Goal: Task Accomplishment & Management: Use online tool/utility

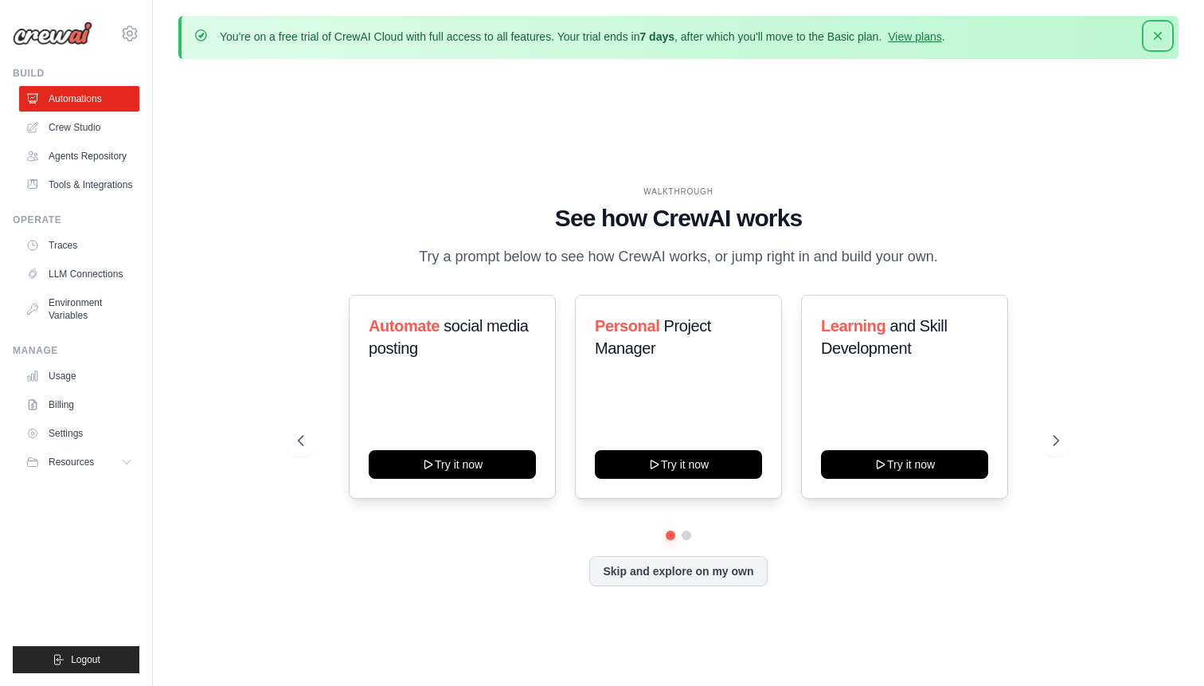
click at [1162, 36] on icon "button" at bounding box center [1158, 36] width 16 height 16
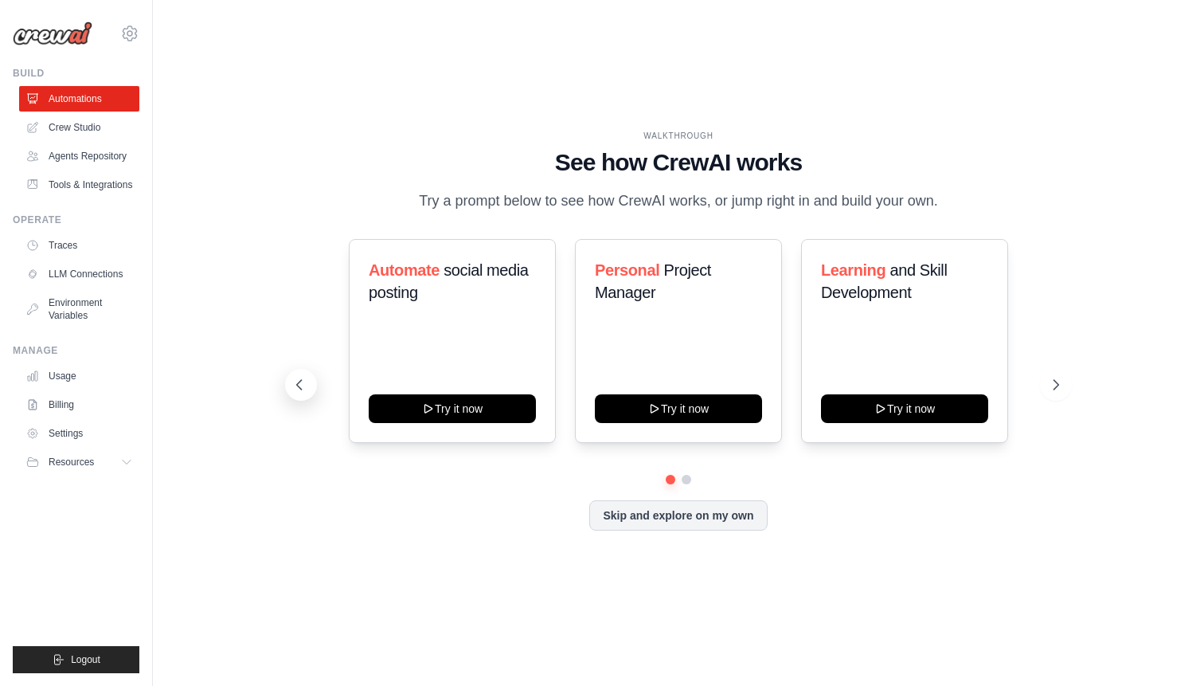
click at [303, 393] on icon at bounding box center [299, 385] width 16 height 16
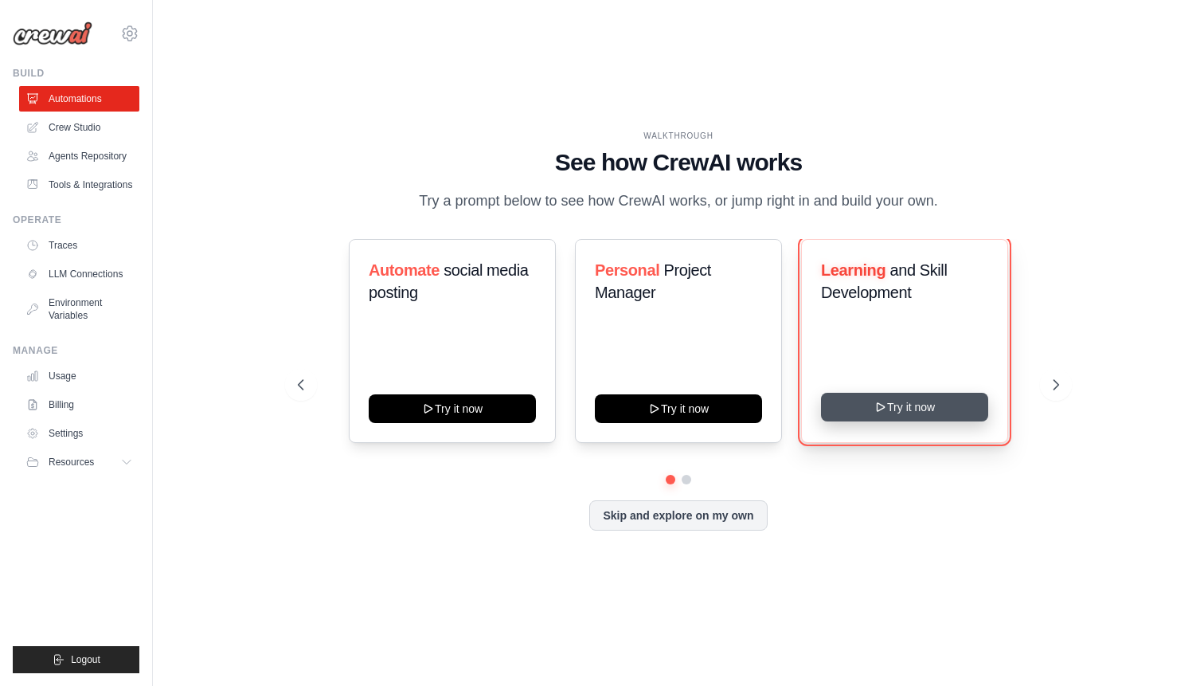
click at [891, 419] on button "Try it now" at bounding box center [904, 407] width 167 height 29
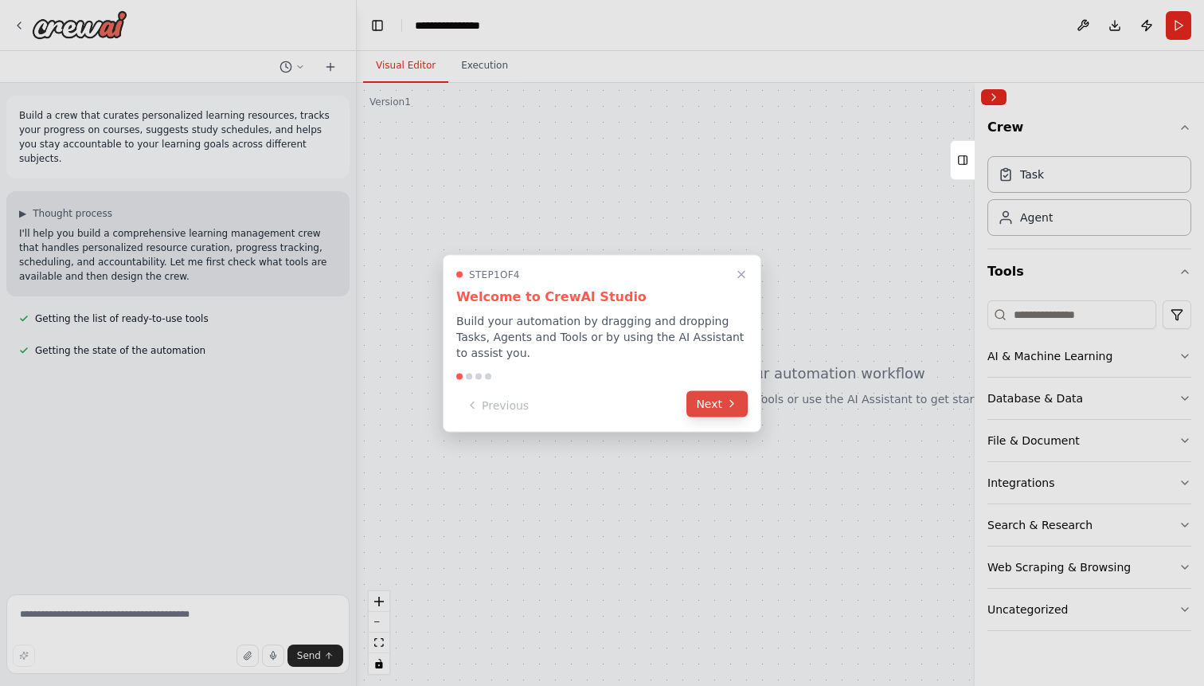
click at [731, 406] on icon at bounding box center [732, 403] width 13 height 13
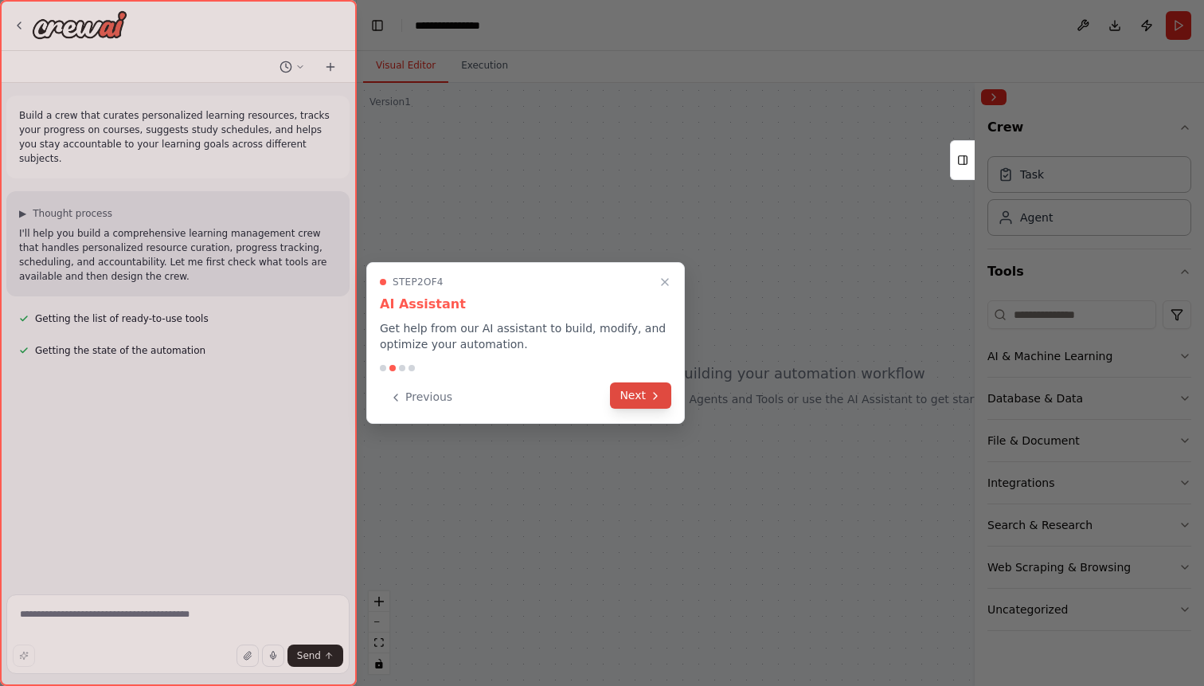
click at [656, 406] on button "Next" at bounding box center [640, 395] width 61 height 26
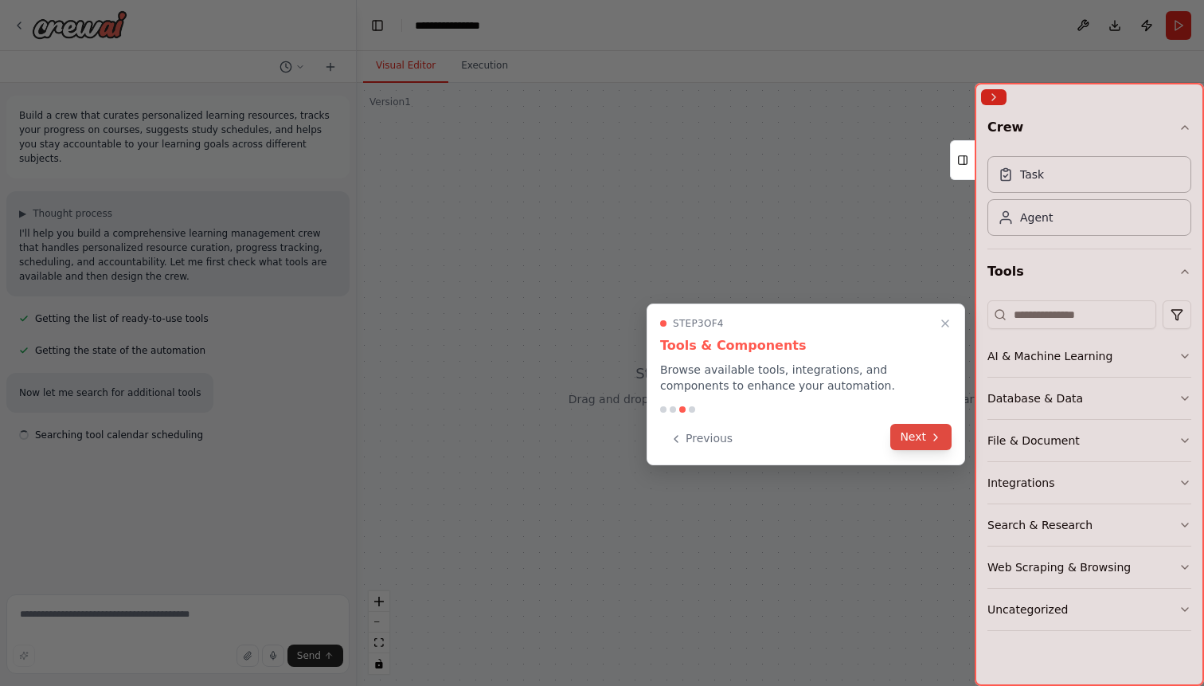
click at [910, 432] on button "Next" at bounding box center [920, 437] width 61 height 26
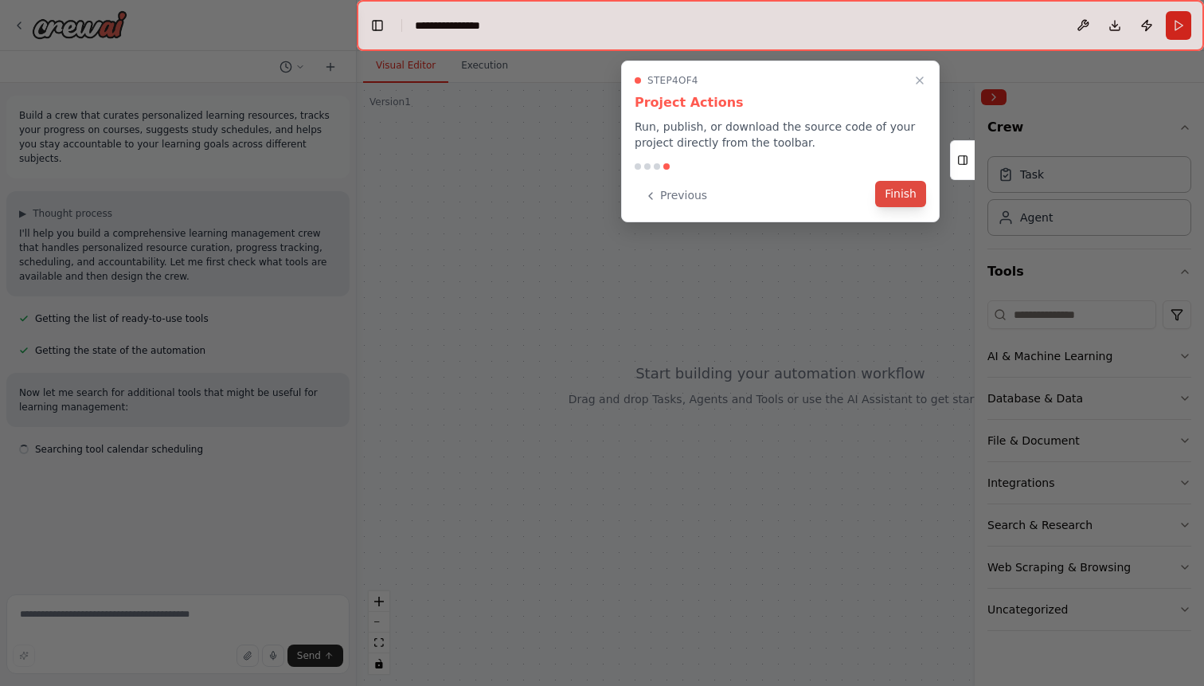
click at [906, 186] on button "Finish" at bounding box center [900, 194] width 51 height 26
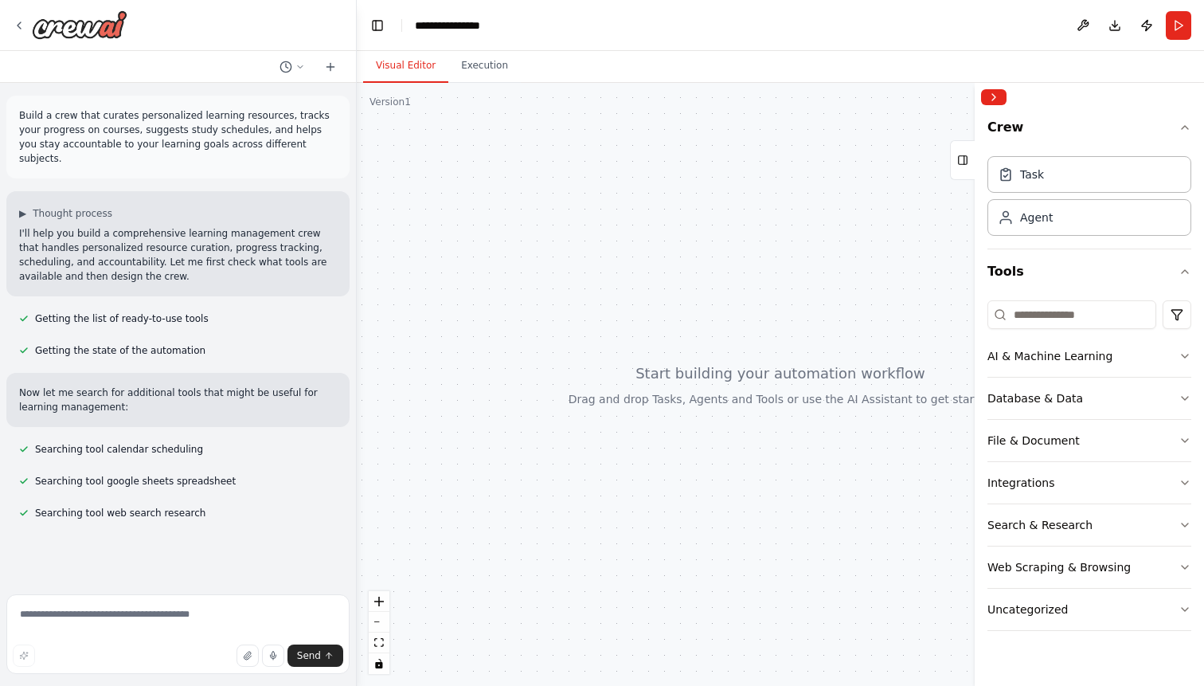
drag, startPoint x: 546, startPoint y: 326, endPoint x: 690, endPoint y: 311, distance: 144.9
click at [400, 269] on div at bounding box center [780, 384] width 847 height 603
drag, startPoint x: 790, startPoint y: 417, endPoint x: 651, endPoint y: 359, distance: 150.0
click at [651, 359] on div at bounding box center [780, 384] width 847 height 603
drag, startPoint x: 743, startPoint y: 352, endPoint x: 576, endPoint y: 331, distance: 168.6
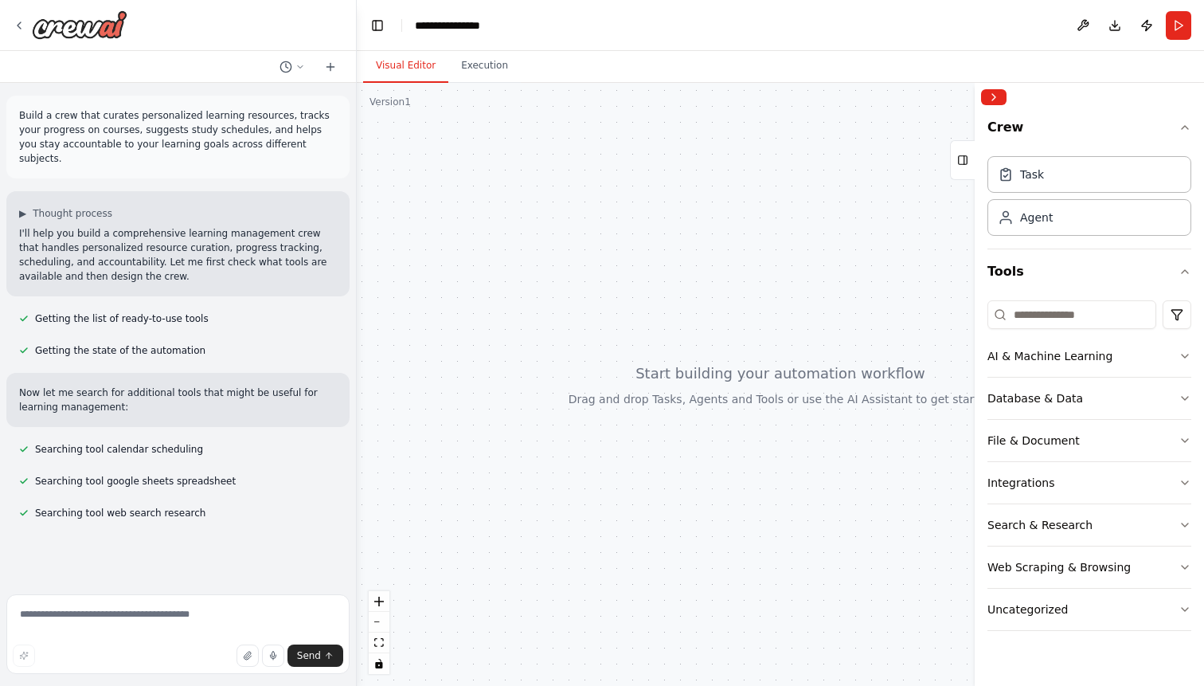
click at [576, 331] on div at bounding box center [780, 384] width 847 height 603
click at [21, 24] on icon at bounding box center [19, 25] width 13 height 13
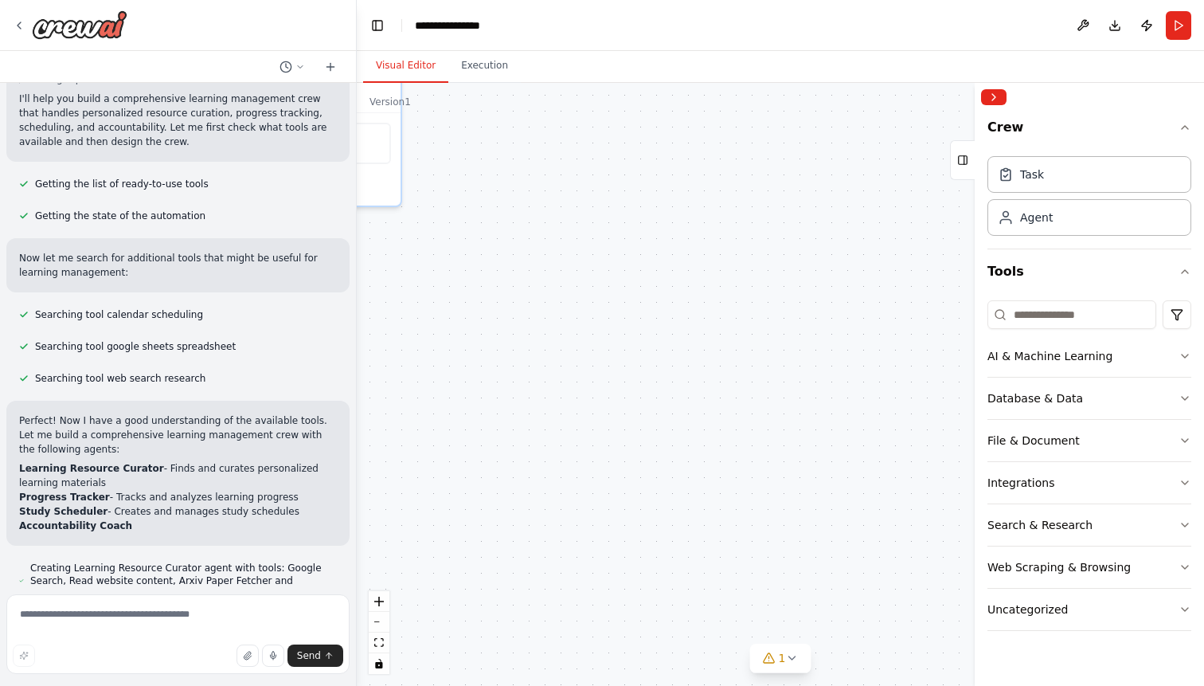
click at [498, 366] on div "Learning Resource Curator Discover and curate personalized learning resources f…" at bounding box center [780, 384] width 847 height 603
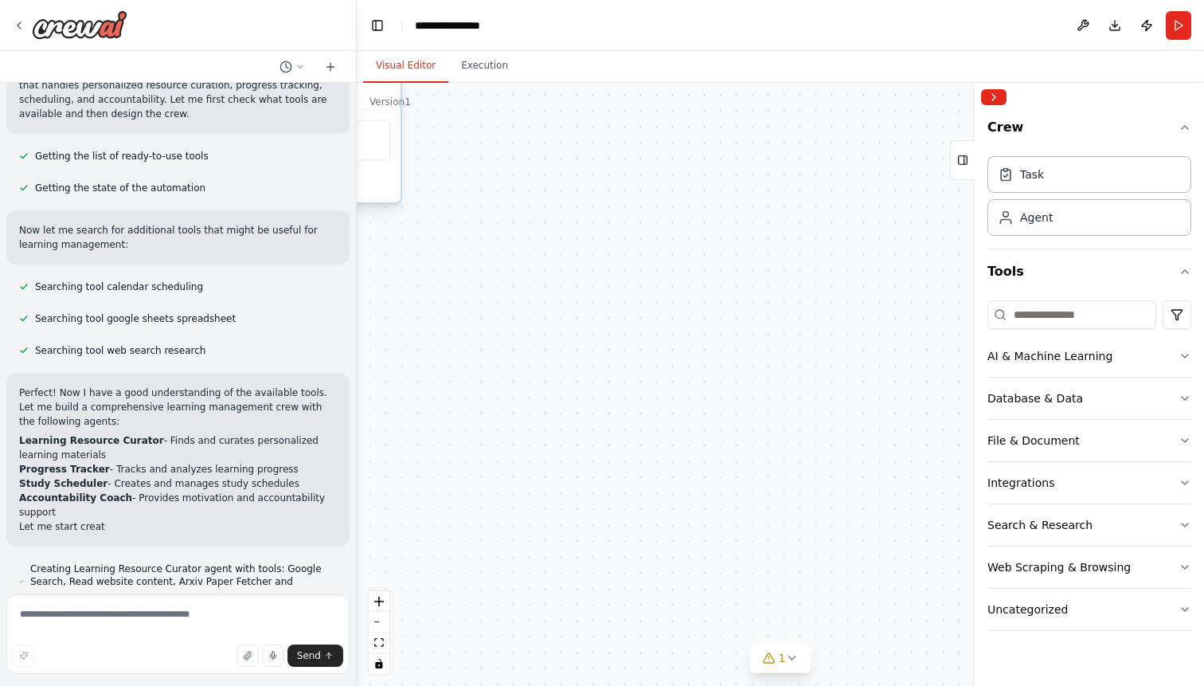
scroll to position [163, 0]
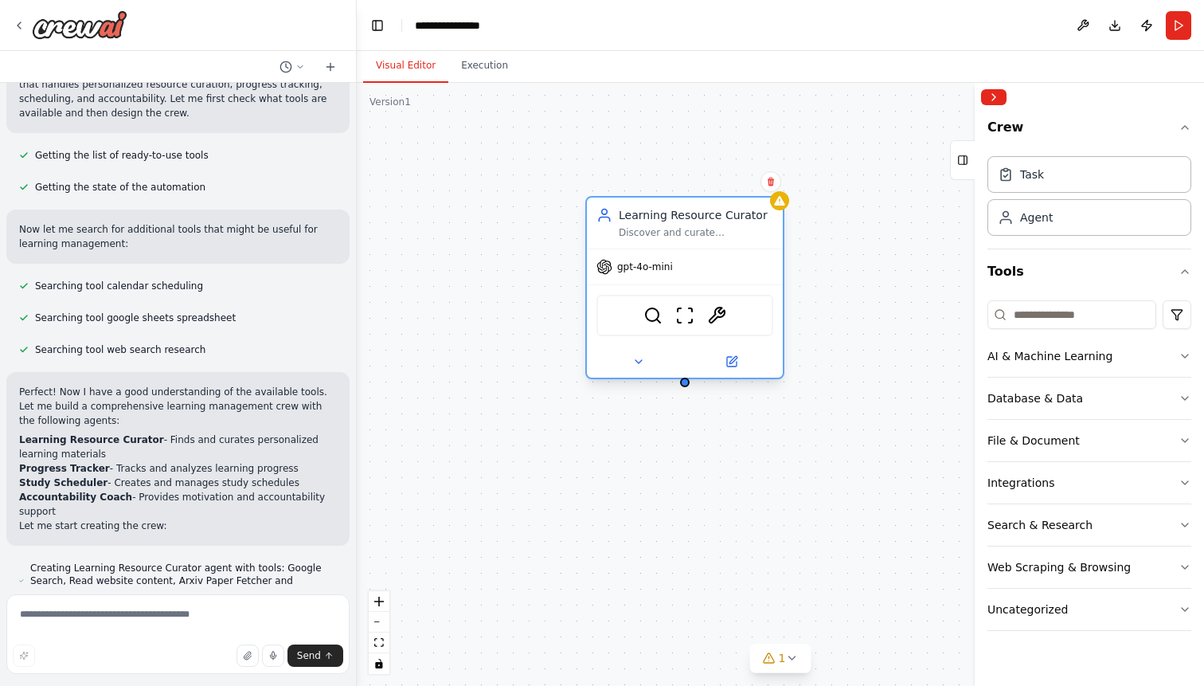
drag, startPoint x: 391, startPoint y: 170, endPoint x: 778, endPoint y: 374, distance: 437.5
click at [778, 374] on div "gpt-4o-mini SerplyWebSearchTool ScrapeWebsiteTool ArxivPaperTool" at bounding box center [685, 312] width 196 height 129
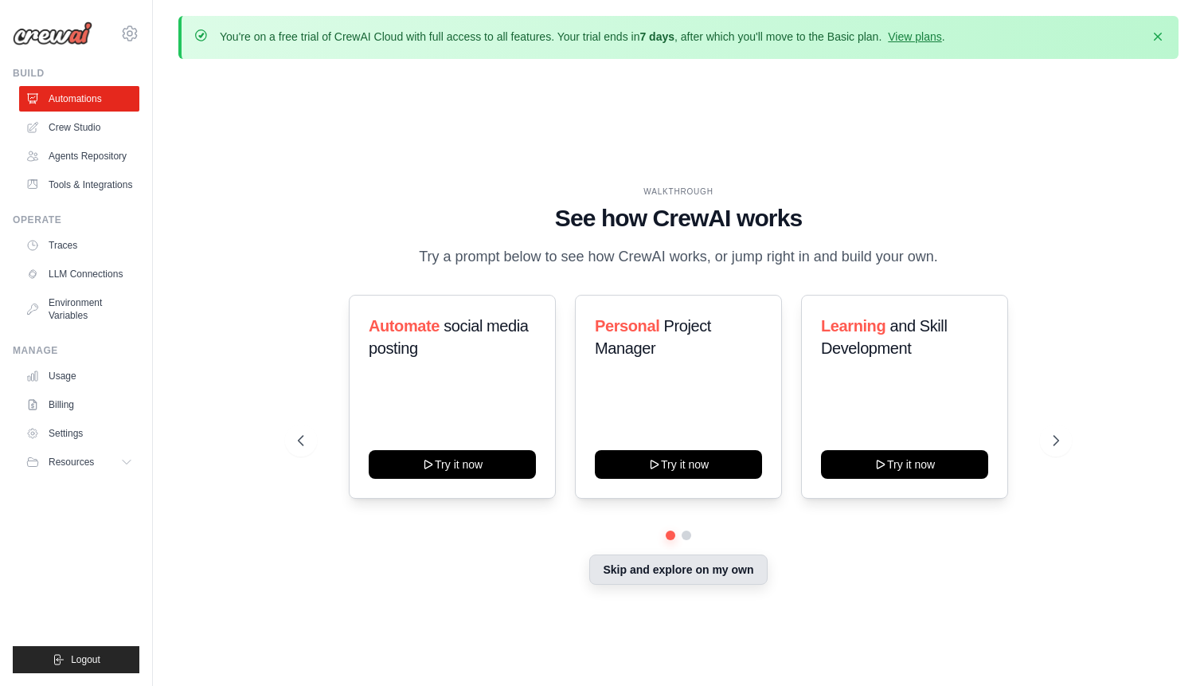
click at [687, 573] on button "Skip and explore on my own" at bounding box center [678, 569] width 178 height 30
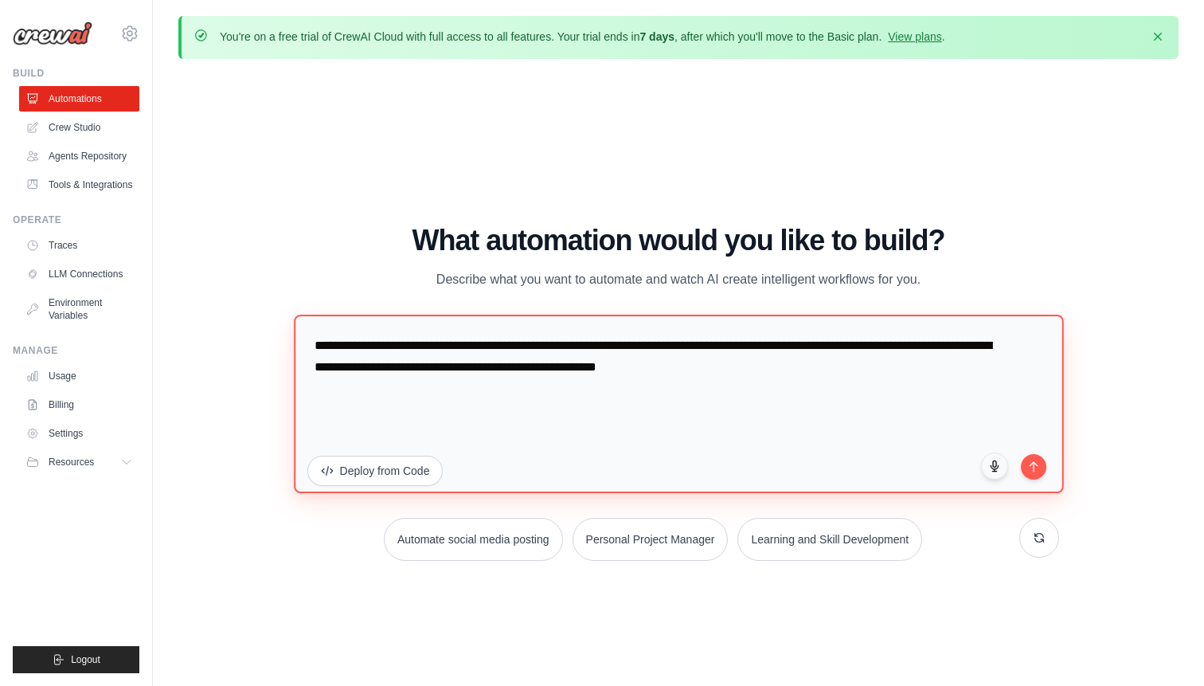
click at [418, 367] on textarea "**********" at bounding box center [678, 403] width 769 height 178
click at [448, 380] on textarea "**********" at bounding box center [678, 403] width 769 height 178
drag, startPoint x: 449, startPoint y: 395, endPoint x: 423, endPoint y: 345, distance: 56.6
click at [423, 345] on textarea "**********" at bounding box center [678, 403] width 769 height 178
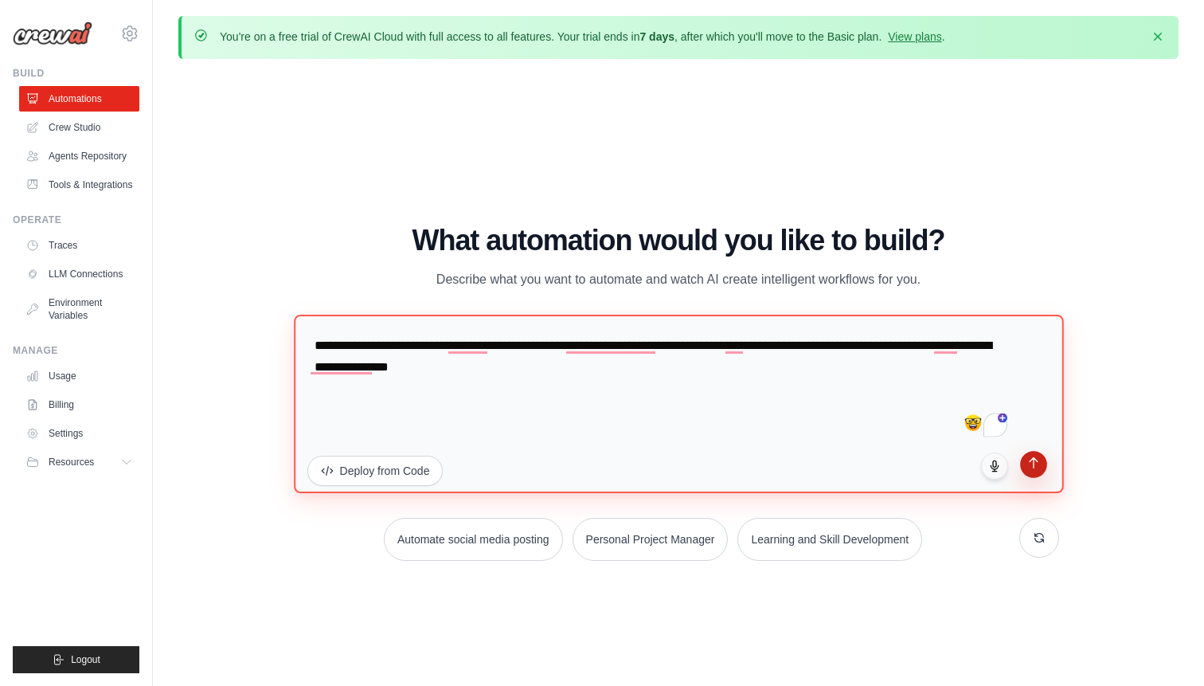
type textarea "**********"
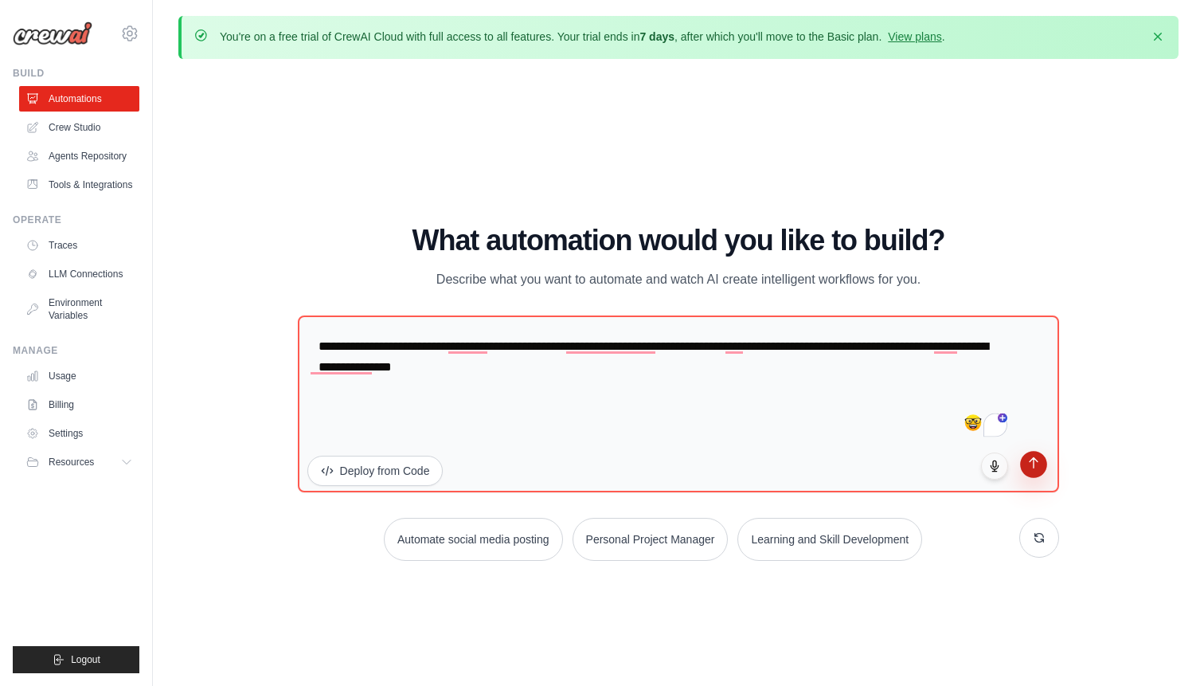
click at [1028, 471] on button "submit" at bounding box center [1034, 464] width 27 height 27
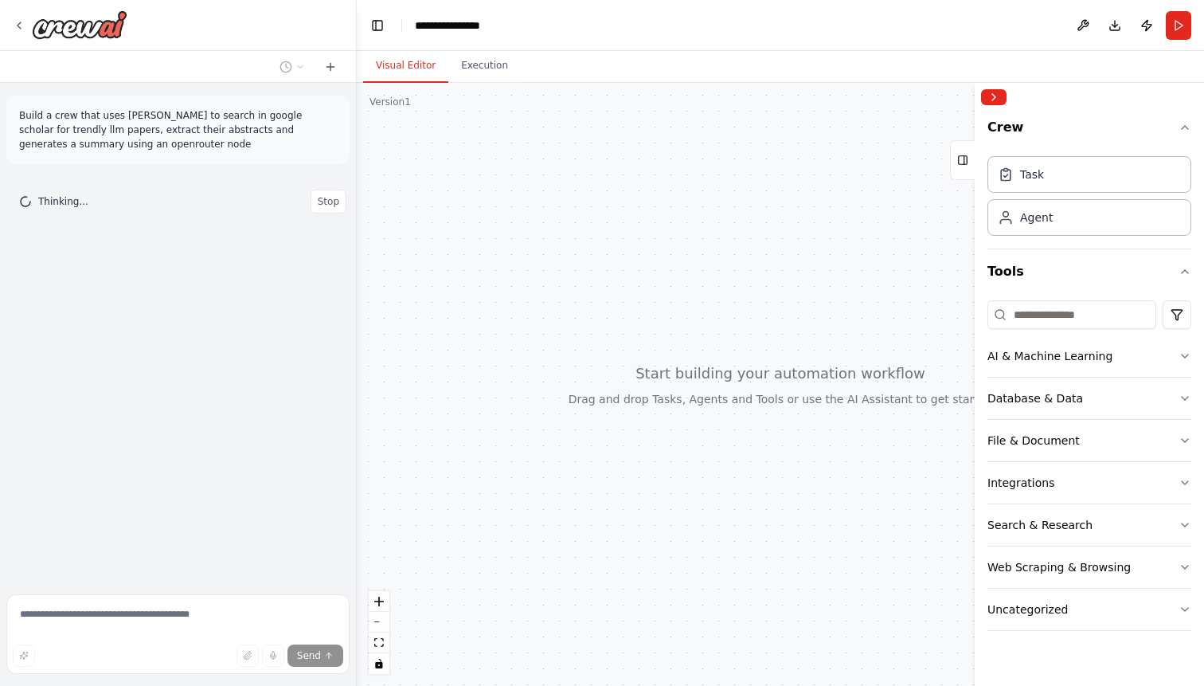
drag, startPoint x: 698, startPoint y: 316, endPoint x: 559, endPoint y: 289, distance: 142.0
click at [559, 289] on div at bounding box center [780, 384] width 847 height 603
drag, startPoint x: 703, startPoint y: 329, endPoint x: 626, endPoint y: 331, distance: 77.3
click at [626, 331] on div at bounding box center [780, 384] width 847 height 603
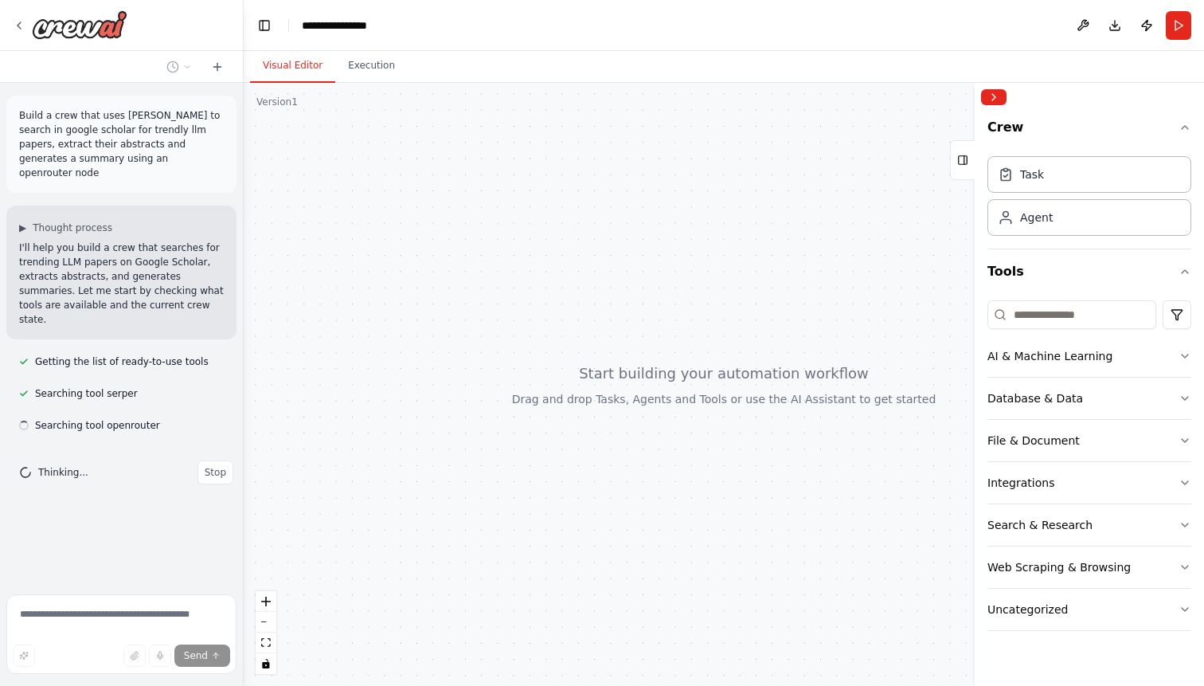
drag, startPoint x: 354, startPoint y: 299, endPoint x: 244, endPoint y: 306, distance: 110.9
click at [244, 306] on div "**********" at bounding box center [602, 343] width 1204 height 686
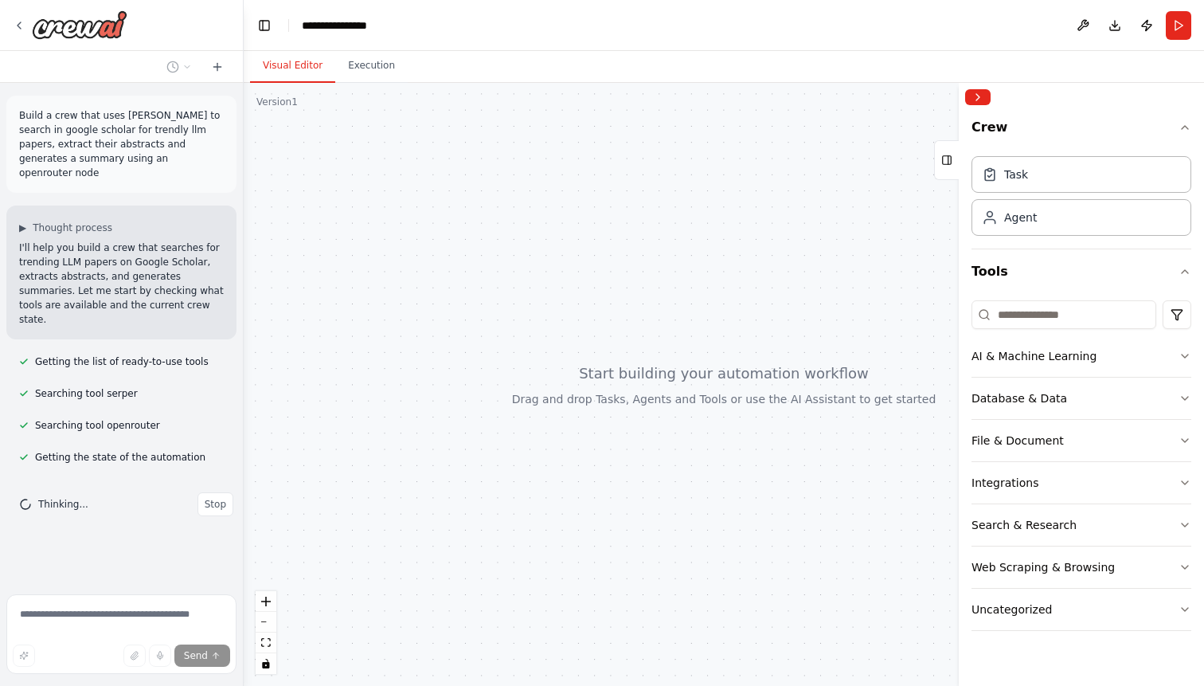
drag, startPoint x: 974, startPoint y: 289, endPoint x: 959, endPoint y: 289, distance: 15.1
click at [959, 289] on div at bounding box center [962, 384] width 6 height 603
drag, startPoint x: 697, startPoint y: 289, endPoint x: 484, endPoint y: 258, distance: 214.9
click at [484, 258] on div at bounding box center [724, 384] width 960 height 603
drag, startPoint x: 694, startPoint y: 335, endPoint x: 586, endPoint y: 323, distance: 108.3
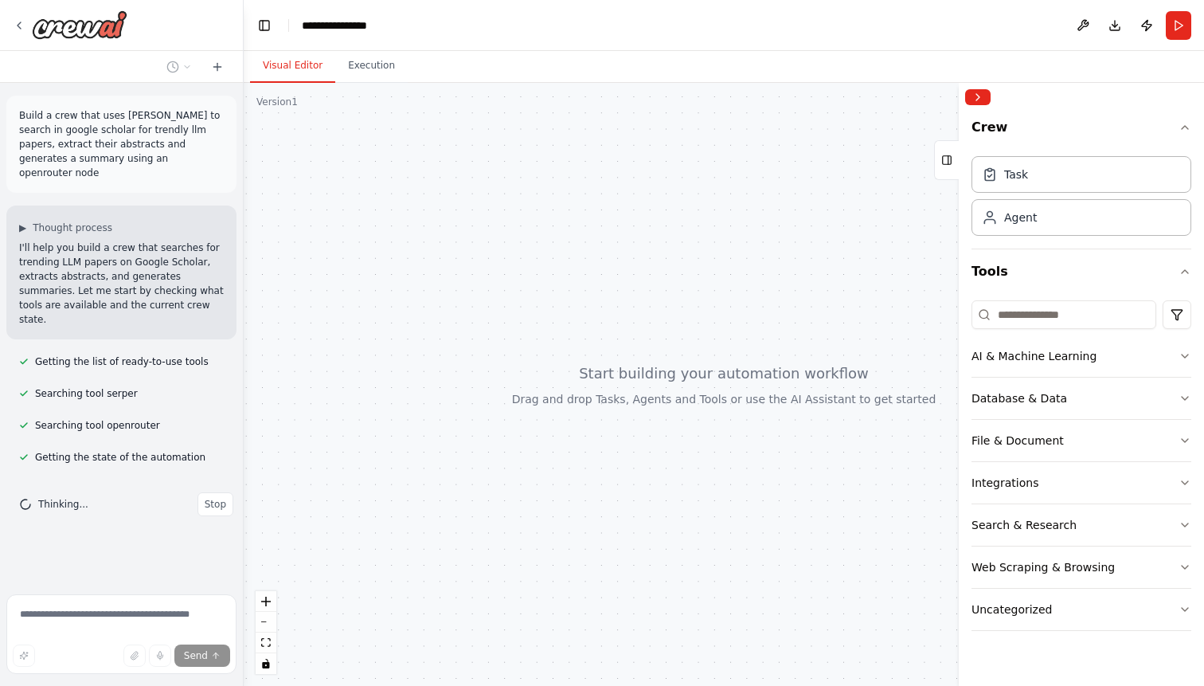
click at [525, 337] on div at bounding box center [724, 384] width 960 height 603
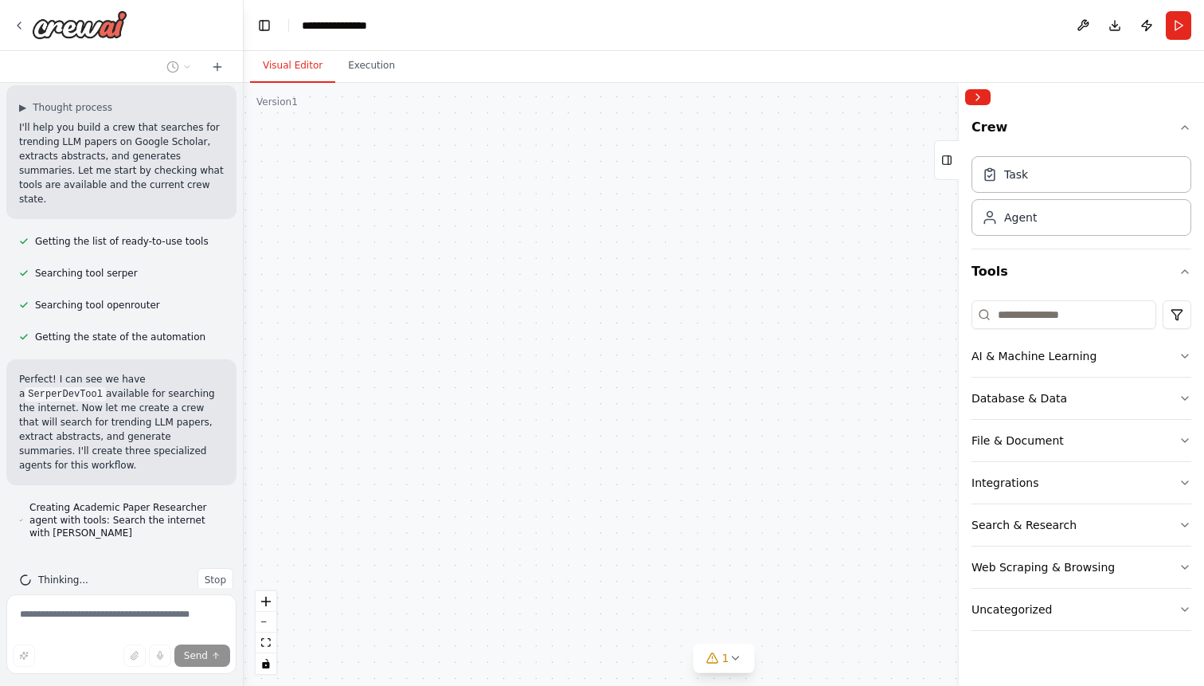
scroll to position [135, 0]
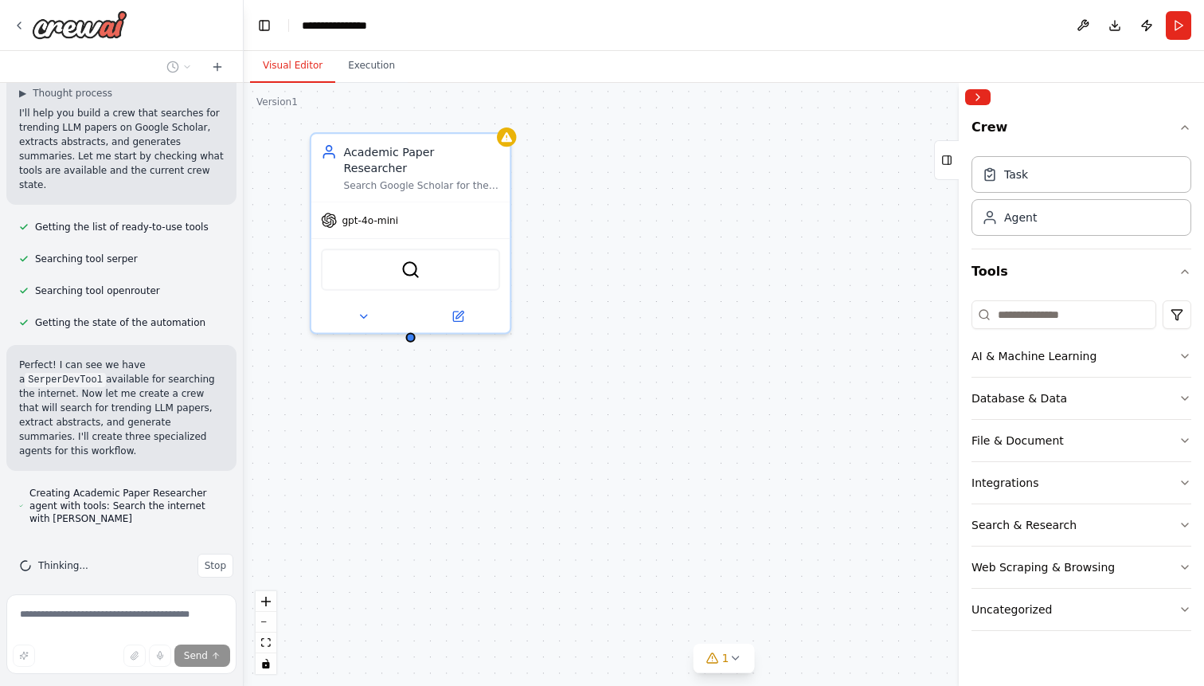
drag, startPoint x: 531, startPoint y: 331, endPoint x: 967, endPoint y: 368, distance: 437.2
click at [967, 368] on div "**********" at bounding box center [602, 343] width 1204 height 686
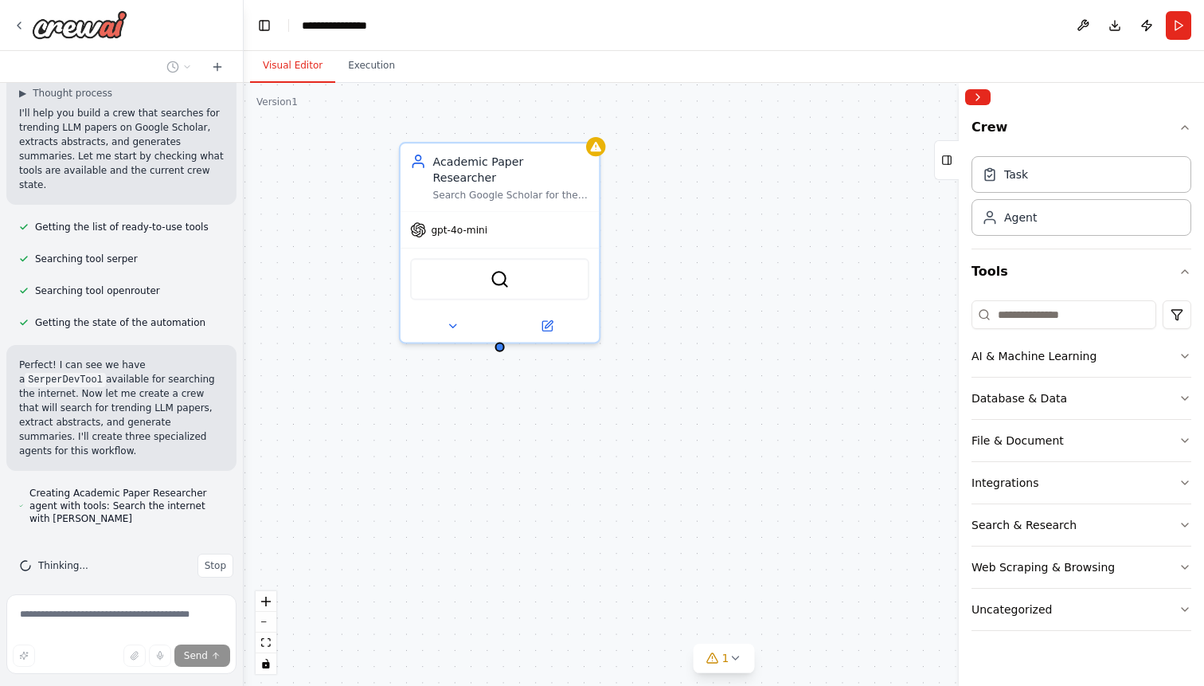
scroll to position [179, 0]
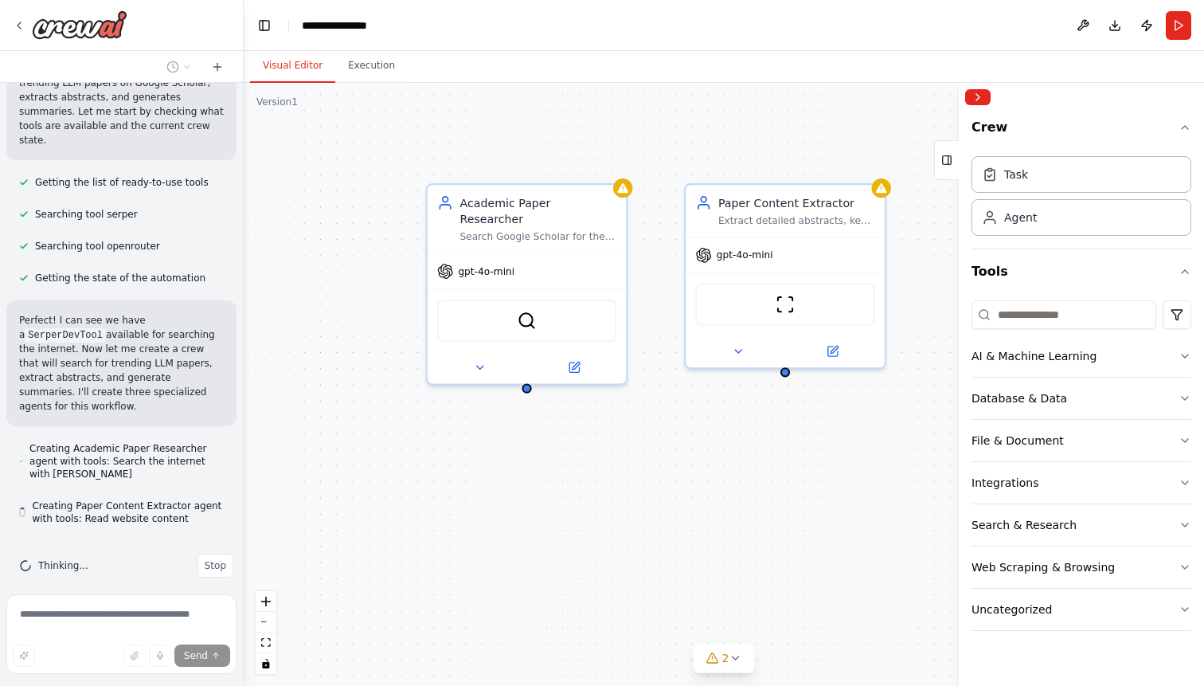
drag, startPoint x: 522, startPoint y: 370, endPoint x: 546, endPoint y: 406, distance: 42.6
click at [546, 406] on div "Academic Paper Researcher Search Google Scholar for the most trending and recen…" at bounding box center [724, 384] width 960 height 603
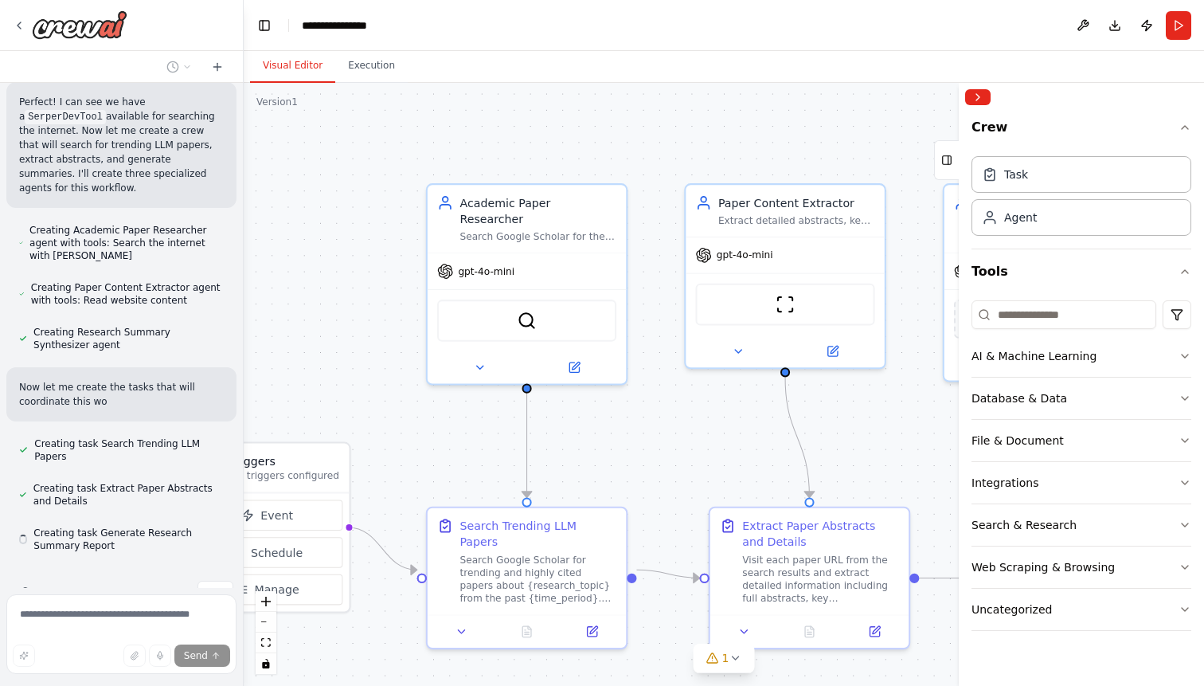
scroll to position [424, 0]
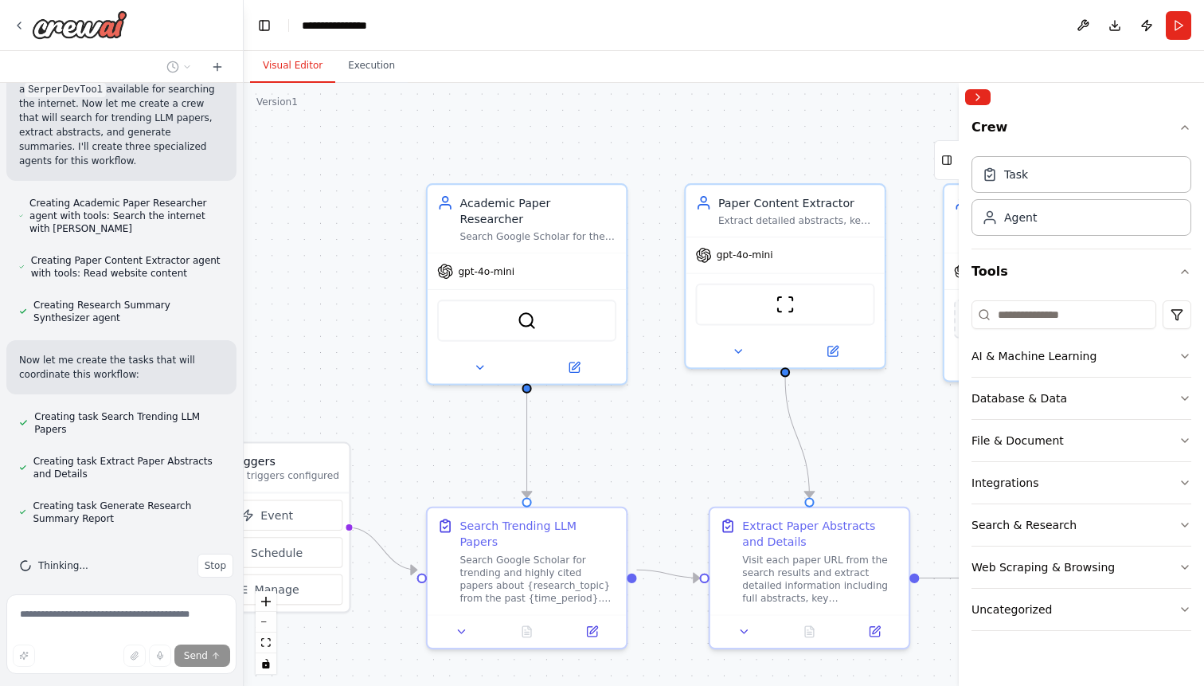
click at [344, 246] on div ".deletable-edge-delete-btn { width: 20px; height: 20px; border: 0px solid #ffff…" at bounding box center [724, 384] width 960 height 603
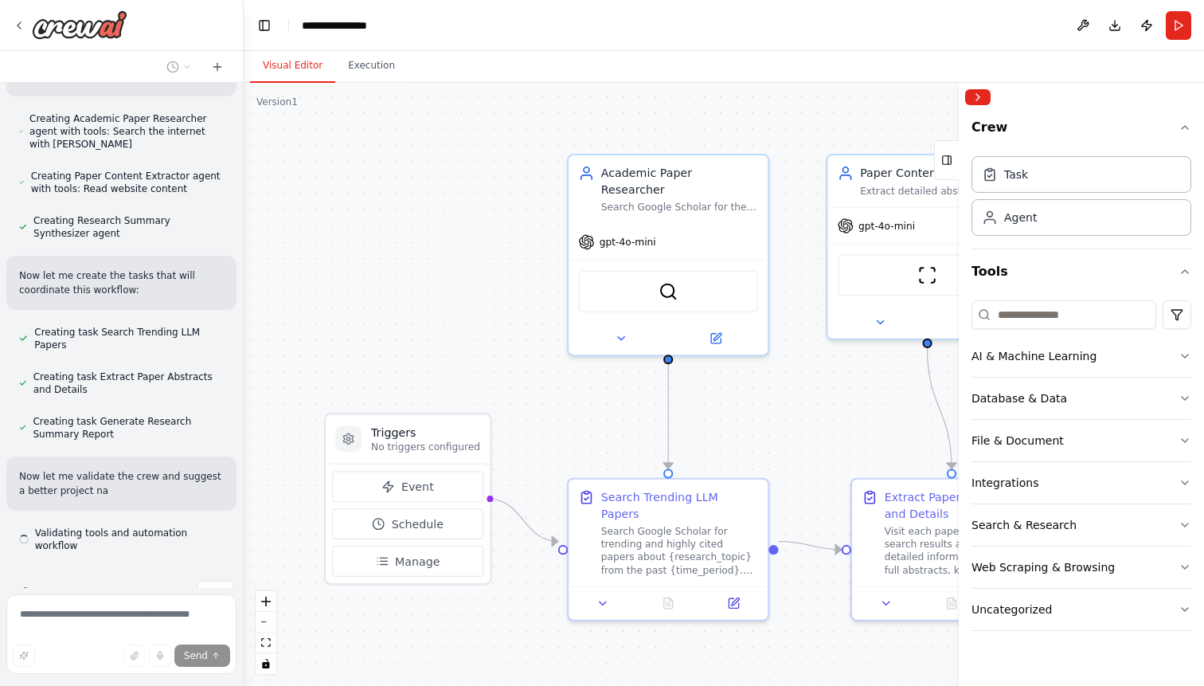
scroll to position [523, 0]
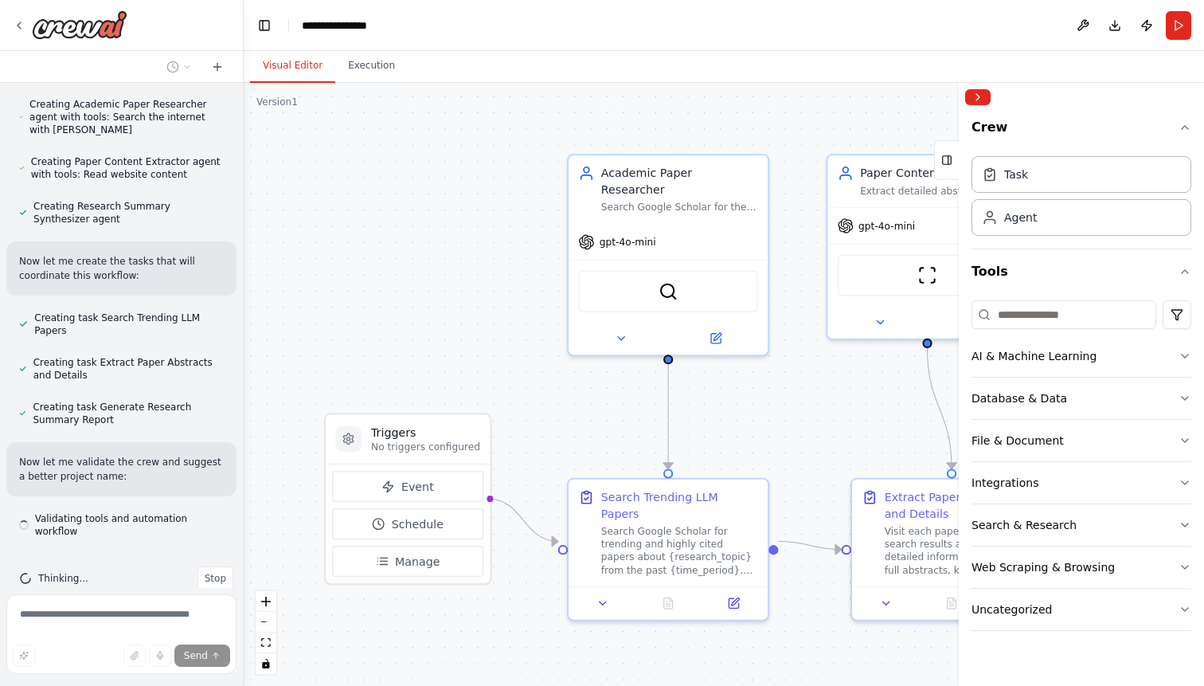
drag, startPoint x: 336, startPoint y: 288, endPoint x: 477, endPoint y: 258, distance: 144.0
click at [477, 258] on div ".deletable-edge-delete-btn { width: 20px; height: 20px; border: 0px solid #ffff…" at bounding box center [724, 384] width 960 height 603
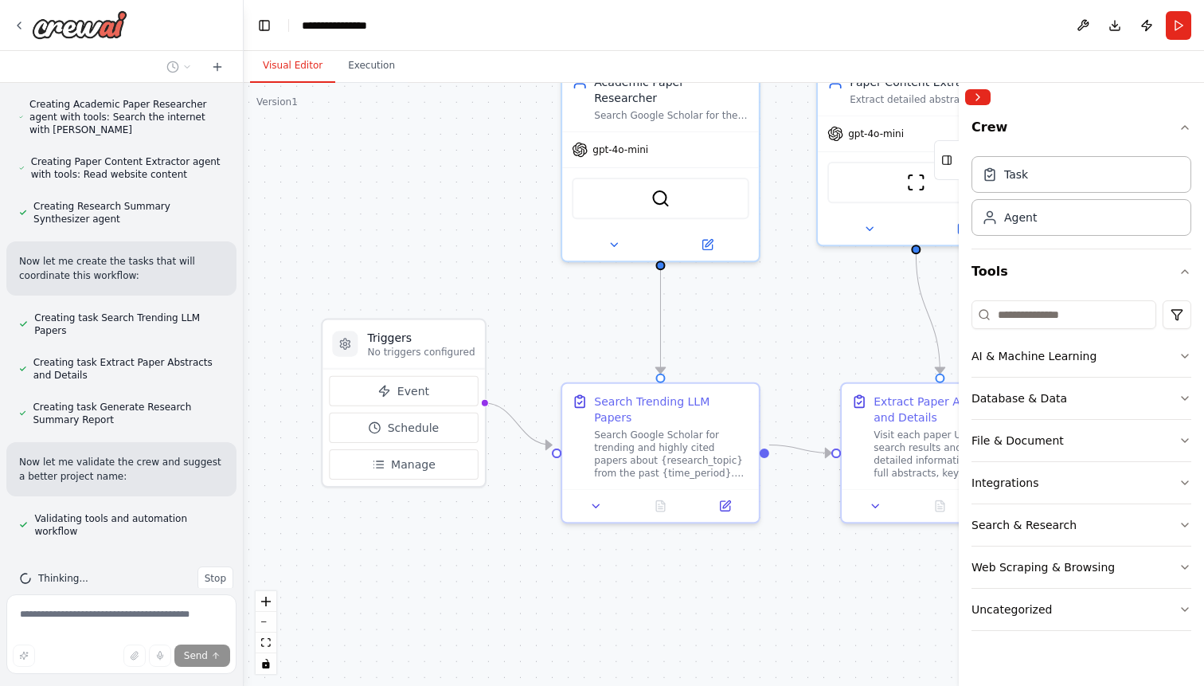
drag, startPoint x: 464, startPoint y: 287, endPoint x: 455, endPoint y: 205, distance: 82.5
click at [455, 205] on div ".deletable-edge-delete-btn { width: 20px; height: 20px; border: 0px solid #ffff…" at bounding box center [724, 384] width 960 height 603
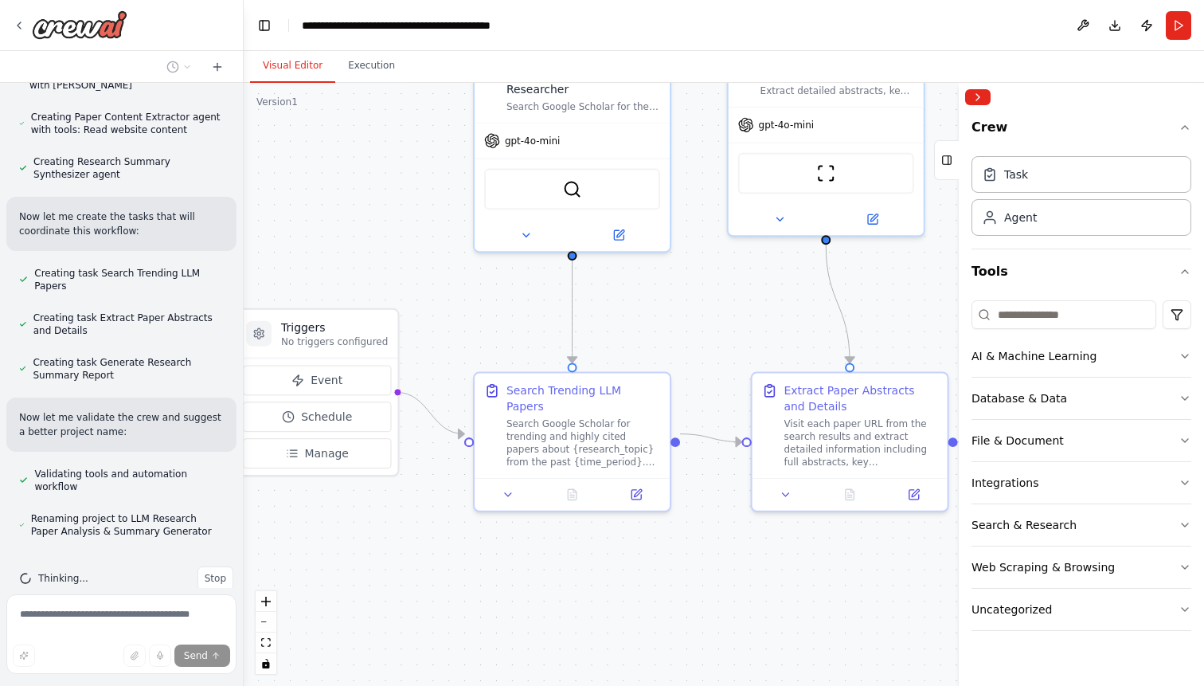
drag, startPoint x: 687, startPoint y: 582, endPoint x: 602, endPoint y: 571, distance: 85.2
click at [602, 571] on div ".deletable-edge-delete-btn { width: 20px; height: 20px; border: 0px solid #ffff…" at bounding box center [724, 384] width 960 height 603
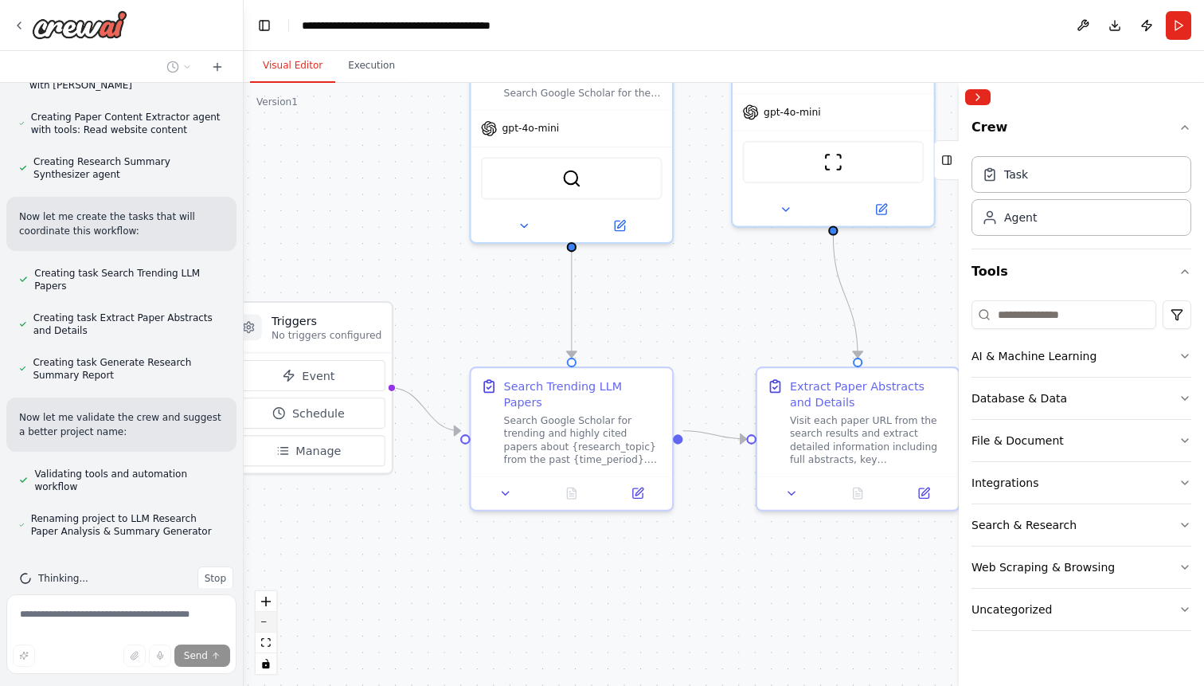
click at [266, 617] on button "zoom out" at bounding box center [266, 622] width 21 height 21
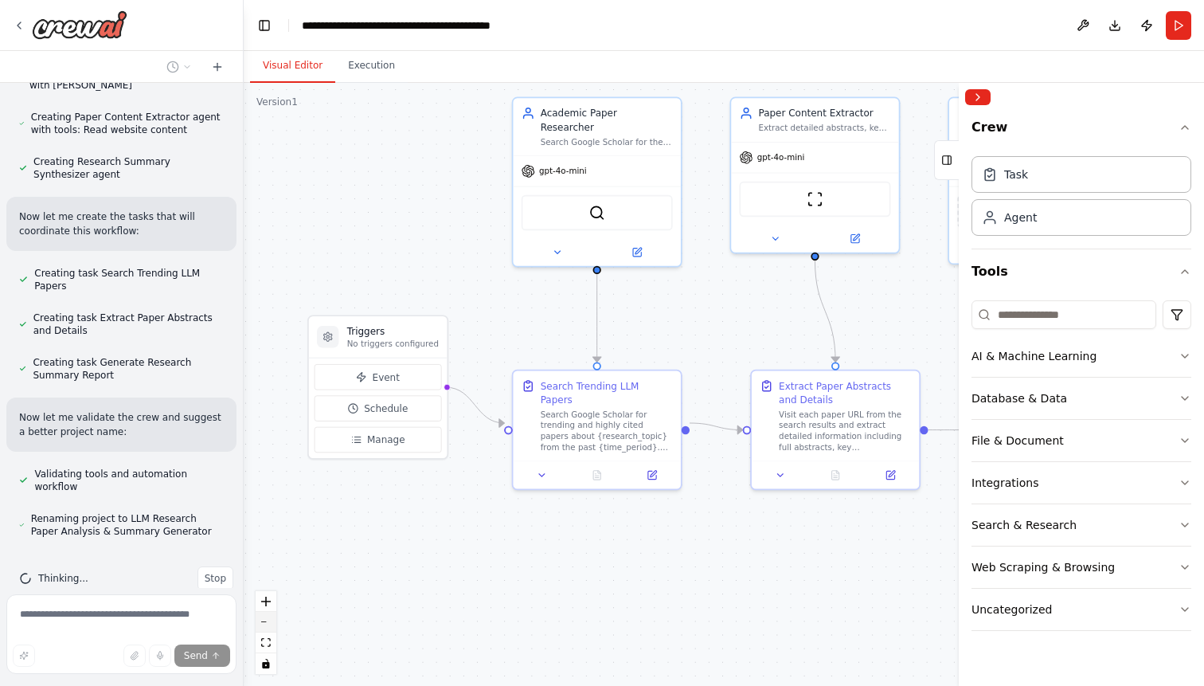
click at [266, 617] on button "zoom out" at bounding box center [266, 622] width 21 height 21
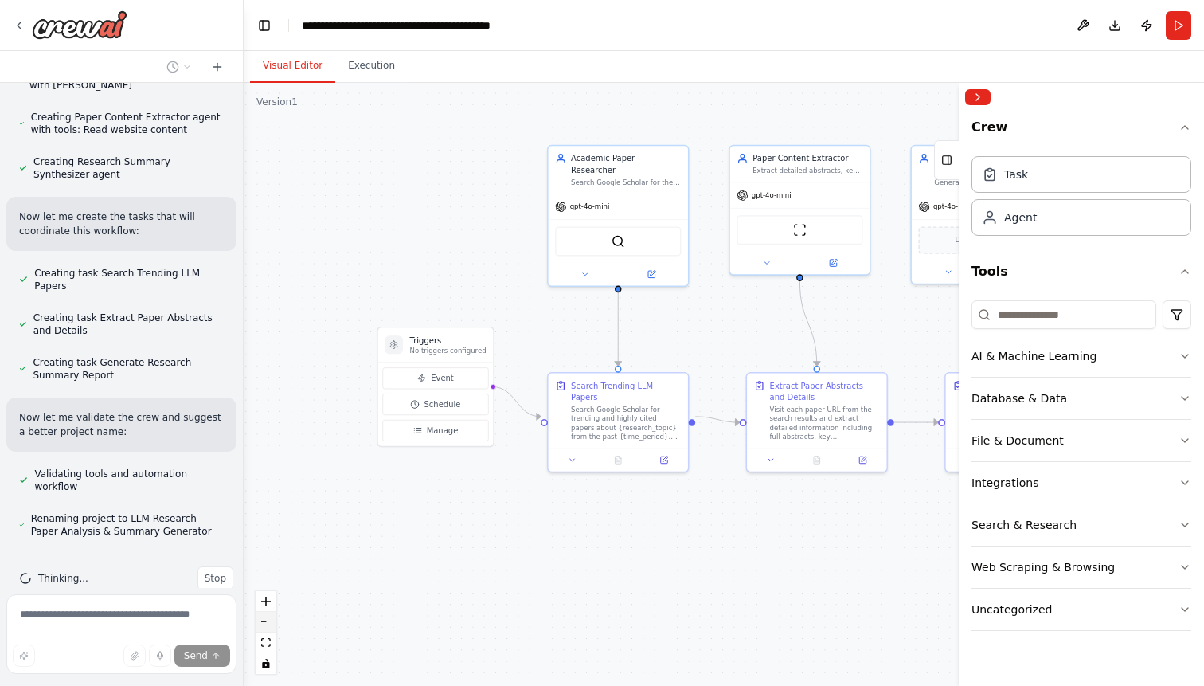
click at [266, 617] on button "zoom out" at bounding box center [266, 622] width 21 height 21
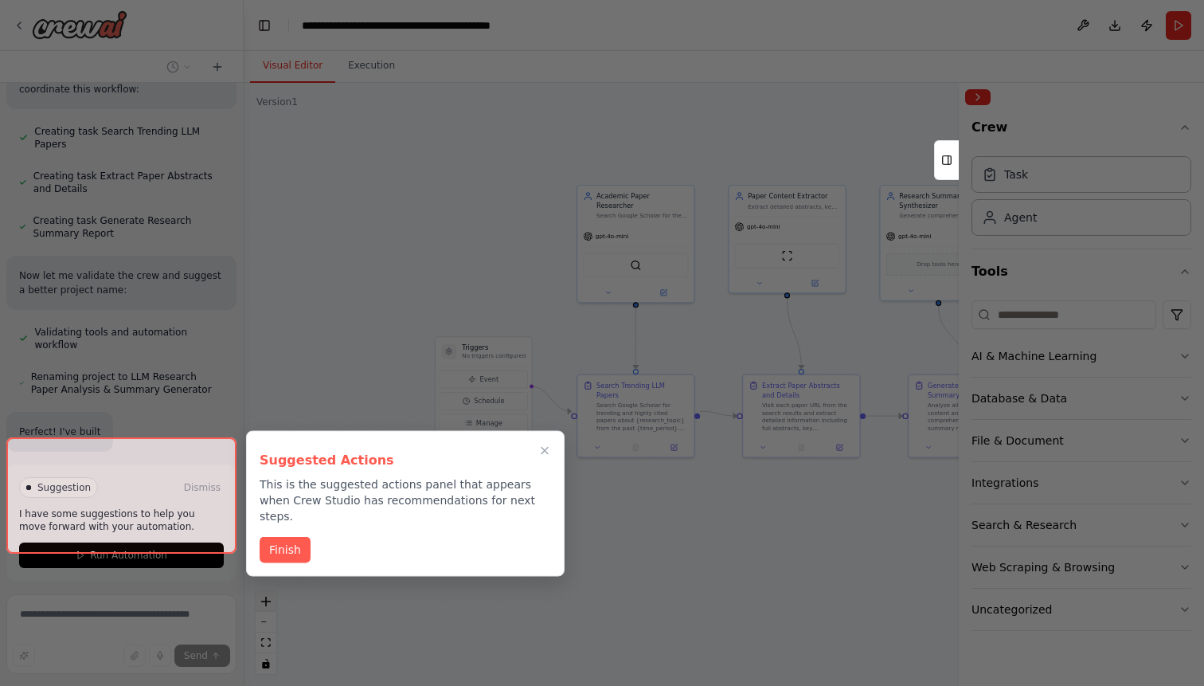
click at [267, 598] on div at bounding box center [602, 343] width 1204 height 686
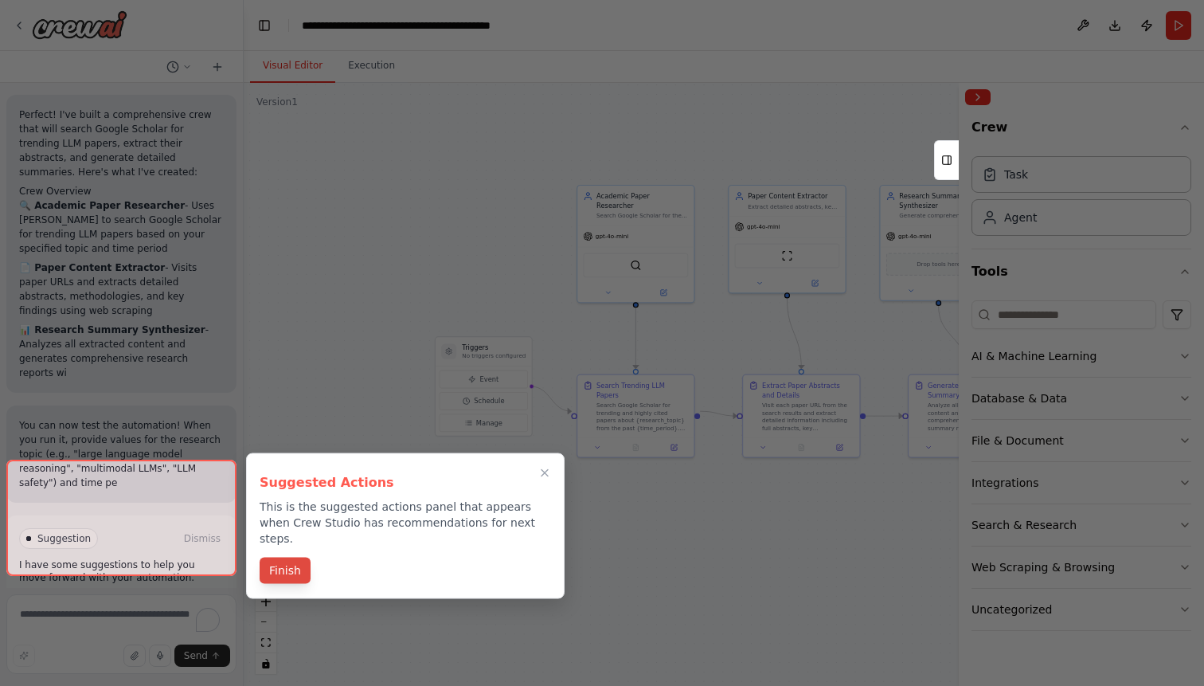
click at [281, 563] on button "Finish" at bounding box center [285, 570] width 51 height 26
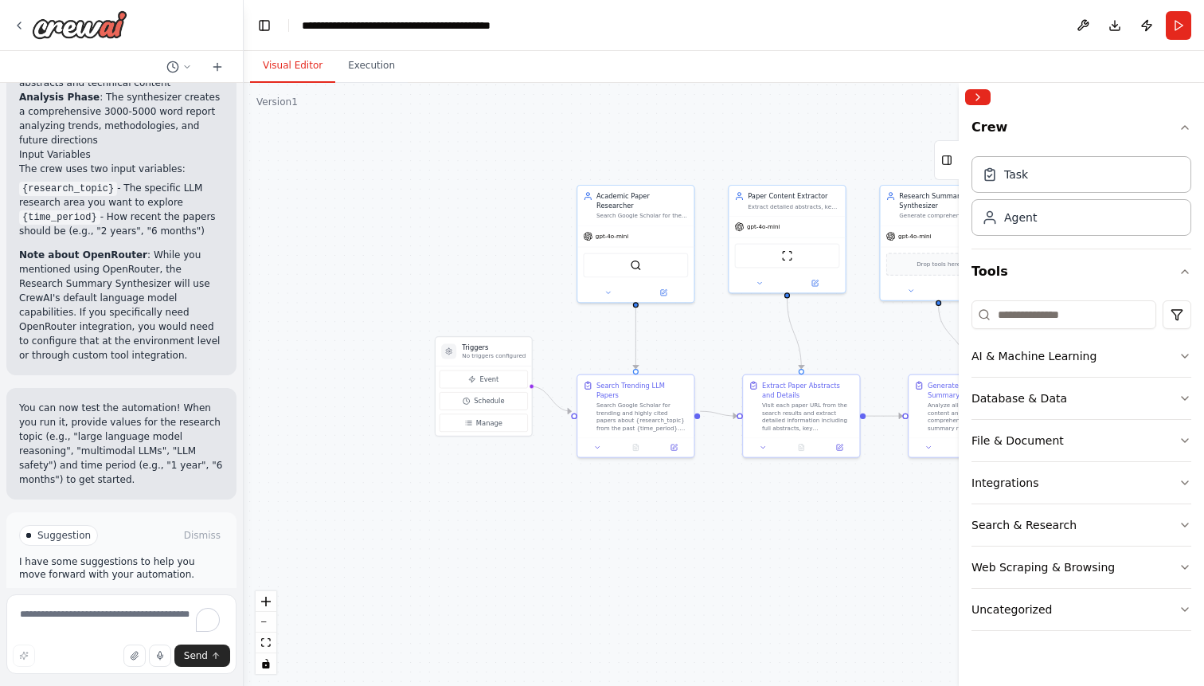
scroll to position [1447, 0]
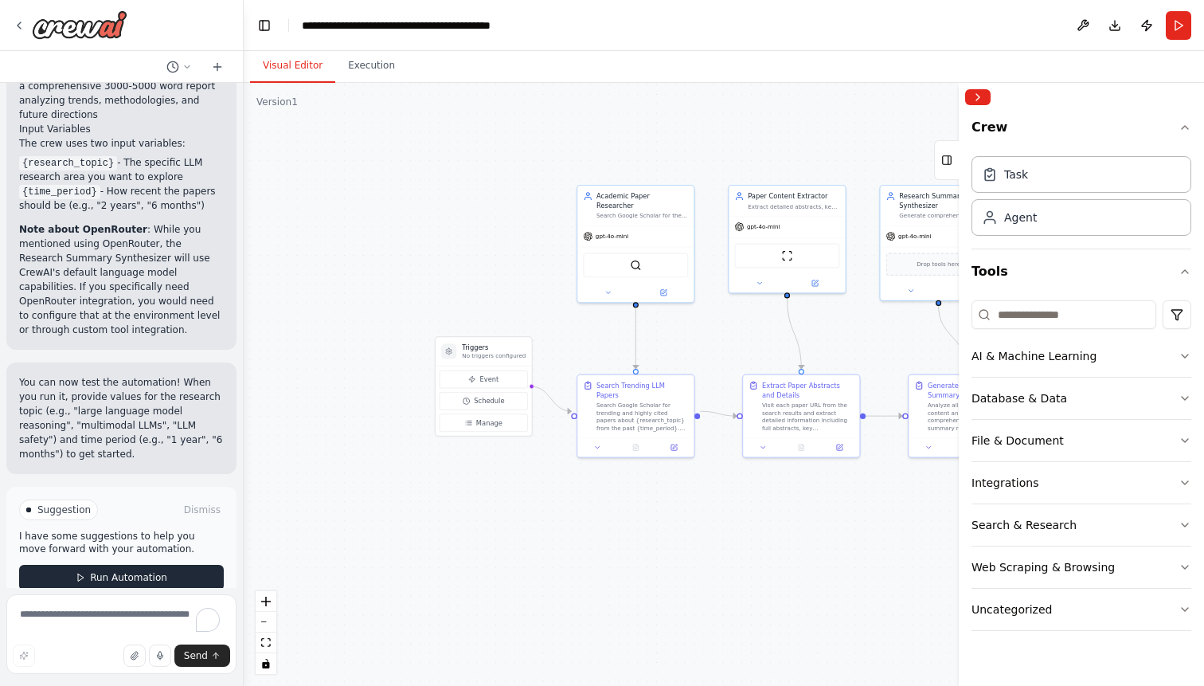
click at [123, 565] on button "Run Automation" at bounding box center [121, 577] width 205 height 25
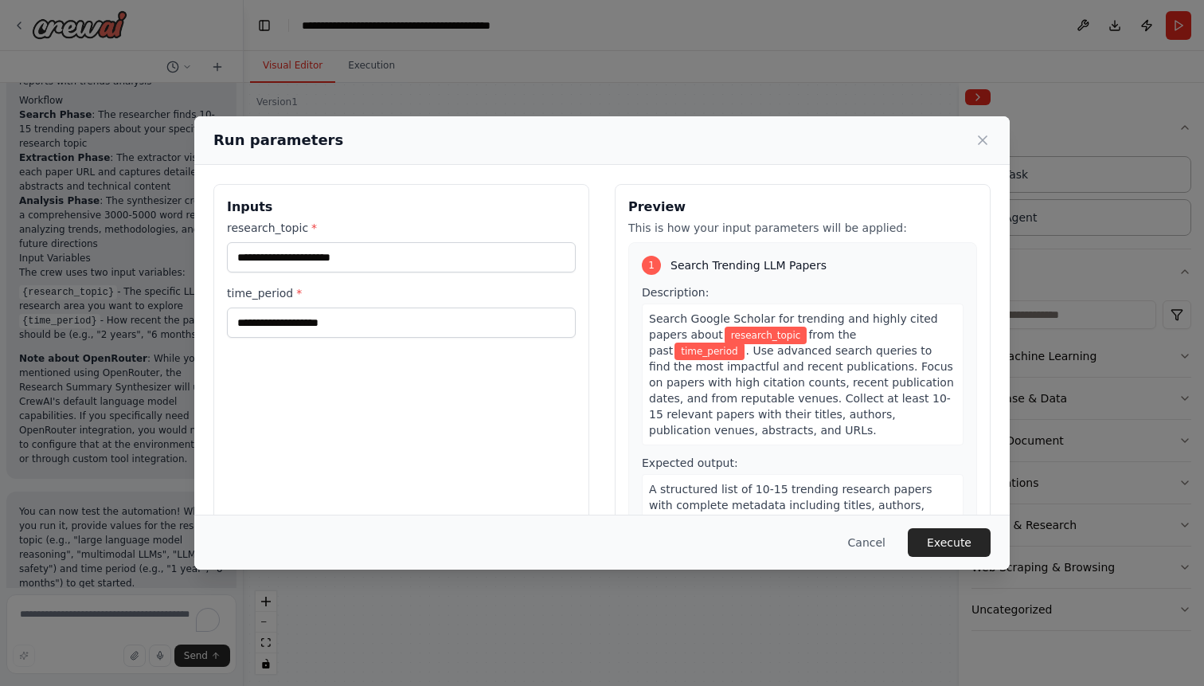
click at [319, 331] on div "Inputs research_topic * time_period *" at bounding box center [401, 373] width 376 height 378
click at [321, 260] on input "research_topic *" at bounding box center [401, 257] width 349 height 30
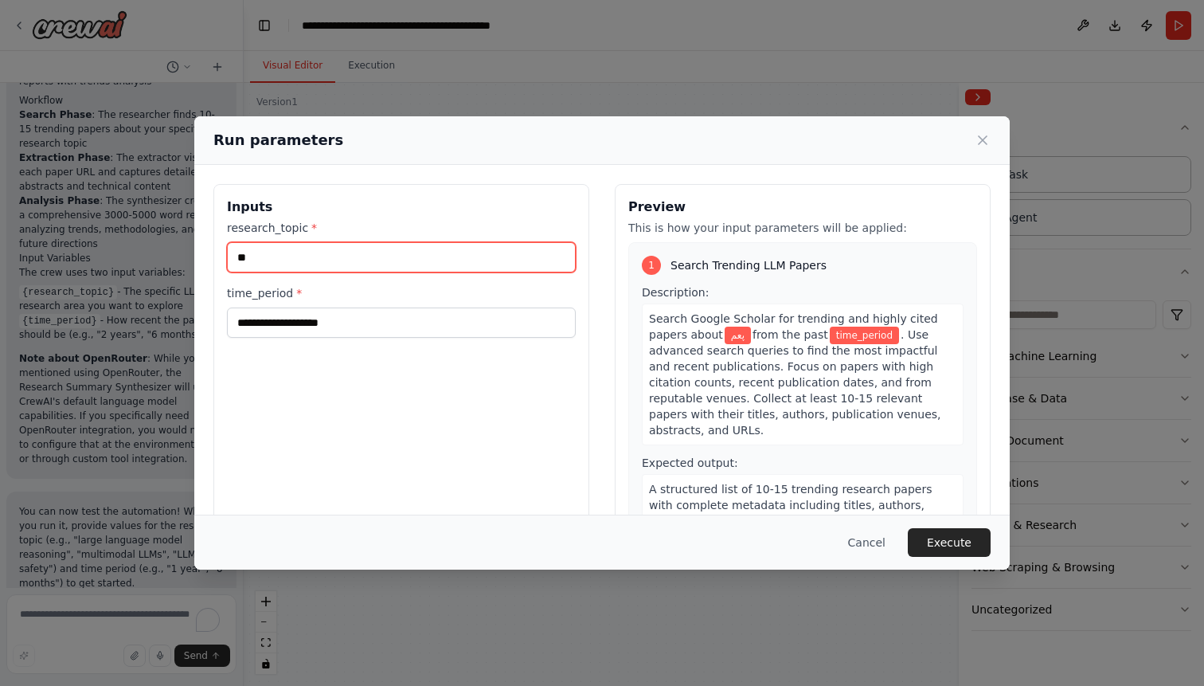
type input "*"
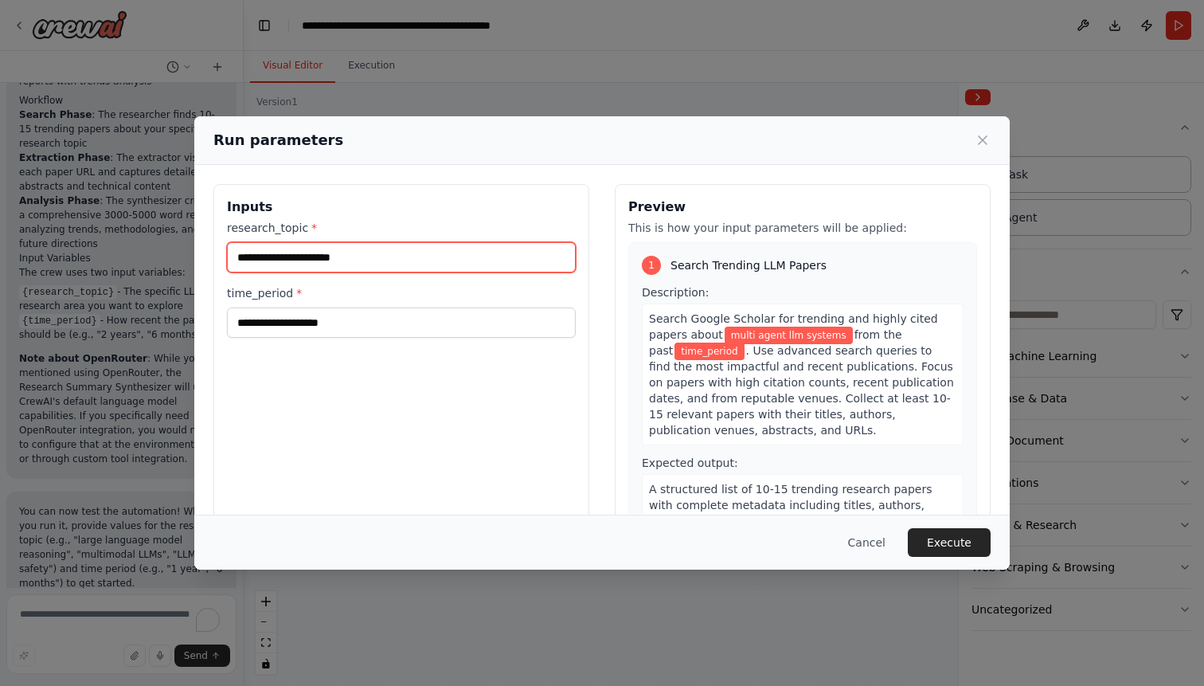
type input "**********"
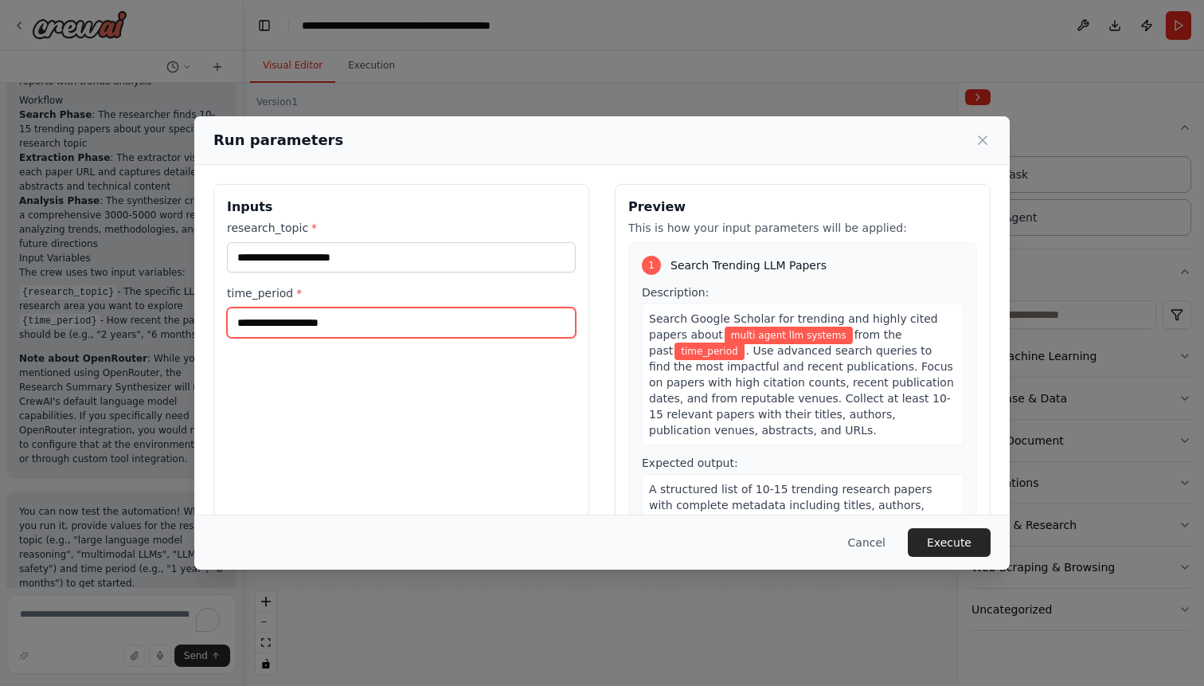
click at [301, 316] on input "time_period *" at bounding box center [401, 322] width 349 height 30
type input "*"
type input "****"
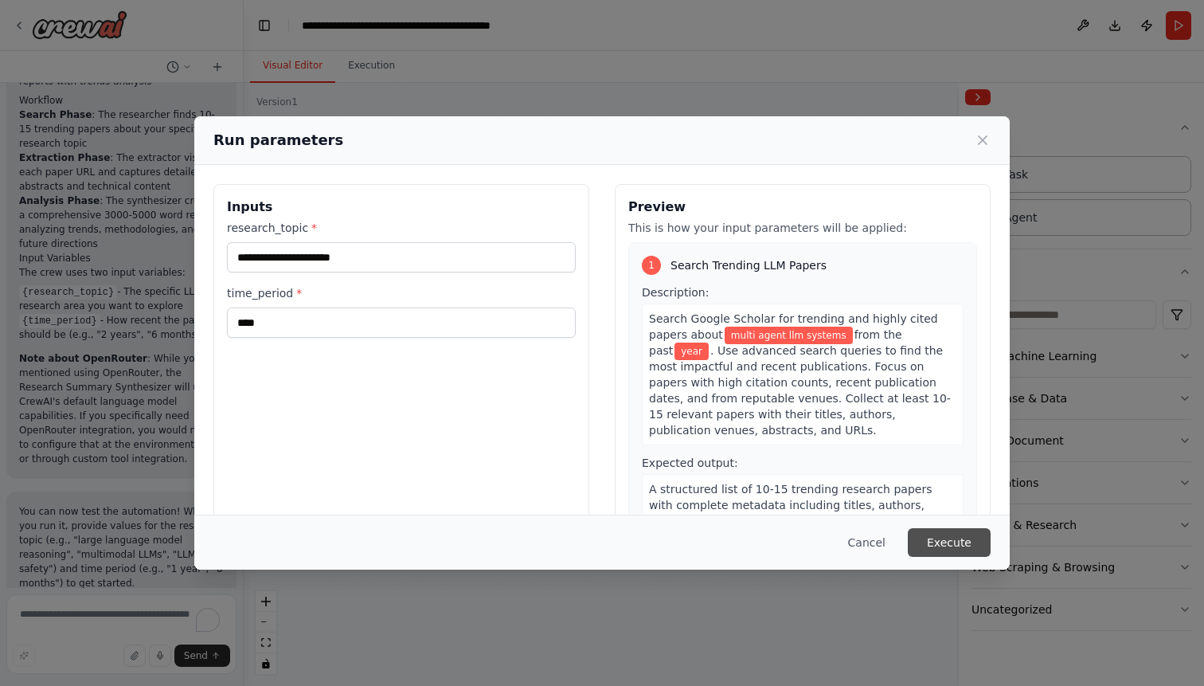
click at [965, 542] on button "Execute" at bounding box center [949, 542] width 83 height 29
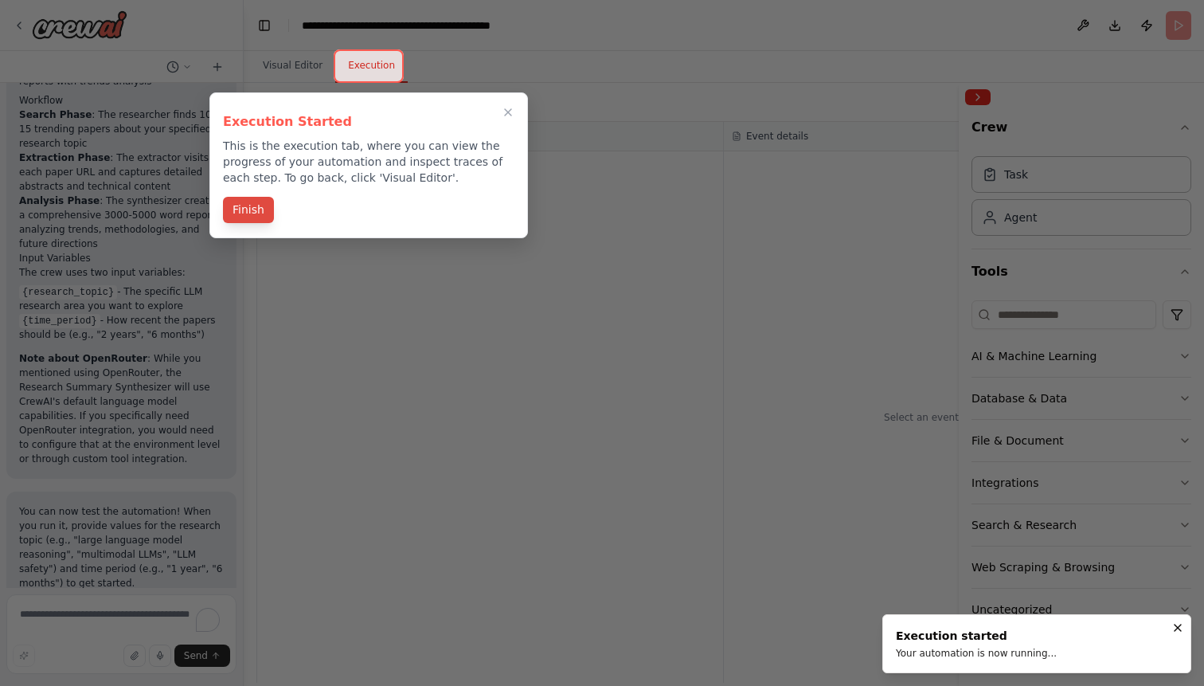
click at [237, 217] on button "Finish" at bounding box center [248, 210] width 51 height 26
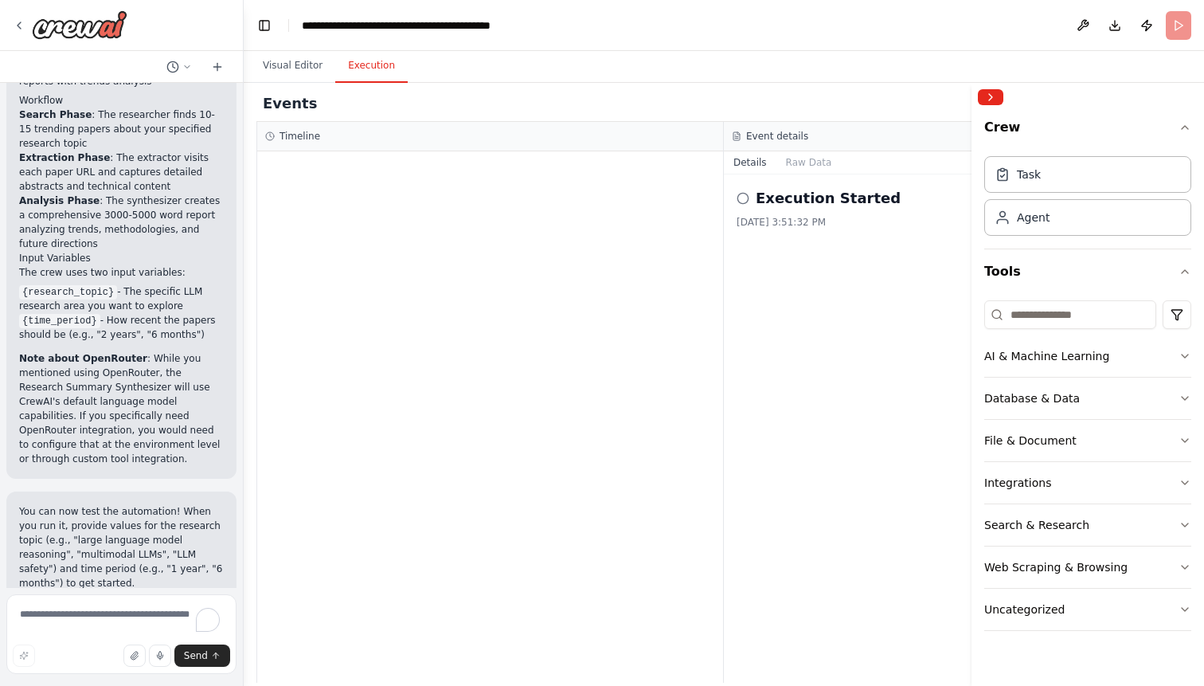
drag, startPoint x: 961, startPoint y: 274, endPoint x: 753, endPoint y: 301, distance: 209.6
click at [972, 275] on div "Crew Task Agent Tools AI & Machine Learning Database & Data File & Document Int…" at bounding box center [1088, 384] width 233 height 603
drag, startPoint x: 726, startPoint y: 304, endPoint x: 718, endPoint y: 305, distance: 8.0
click at [718, 305] on div "Timeline Event details Details Raw Data Execution Started 10/14/2025, 3:51:32 PM" at bounding box center [723, 402] width 935 height 561
click at [724, 300] on div "Execution Started 10/14/2025, 3:51:32 PM" at bounding box center [958, 428] width 468 height 508
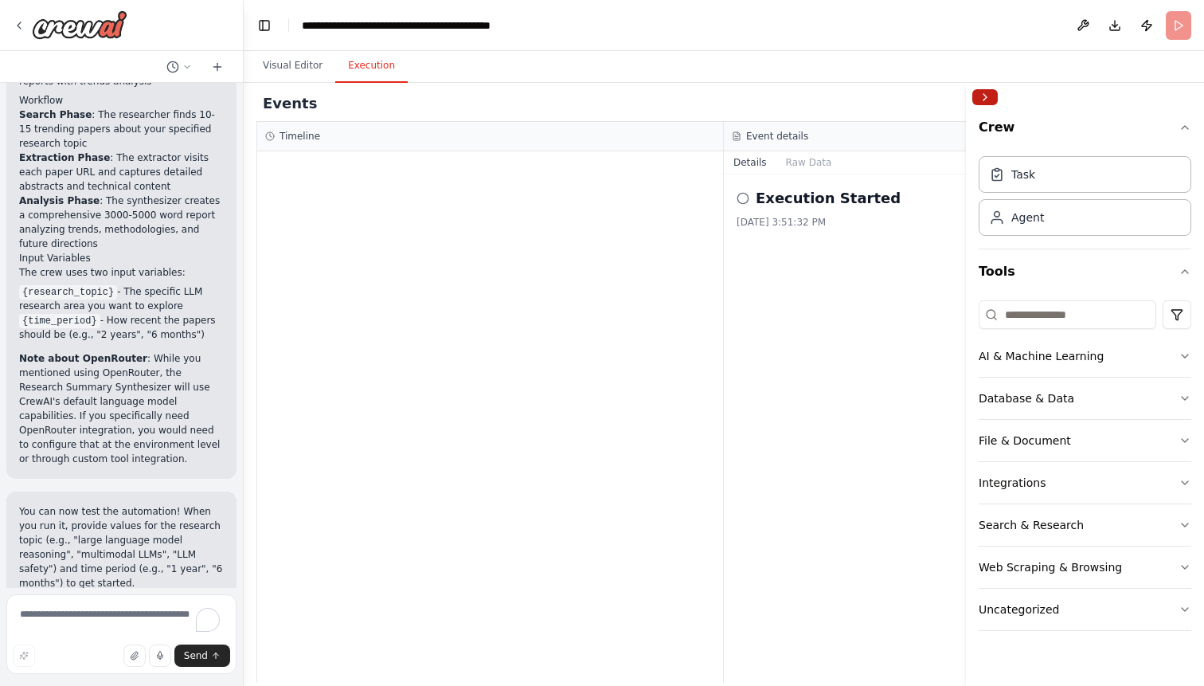
click at [983, 96] on button "Collapse right sidebar" at bounding box center [984, 97] width 25 height 16
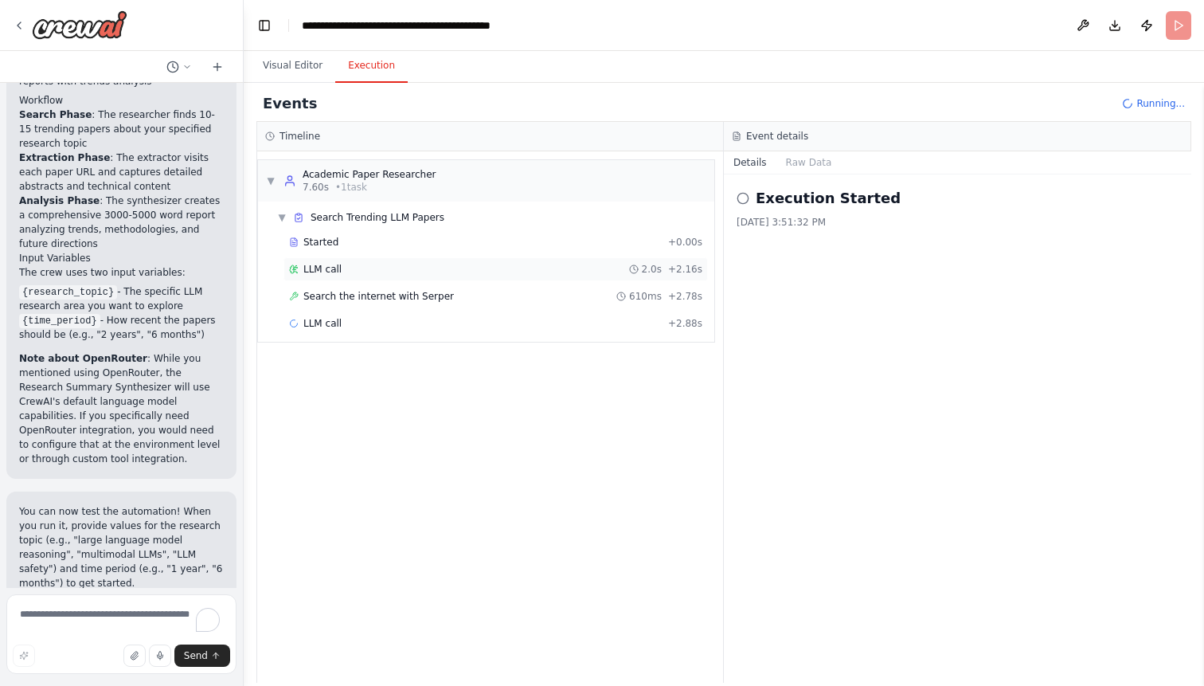
click at [306, 272] on span "LLM call" at bounding box center [322, 269] width 38 height 13
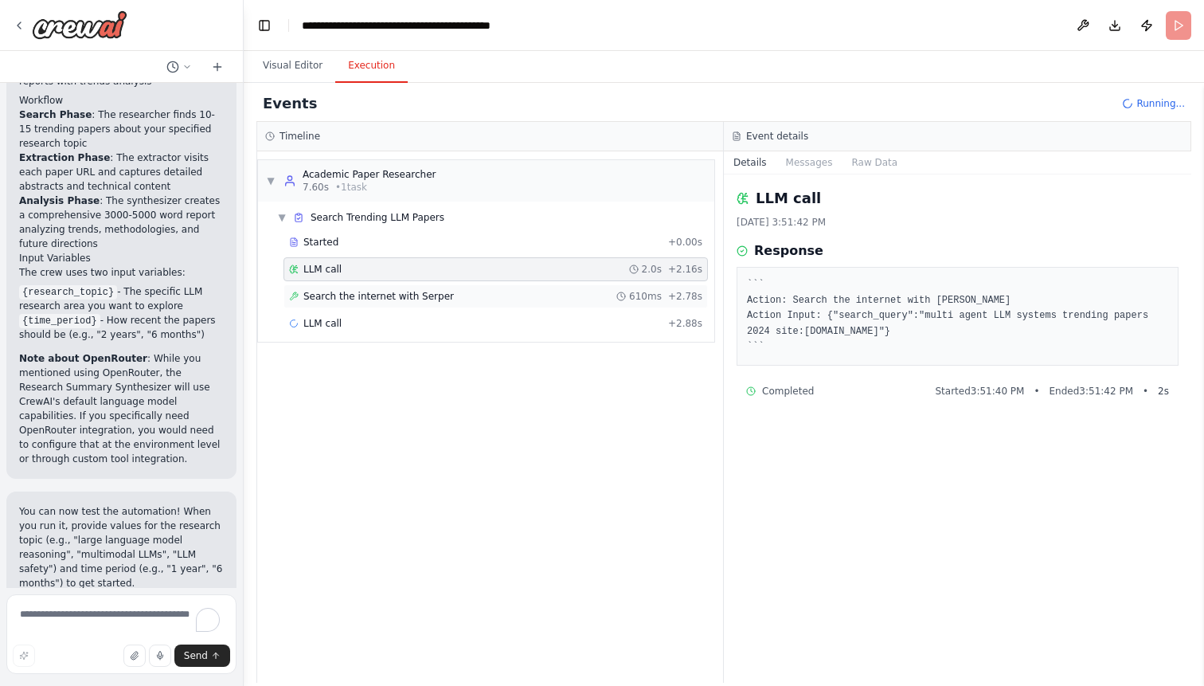
click at [380, 291] on span "Search the internet with Serper" at bounding box center [378, 296] width 151 height 13
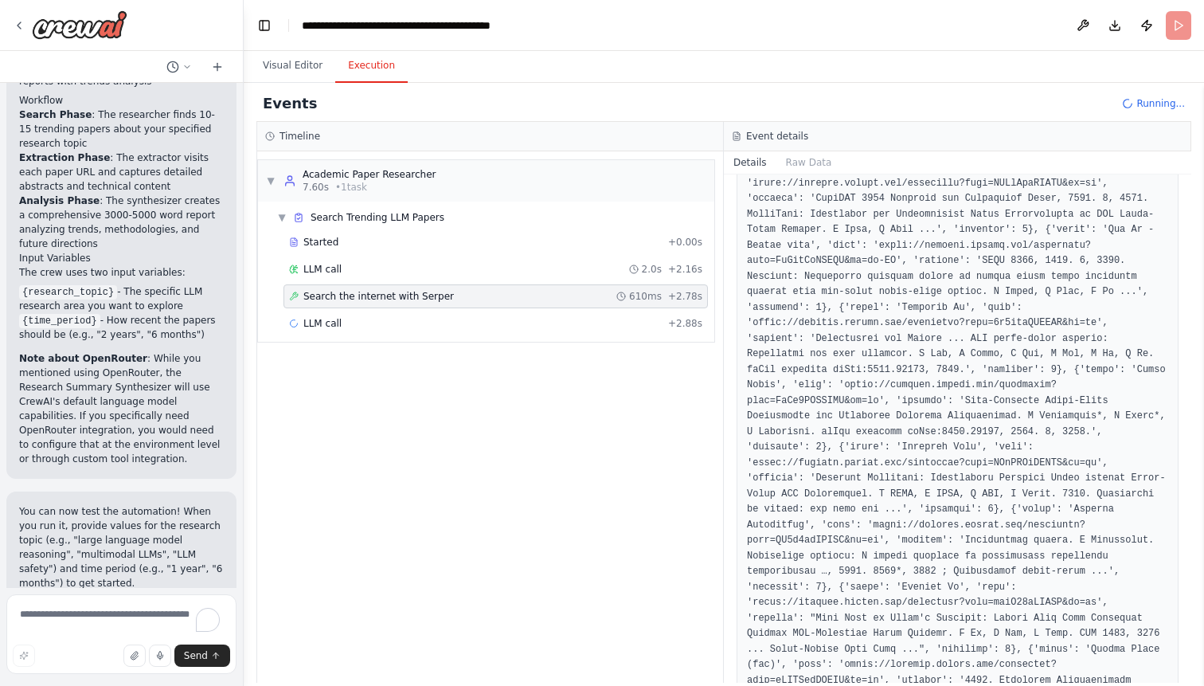
scroll to position [563, 0]
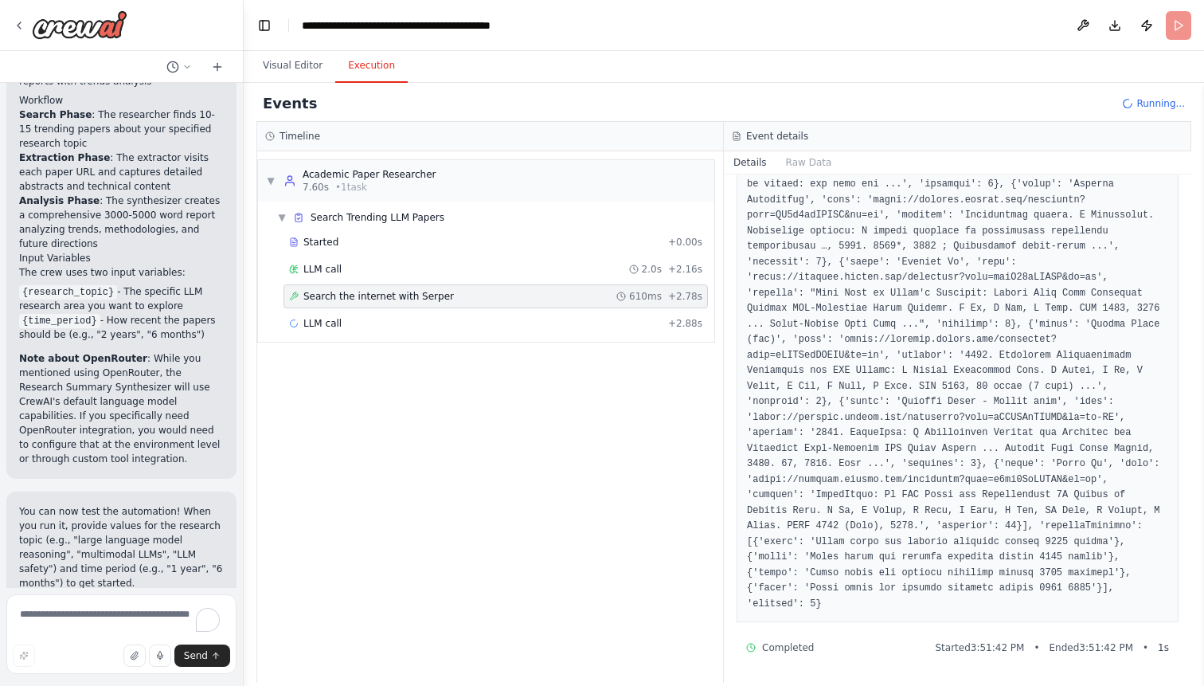
click at [816, 434] on pre at bounding box center [957, 208] width 421 height 808
click at [822, 434] on pre at bounding box center [957, 208] width 421 height 808
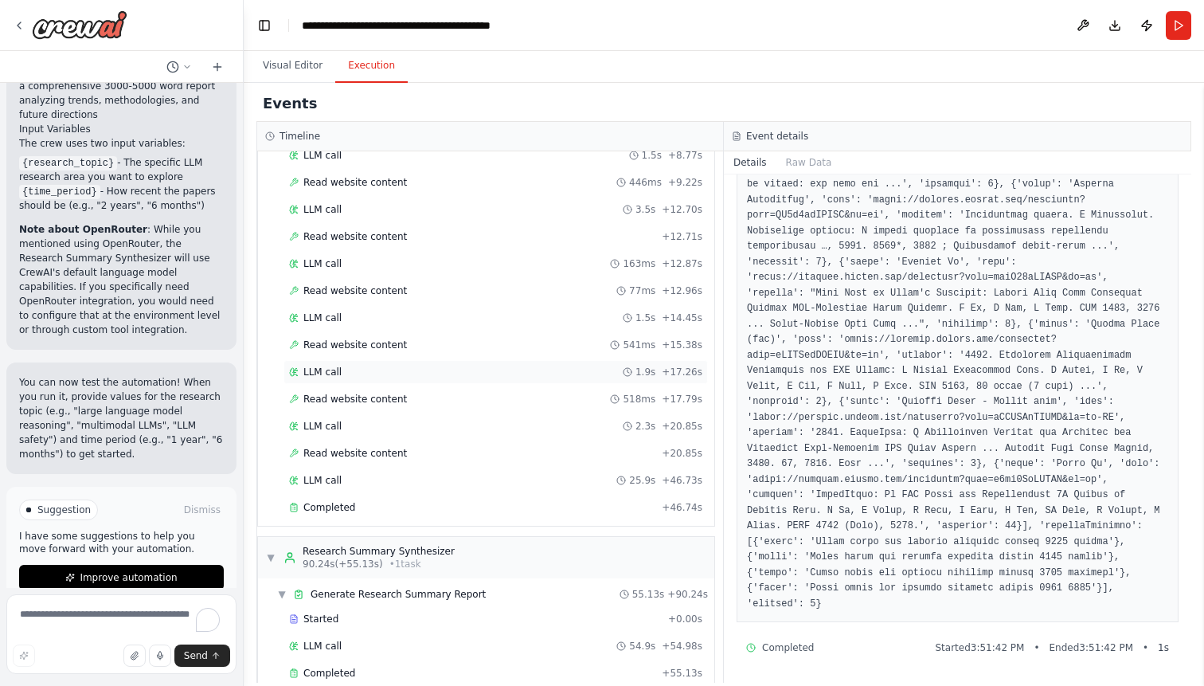
scroll to position [523, 0]
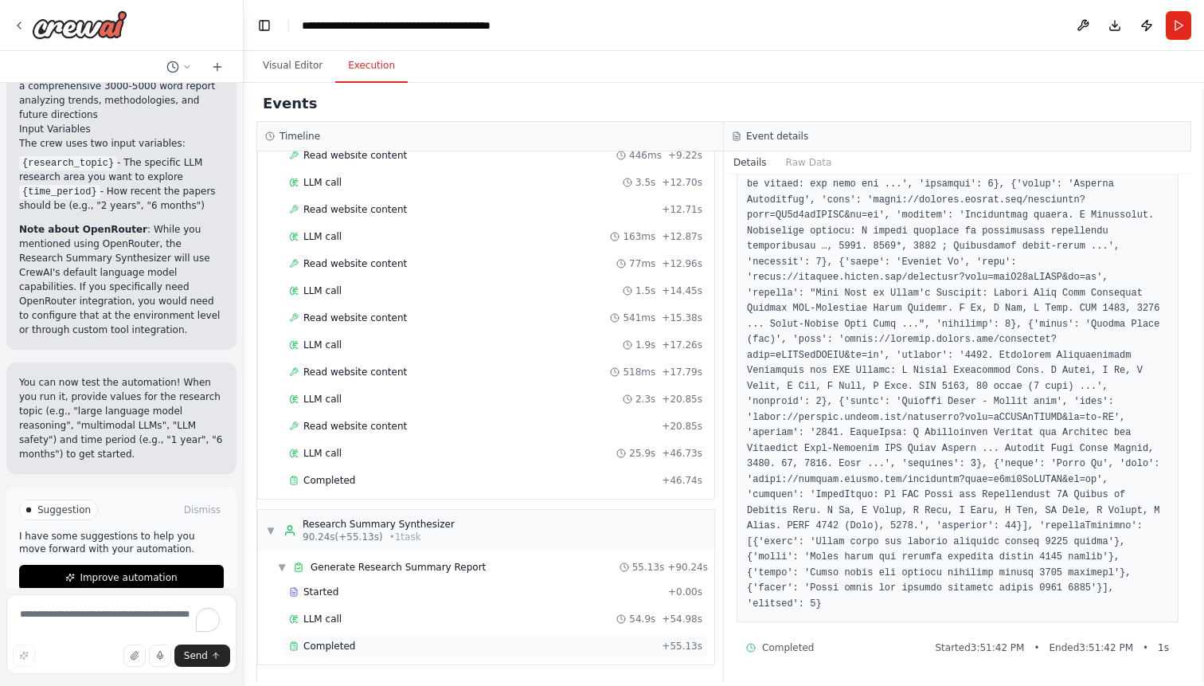
click at [486, 644] on div "Completed" at bounding box center [472, 646] width 366 height 13
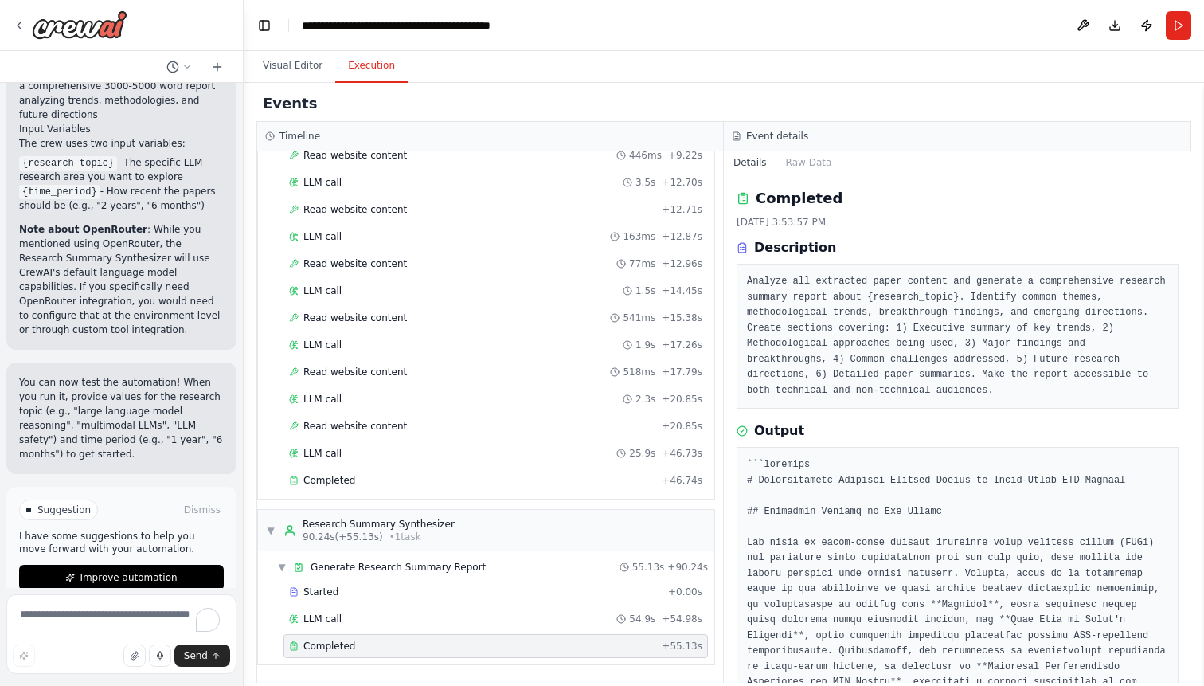
click at [865, 285] on pre "Analyze all extracted paper content and generate a comprehensive research summa…" at bounding box center [957, 336] width 421 height 124
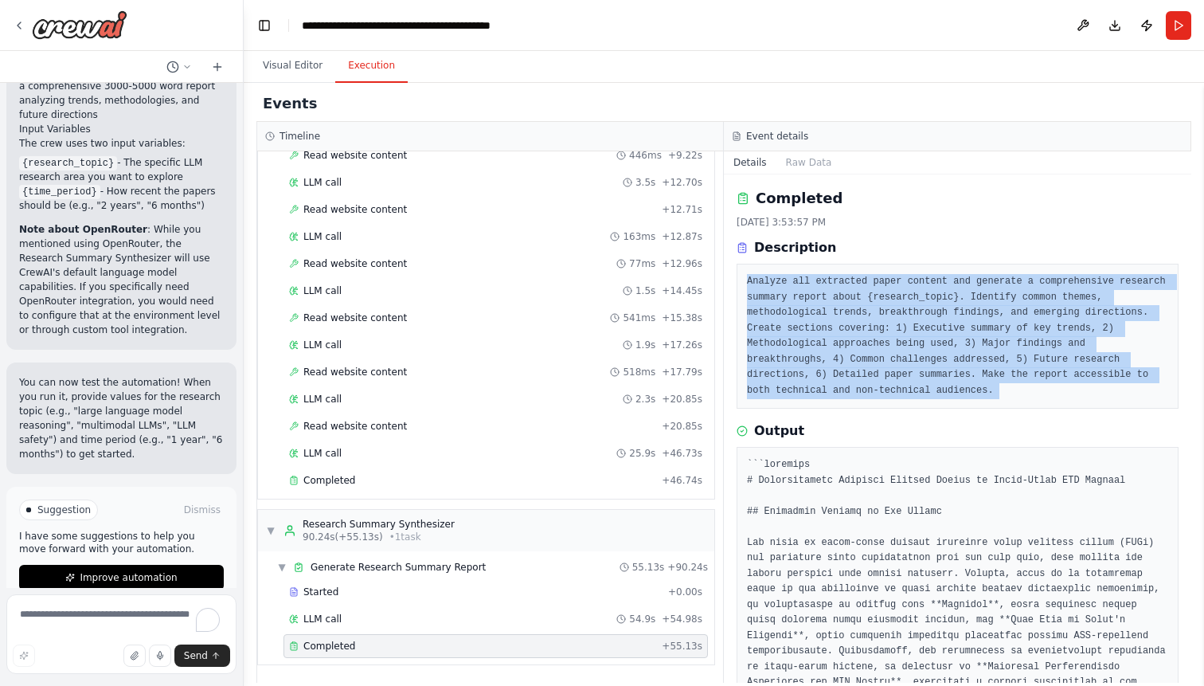
click at [865, 285] on pre "Analyze all extracted paper content and generate a comprehensive research summa…" at bounding box center [957, 336] width 421 height 124
click at [847, 318] on pre "Analyze all extracted paper content and generate a comprehensive research summa…" at bounding box center [957, 336] width 421 height 124
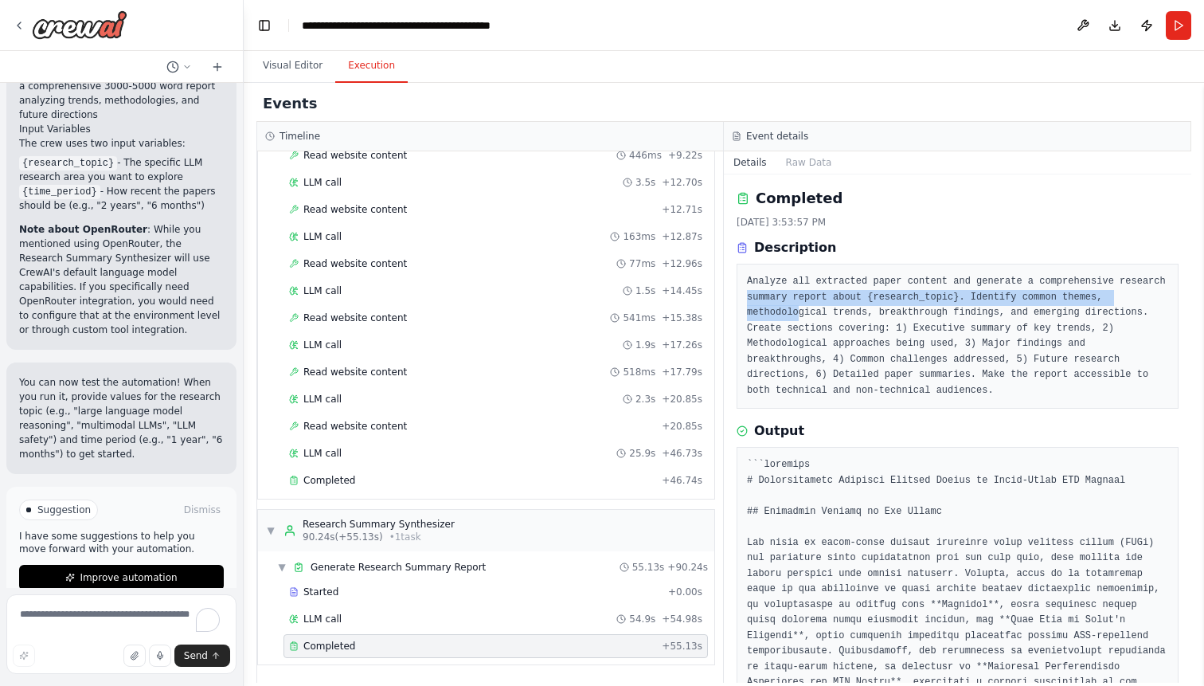
drag, startPoint x: 744, startPoint y: 295, endPoint x: 797, endPoint y: 307, distance: 54.7
click at [797, 307] on div "Analyze all extracted paper content and generate a comprehensive research summa…" at bounding box center [958, 336] width 442 height 145
click at [792, 311] on pre "Analyze all extracted paper content and generate a comprehensive research summa…" at bounding box center [957, 336] width 421 height 124
click at [775, 331] on pre "Analyze all extracted paper content and generate a comprehensive research summa…" at bounding box center [957, 336] width 421 height 124
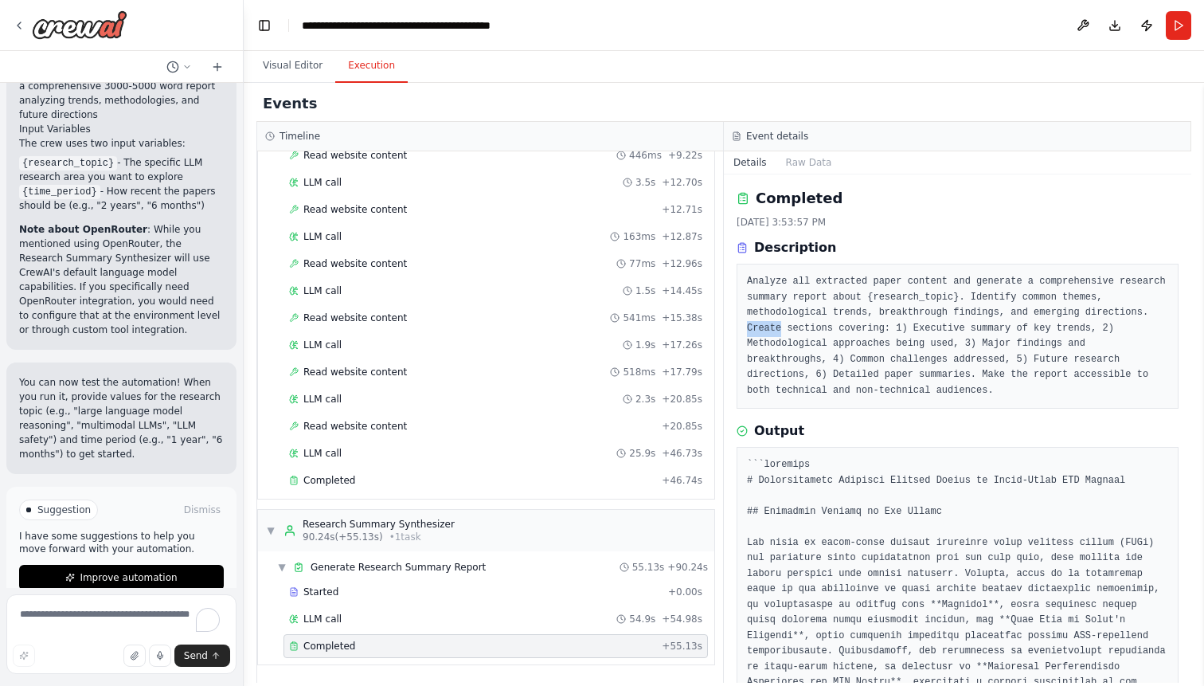
click at [784, 332] on pre "Analyze all extracted paper content and generate a comprehensive research summa…" at bounding box center [957, 336] width 421 height 124
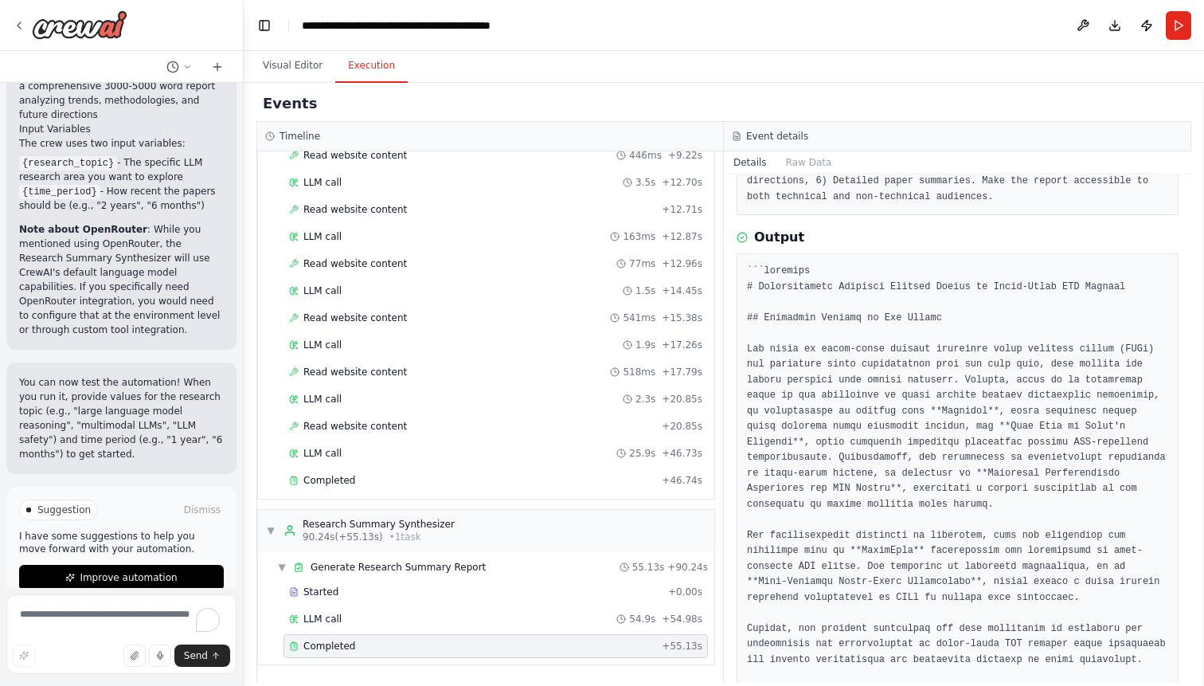
scroll to position [209, 0]
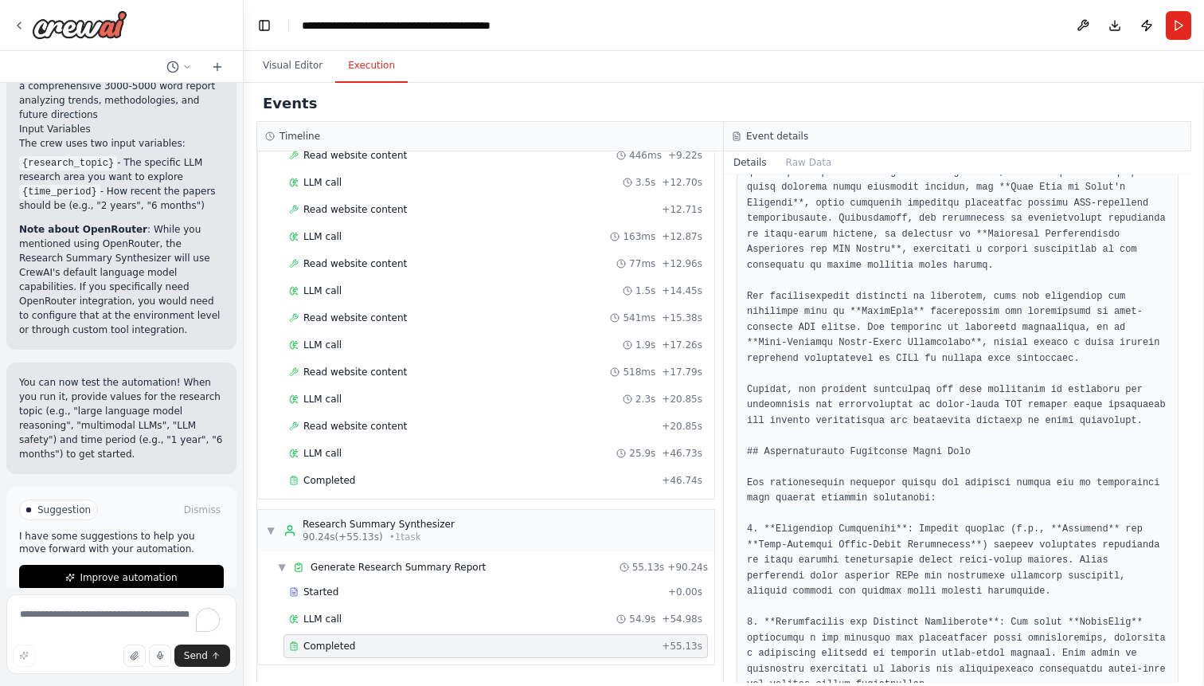
scroll to position [434, 0]
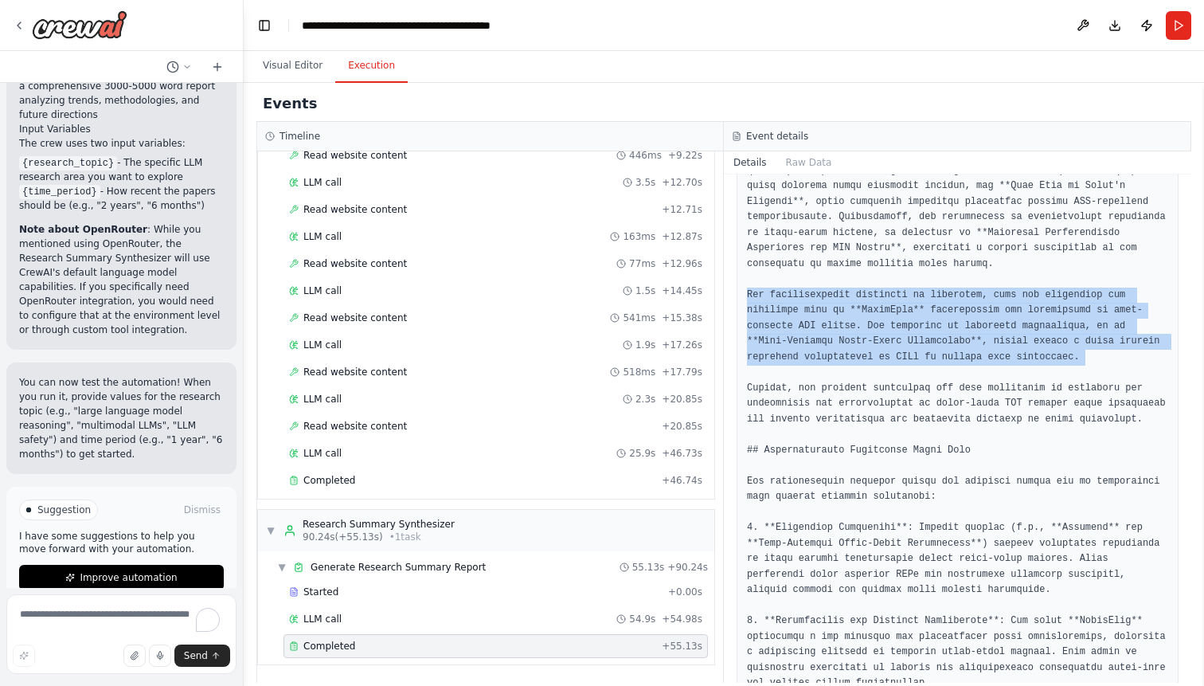
click at [736, 335] on div "Completed 10/14/2025, 3:53:57 PM Description Analyze all extracted paper conten…" at bounding box center [958, 428] width 468 height 508
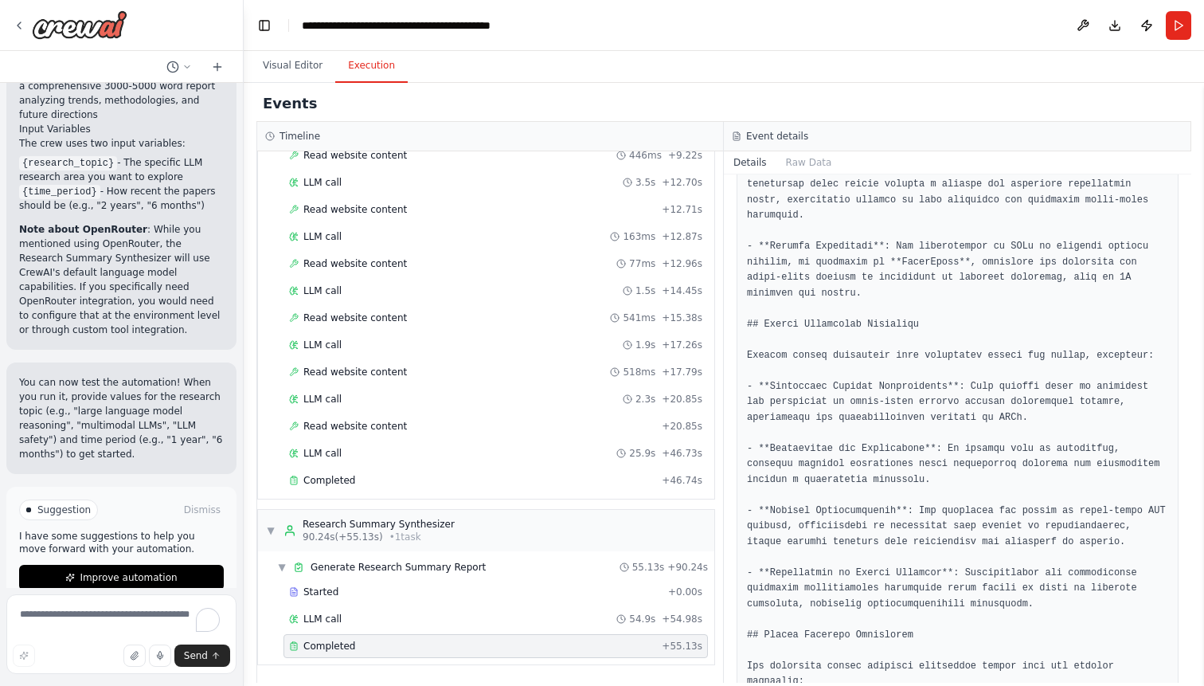
scroll to position [1458, 0]
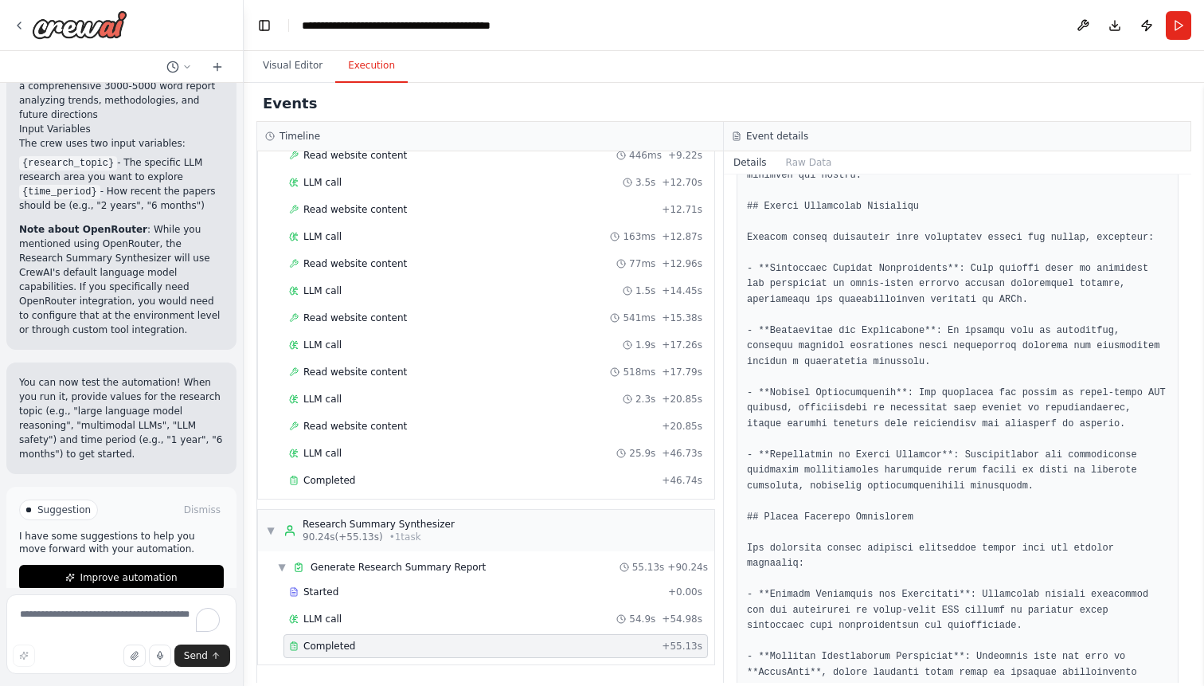
scroll to position [1580, 0]
drag, startPoint x: 768, startPoint y: 326, endPoint x: 859, endPoint y: 333, distance: 91.1
drag, startPoint x: 791, startPoint y: 389, endPoint x: 849, endPoint y: 389, distance: 58.1
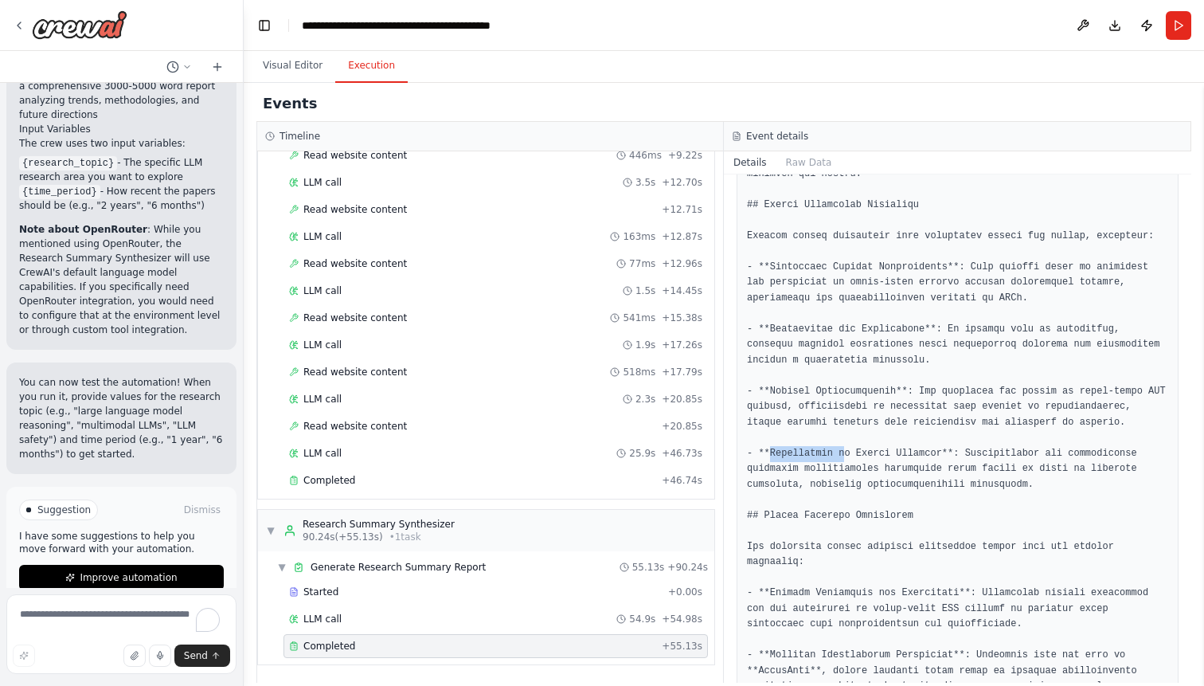
drag, startPoint x: 770, startPoint y: 454, endPoint x: 843, endPoint y: 453, distance: 72.5
drag, startPoint x: 941, startPoint y: 456, endPoint x: 968, endPoint y: 458, distance: 28.0
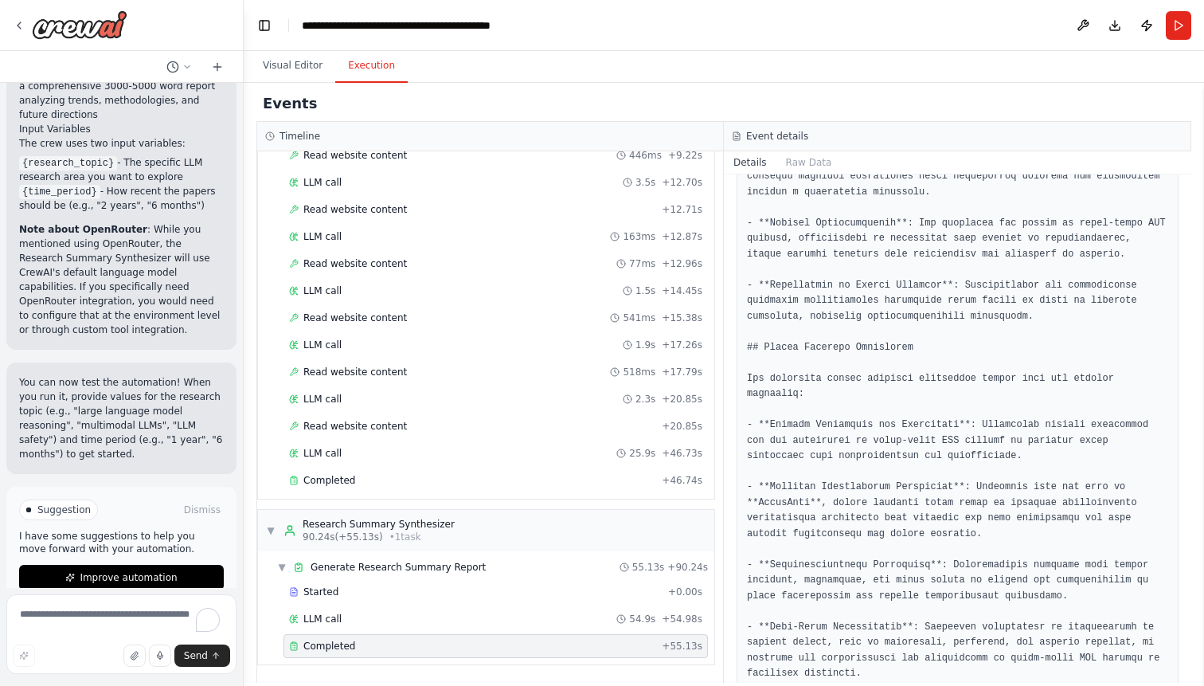
scroll to position [1770, 0]
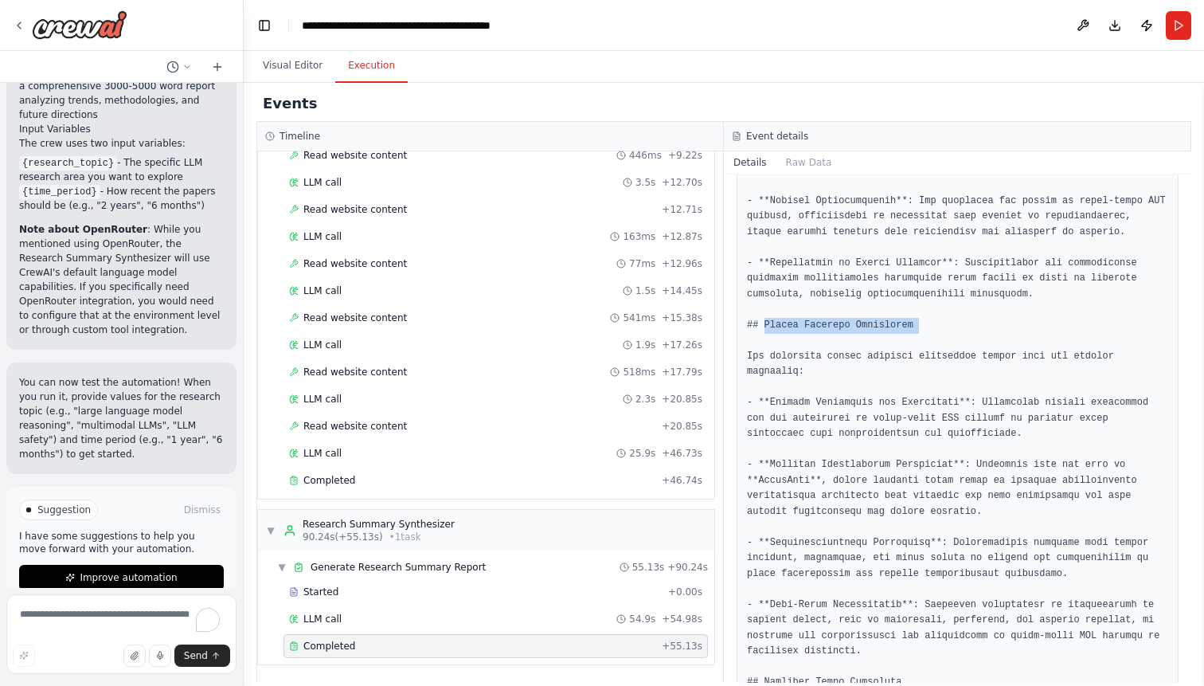
drag, startPoint x: 765, startPoint y: 327, endPoint x: 984, endPoint y: 340, distance: 219.4
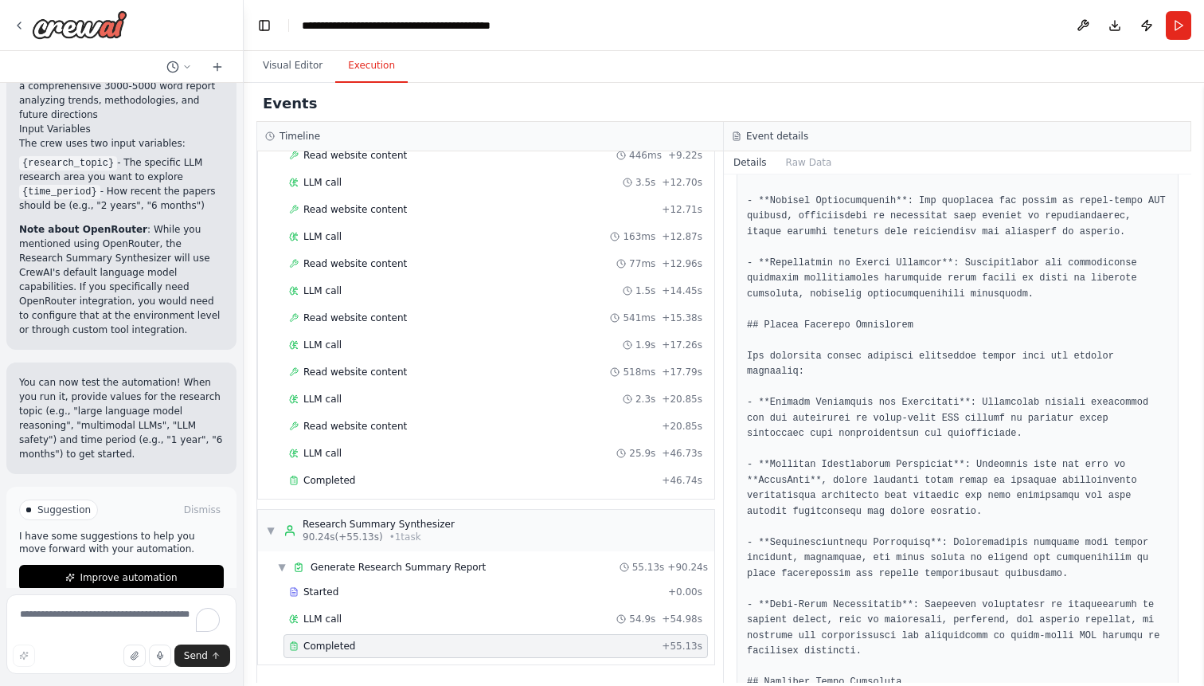
drag, startPoint x: 803, startPoint y: 405, endPoint x: 920, endPoint y: 397, distance: 117.3
drag, startPoint x: 792, startPoint y: 460, endPoint x: 904, endPoint y: 469, distance: 112.6
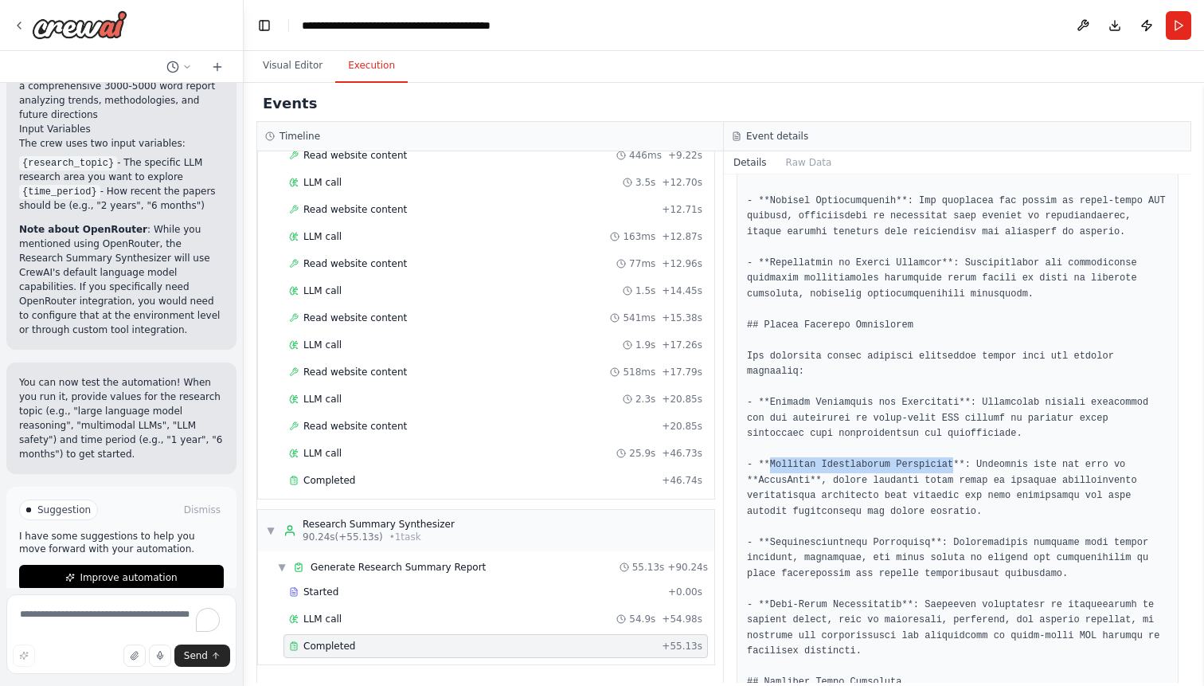
drag, startPoint x: 784, startPoint y: 466, endPoint x: 890, endPoint y: 467, distance: 105.1
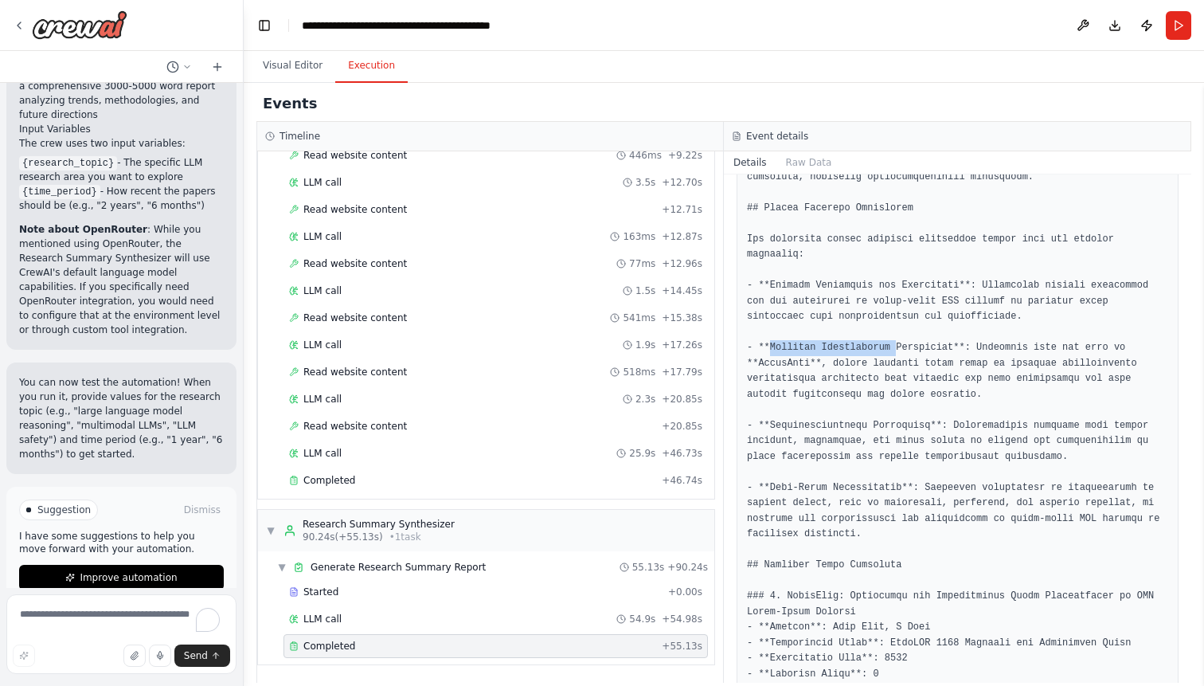
scroll to position [1904, 0]
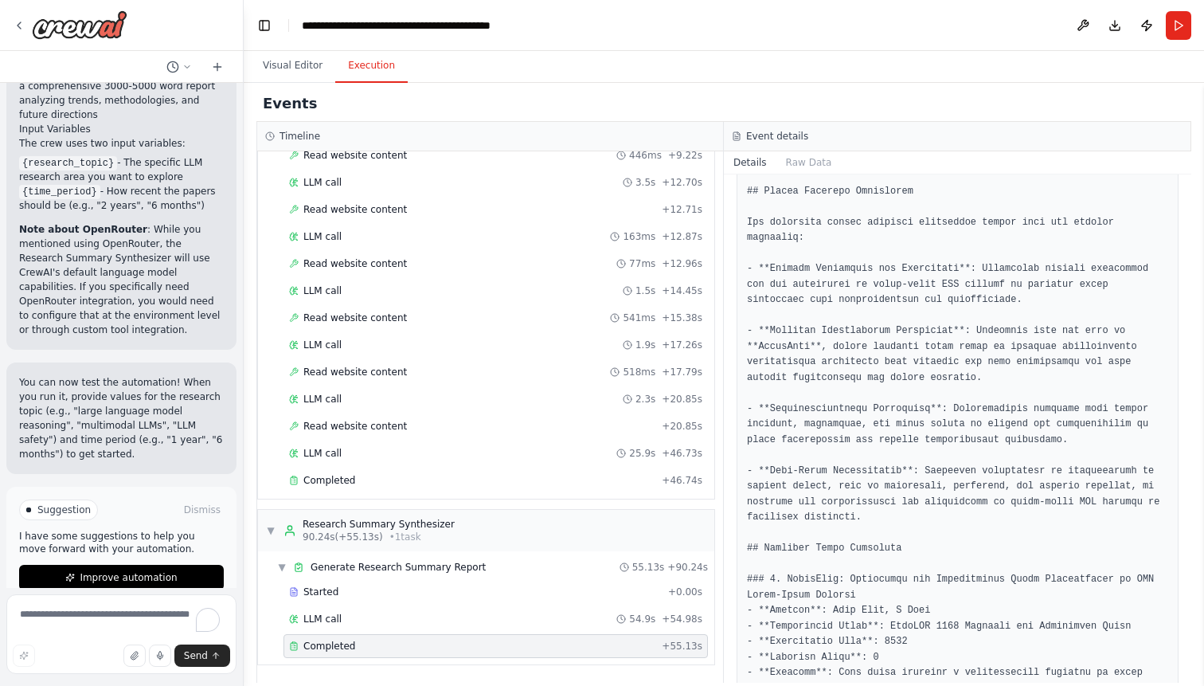
click at [785, 413] on pre at bounding box center [957, 673] width 421 height 4240
drag, startPoint x: 785, startPoint y: 413, endPoint x: 897, endPoint y: 410, distance: 111.5
click at [897, 410] on pre at bounding box center [957, 673] width 421 height 4240
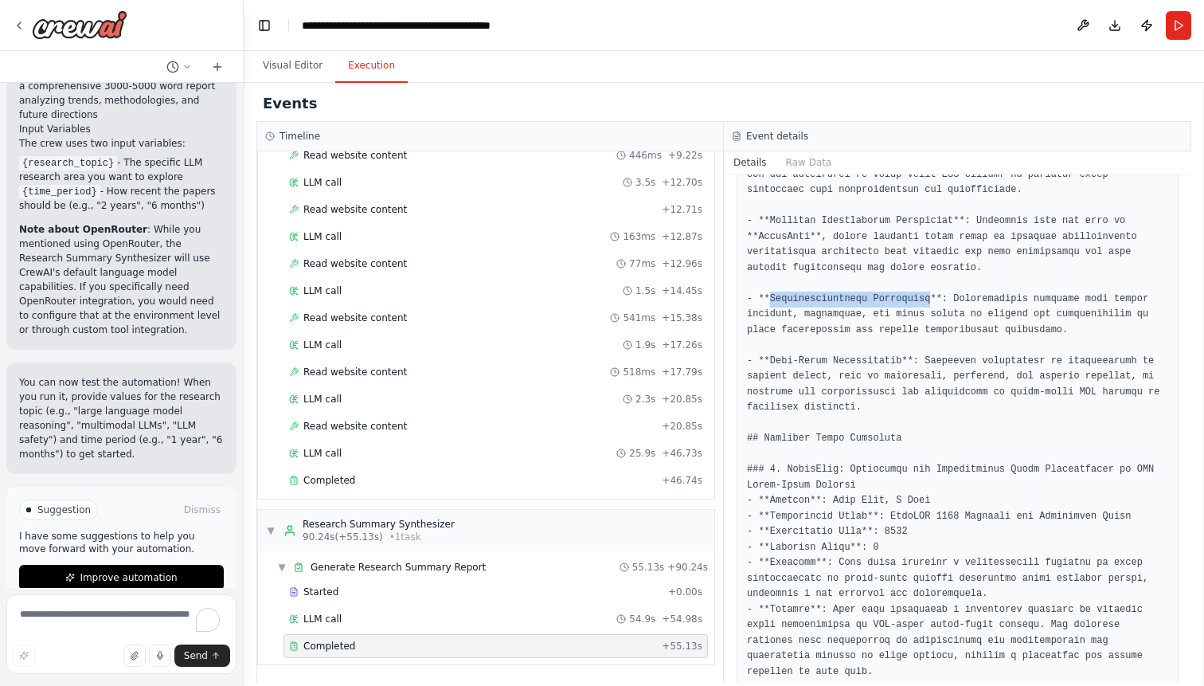
scroll to position [2021, 0]
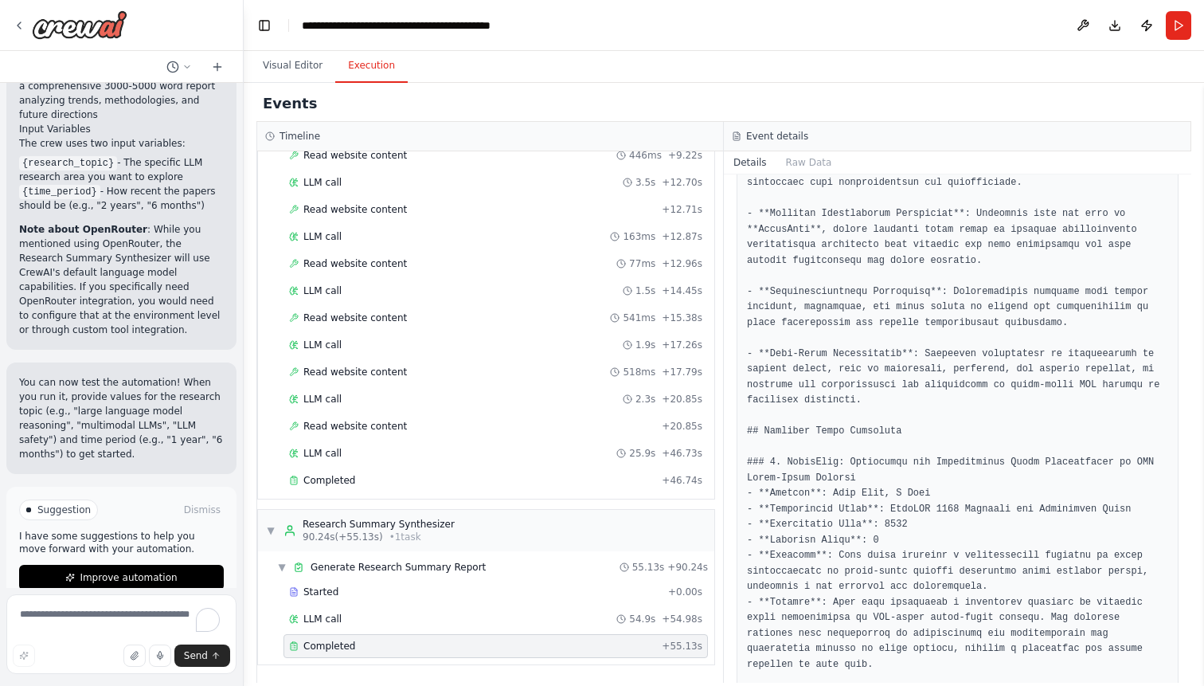
click at [770, 355] on pre at bounding box center [957, 556] width 421 height 4240
drag, startPoint x: 770, startPoint y: 355, endPoint x: 869, endPoint y: 355, distance: 98.8
click at [869, 355] on pre at bounding box center [957, 556] width 421 height 4240
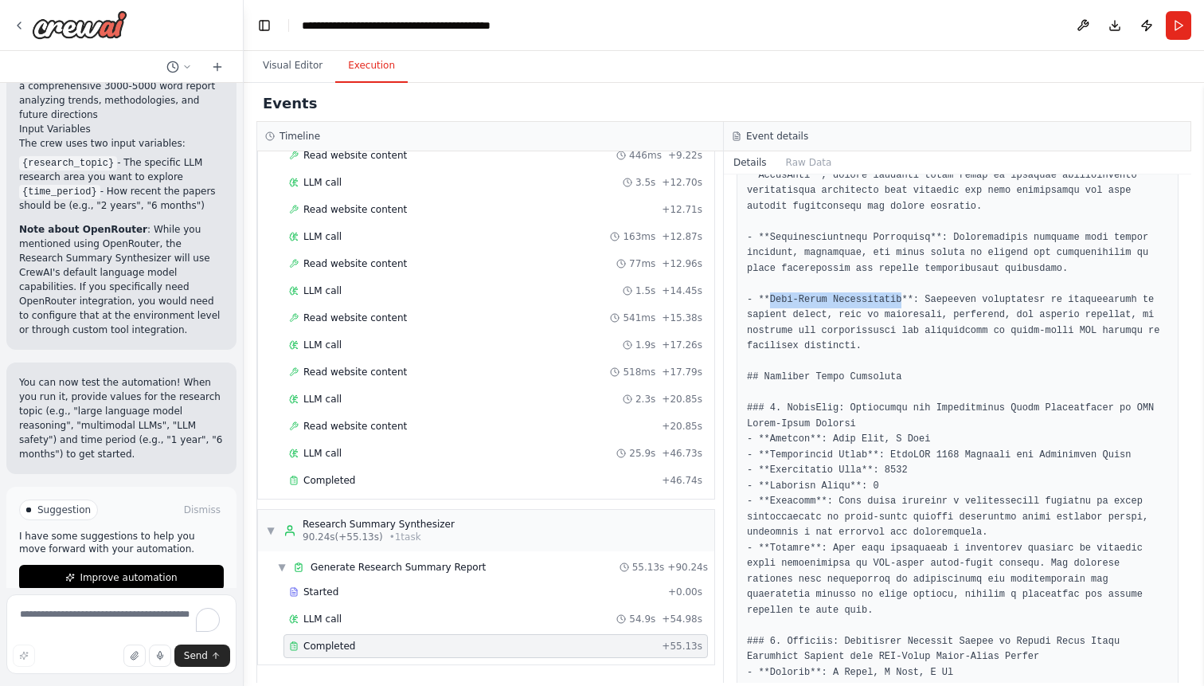
scroll to position [2137, 0]
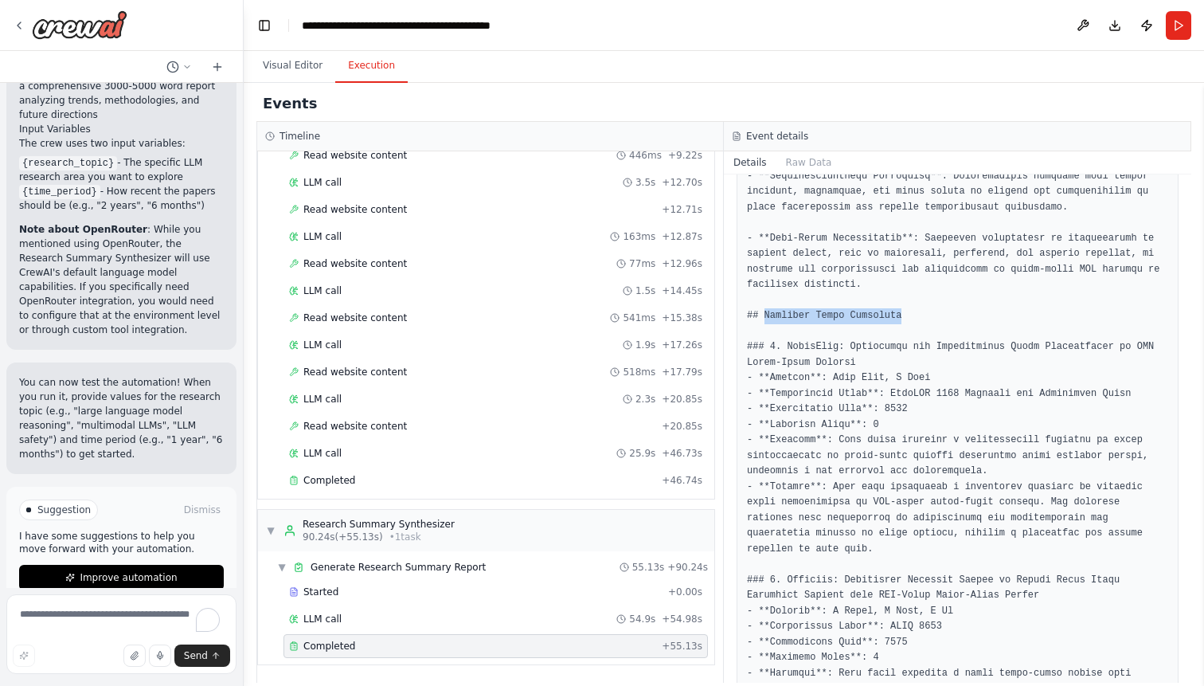
drag, startPoint x: 762, startPoint y: 323, endPoint x: 900, endPoint y: 317, distance: 137.9
click at [900, 317] on pre at bounding box center [957, 440] width 421 height 4240
click at [789, 317] on pre at bounding box center [957, 440] width 421 height 4240
drag, startPoint x: 789, startPoint y: 317, endPoint x: 917, endPoint y: 311, distance: 127.5
click at [917, 311] on pre at bounding box center [957, 440] width 421 height 4240
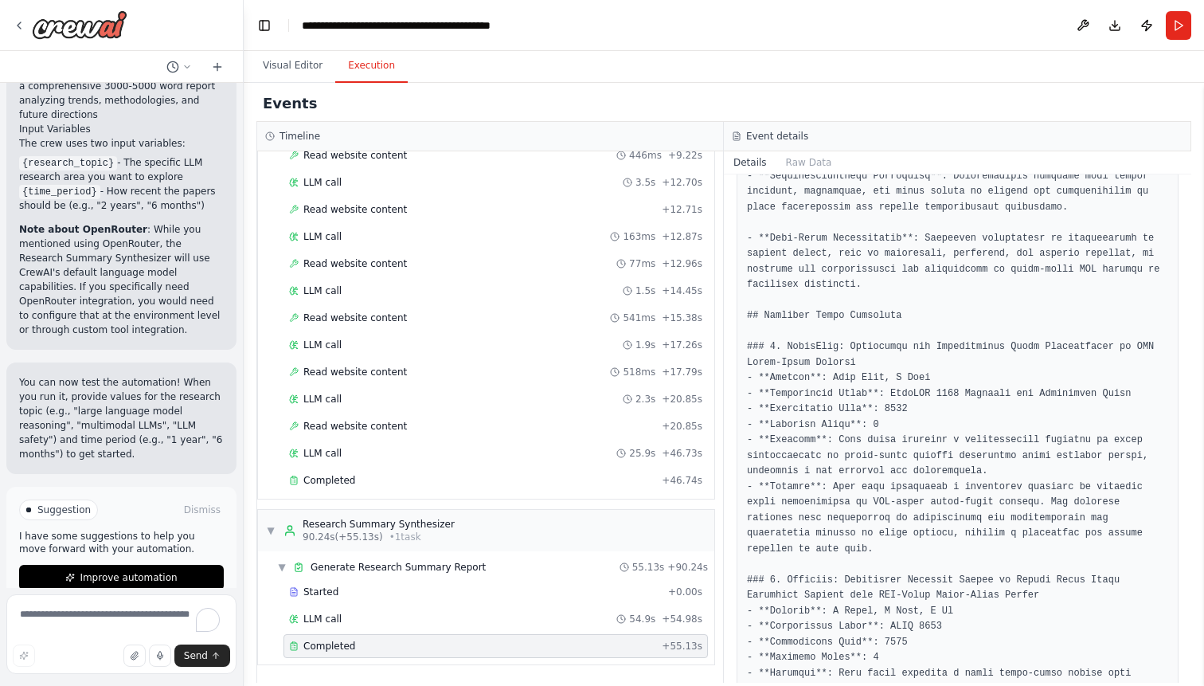
click at [804, 347] on pre at bounding box center [957, 440] width 421 height 4240
drag, startPoint x: 804, startPoint y: 347, endPoint x: 882, endPoint y: 343, distance: 77.4
click at [882, 343] on pre at bounding box center [957, 440] width 421 height 4240
click at [925, 341] on pre at bounding box center [957, 440] width 421 height 4240
drag, startPoint x: 925, startPoint y: 341, endPoint x: 1127, endPoint y: 366, distance: 203.0
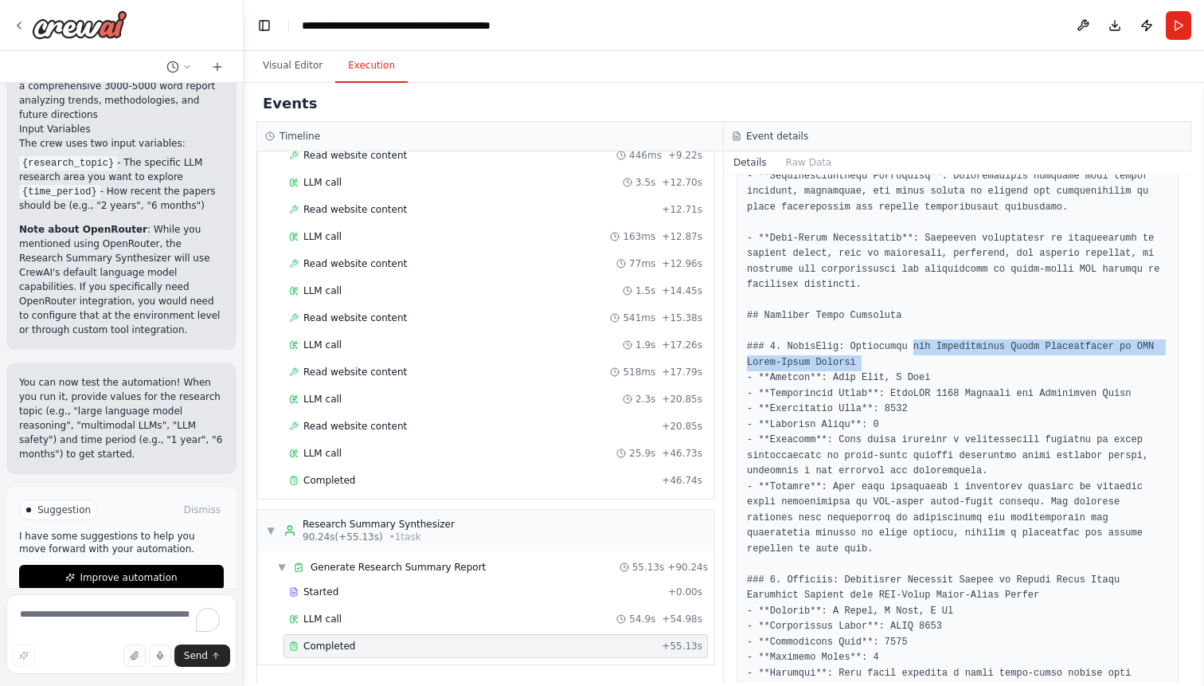
click at [1127, 366] on pre at bounding box center [957, 440] width 421 height 4240
click at [906, 376] on pre at bounding box center [957, 440] width 421 height 4240
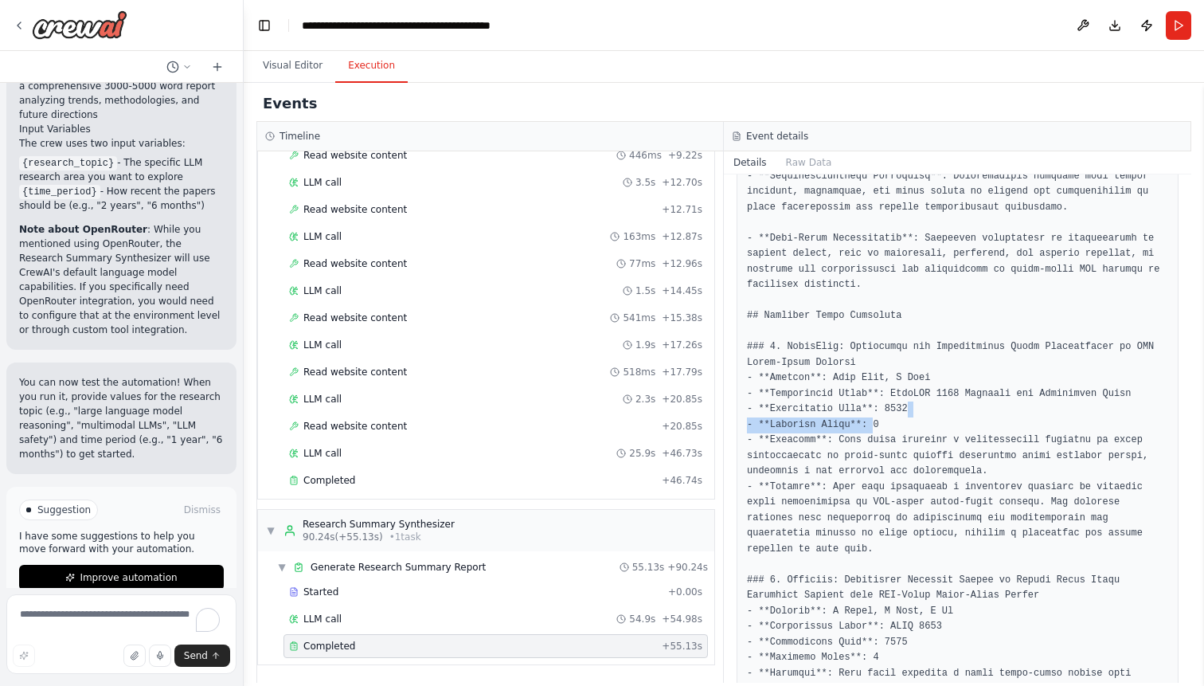
drag, startPoint x: 875, startPoint y: 423, endPoint x: 933, endPoint y: 414, distance: 58.0
click at [933, 414] on pre at bounding box center [957, 440] width 421 height 4240
click at [820, 350] on pre at bounding box center [957, 440] width 421 height 4240
drag, startPoint x: 820, startPoint y: 350, endPoint x: 889, endPoint y: 342, distance: 69.8
click at [841, 346] on pre at bounding box center [957, 440] width 421 height 4240
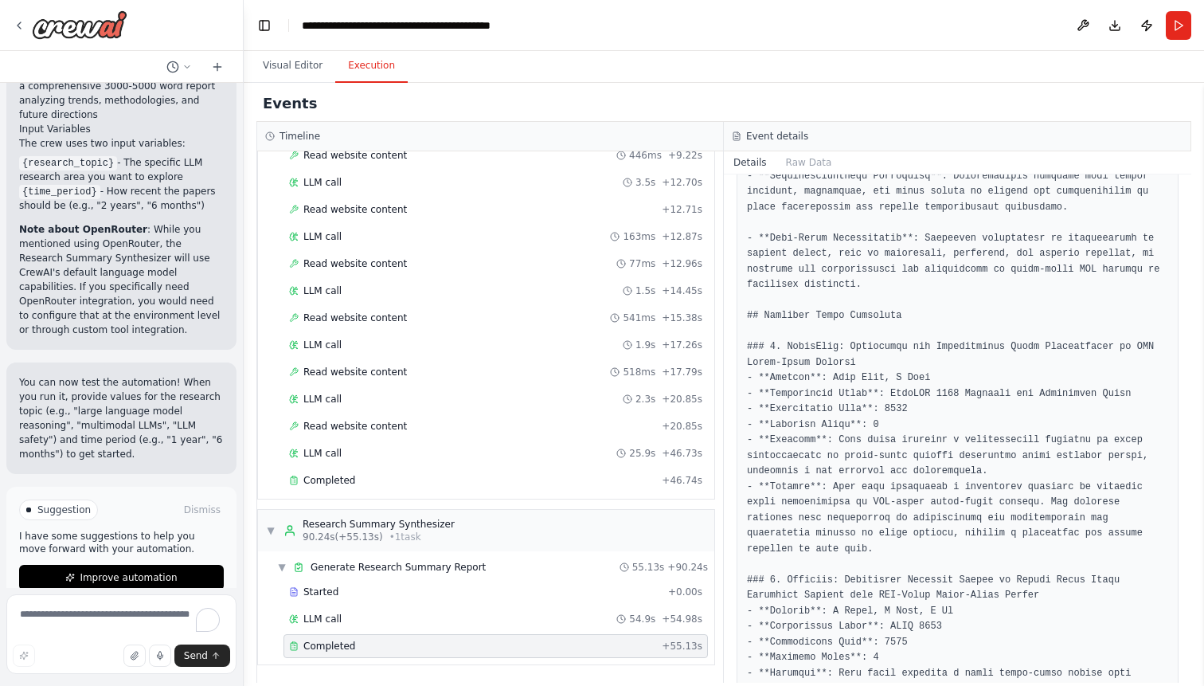
click at [889, 342] on pre at bounding box center [957, 440] width 421 height 4240
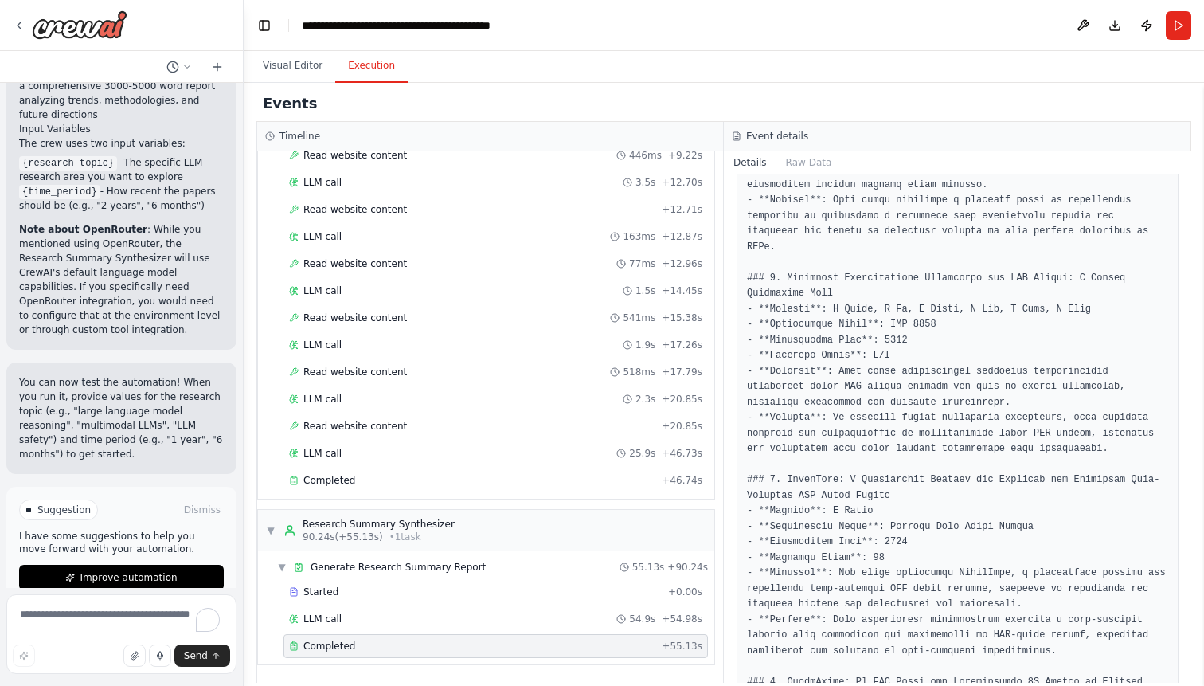
scroll to position [4050, 0]
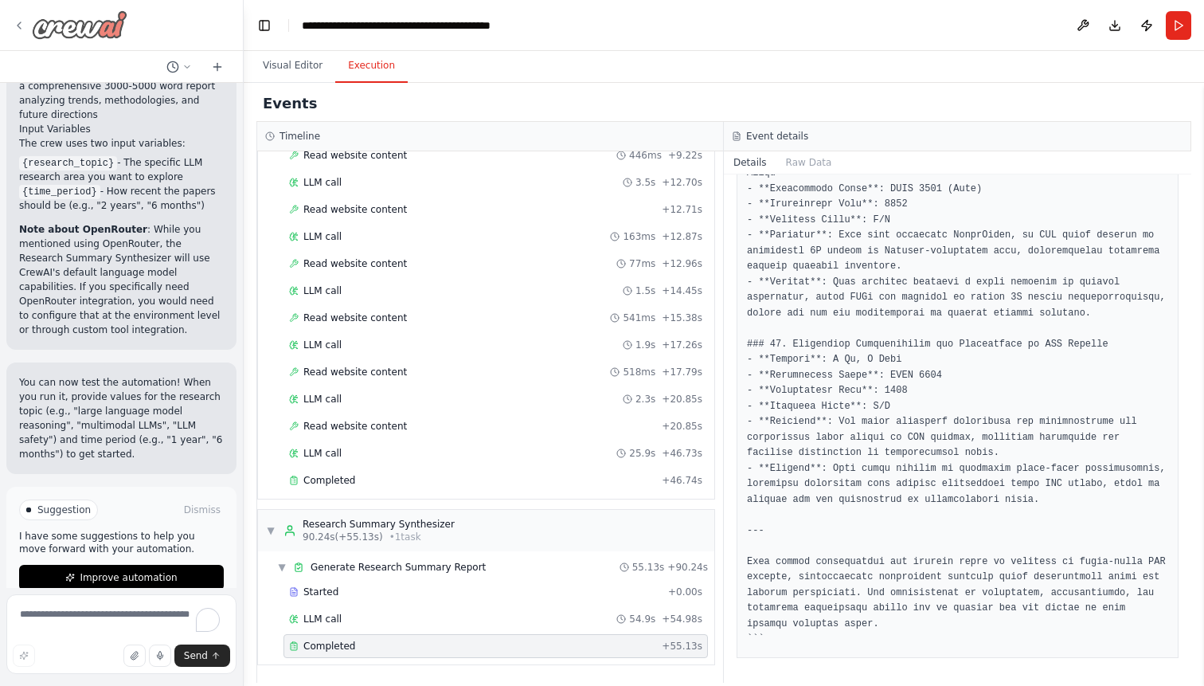
click at [28, 22] on div at bounding box center [70, 24] width 115 height 29
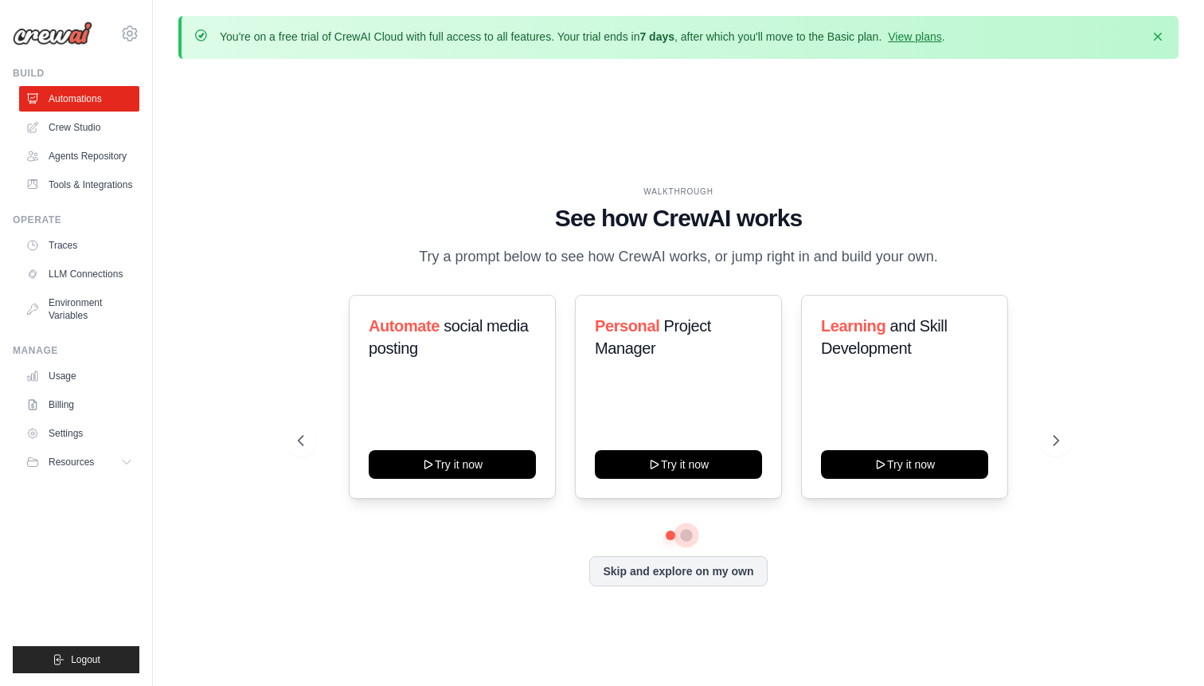
click at [687, 542] on button at bounding box center [686, 535] width 13 height 13
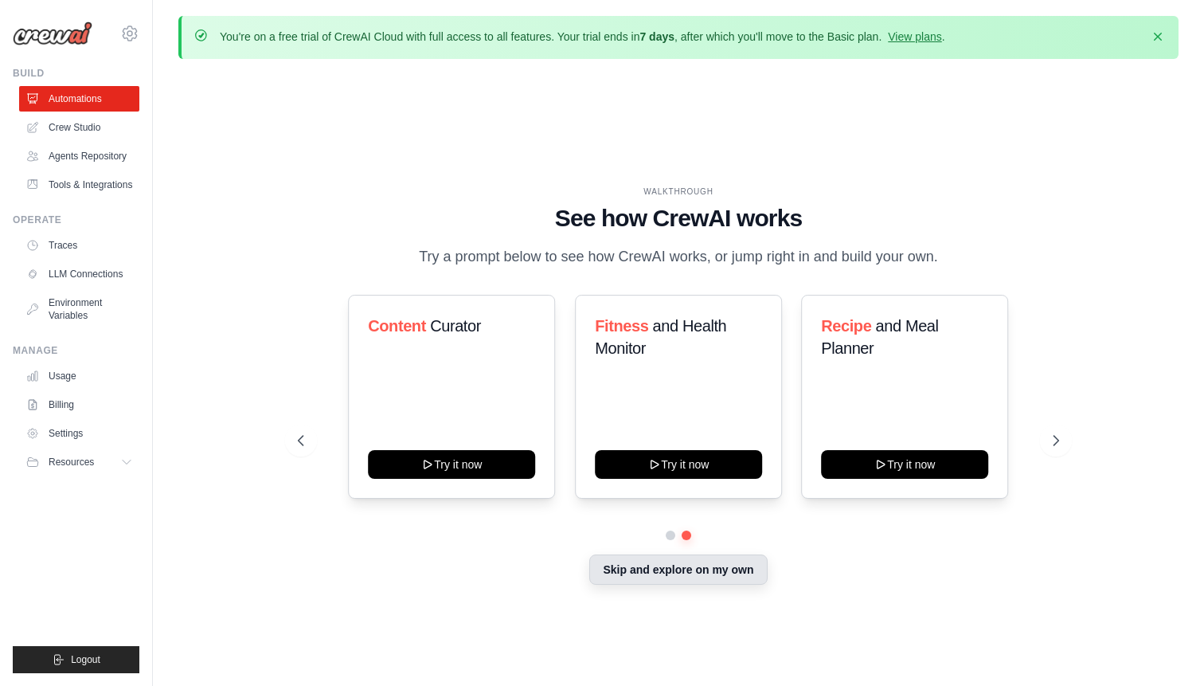
click at [673, 580] on button "Skip and explore on my own" at bounding box center [678, 569] width 178 height 30
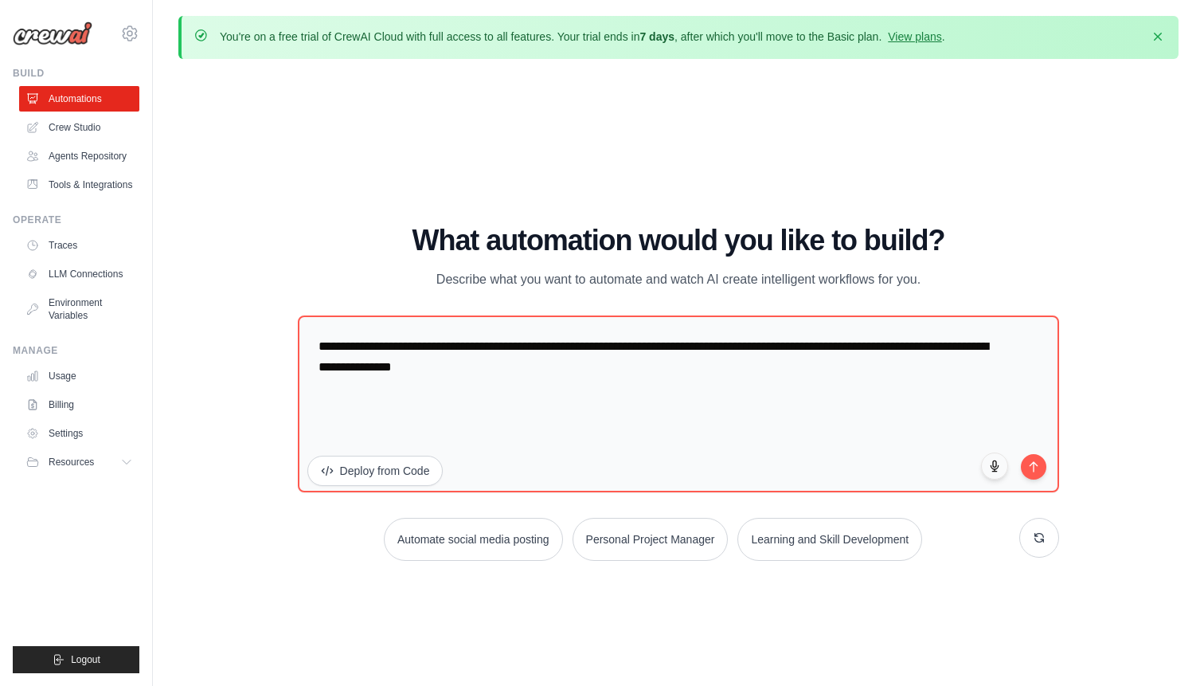
scroll to position [9, 0]
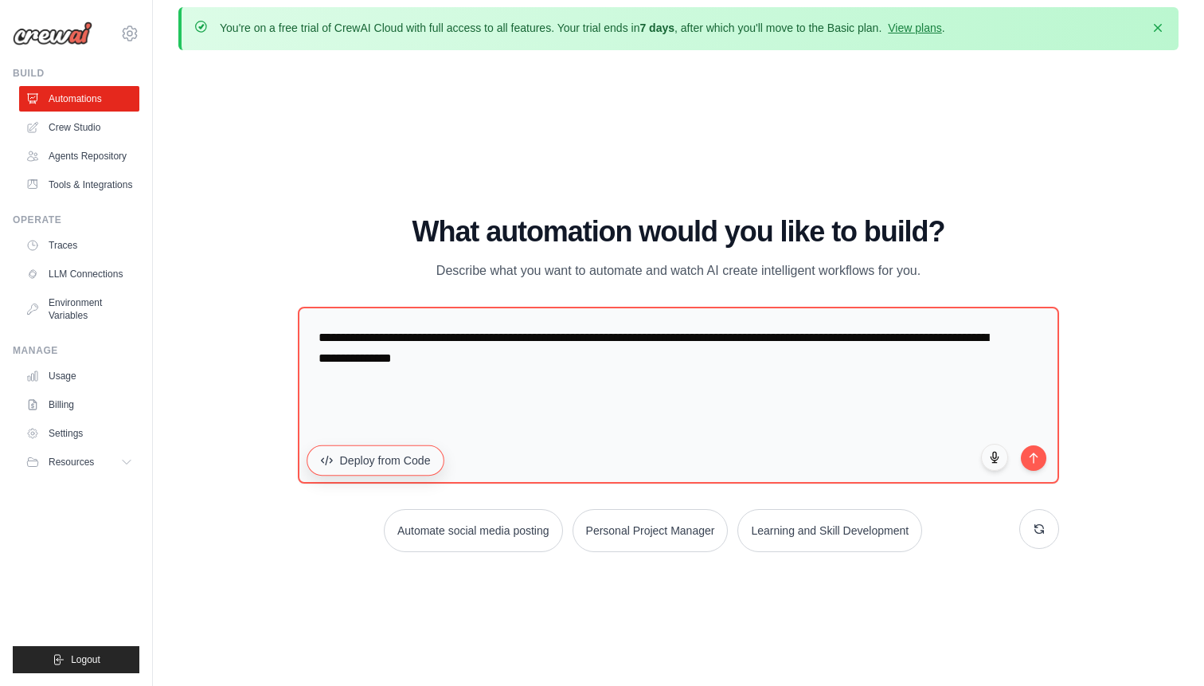
click at [362, 460] on button "Deploy from Code" at bounding box center [376, 459] width 138 height 30
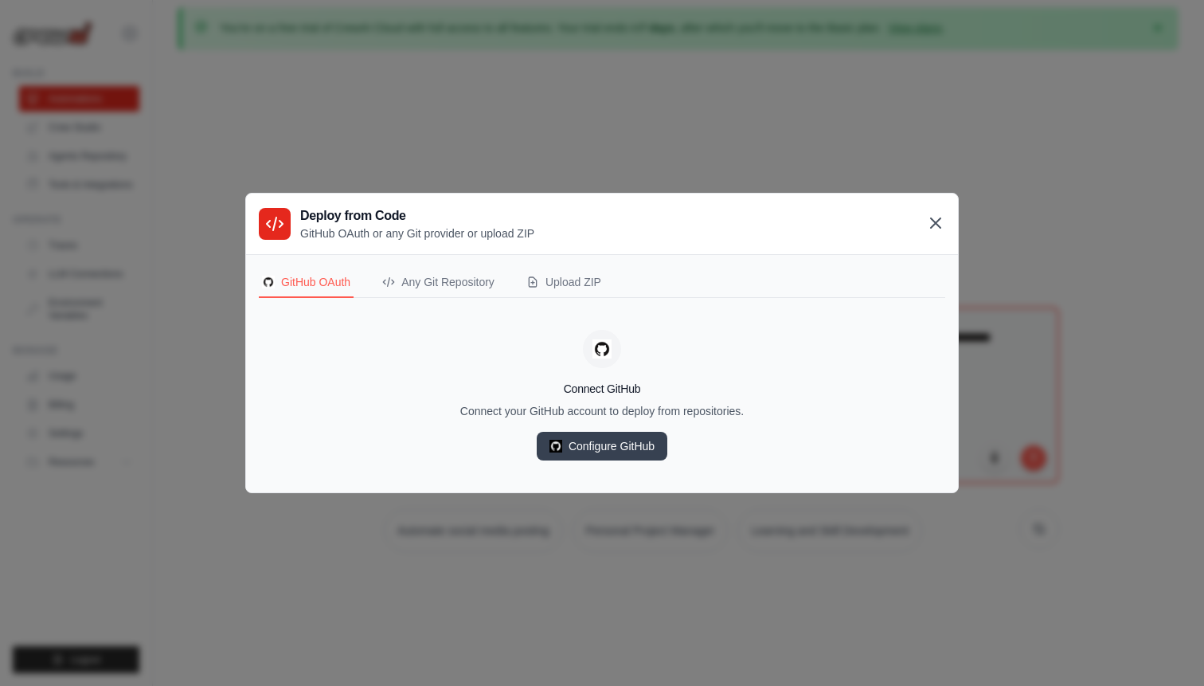
click at [927, 218] on icon at bounding box center [935, 222] width 19 height 19
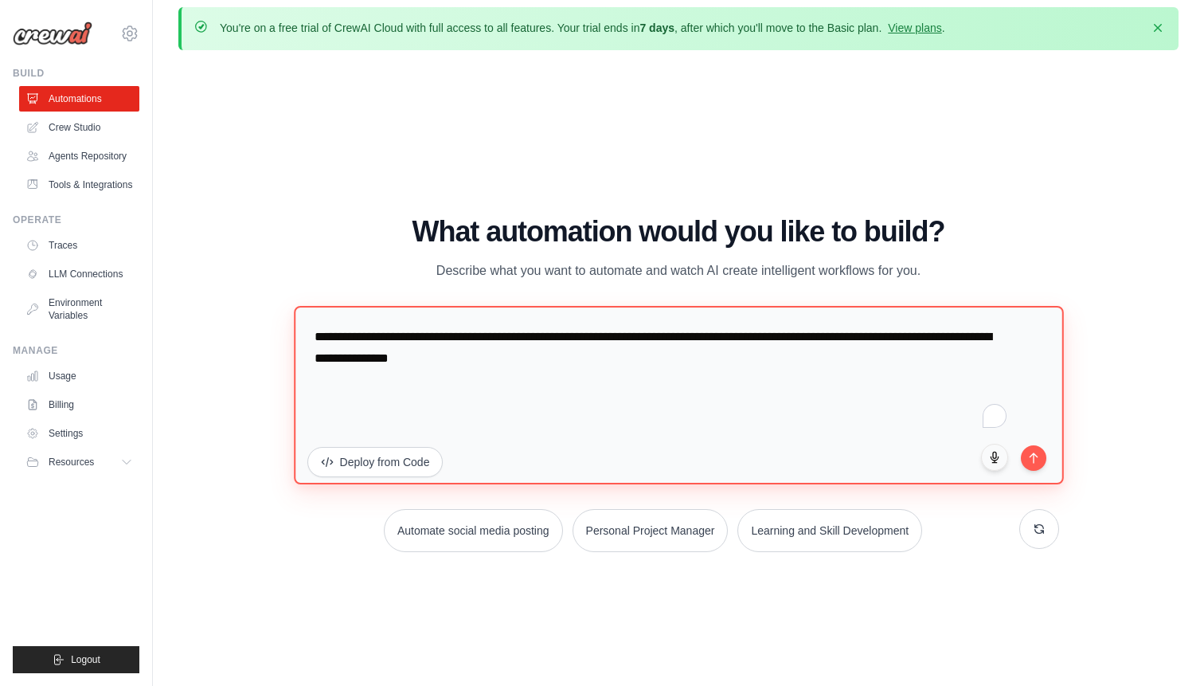
drag, startPoint x: 491, startPoint y: 431, endPoint x: 263, endPoint y: 241, distance: 296.3
click at [263, 241] on div "WALKTHROUGH See how CrewAI works Try a prompt below to see how CrewAI works, or…" at bounding box center [678, 390] width 1000 height 654
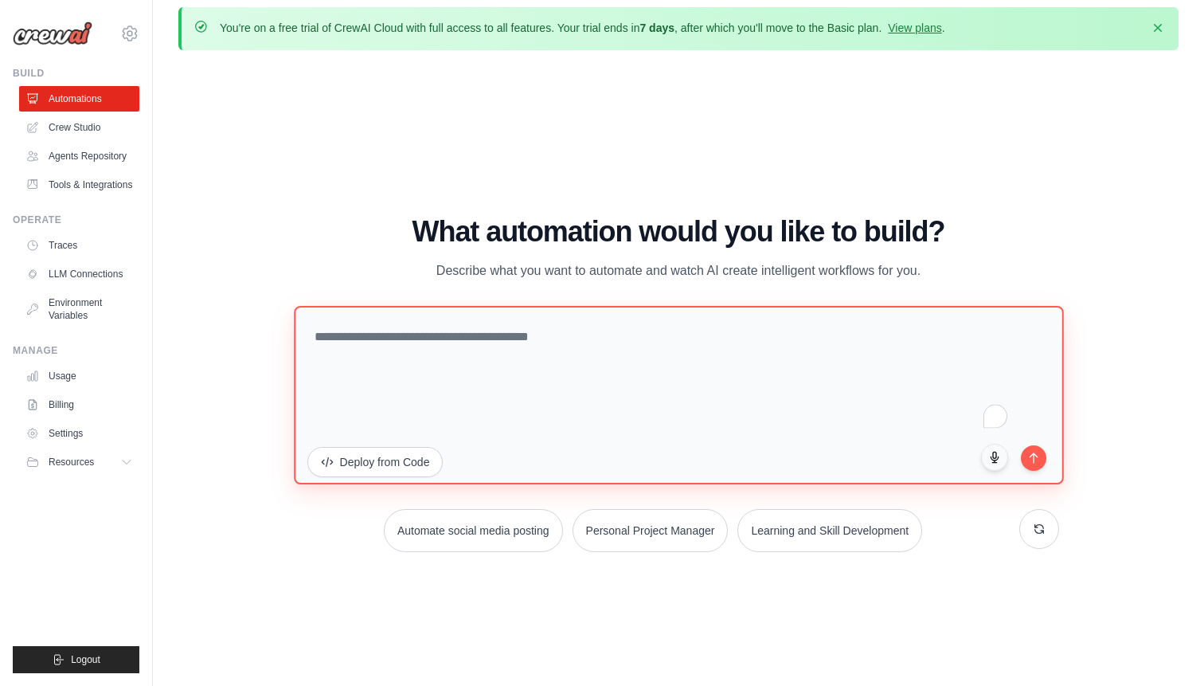
scroll to position [14, 0]
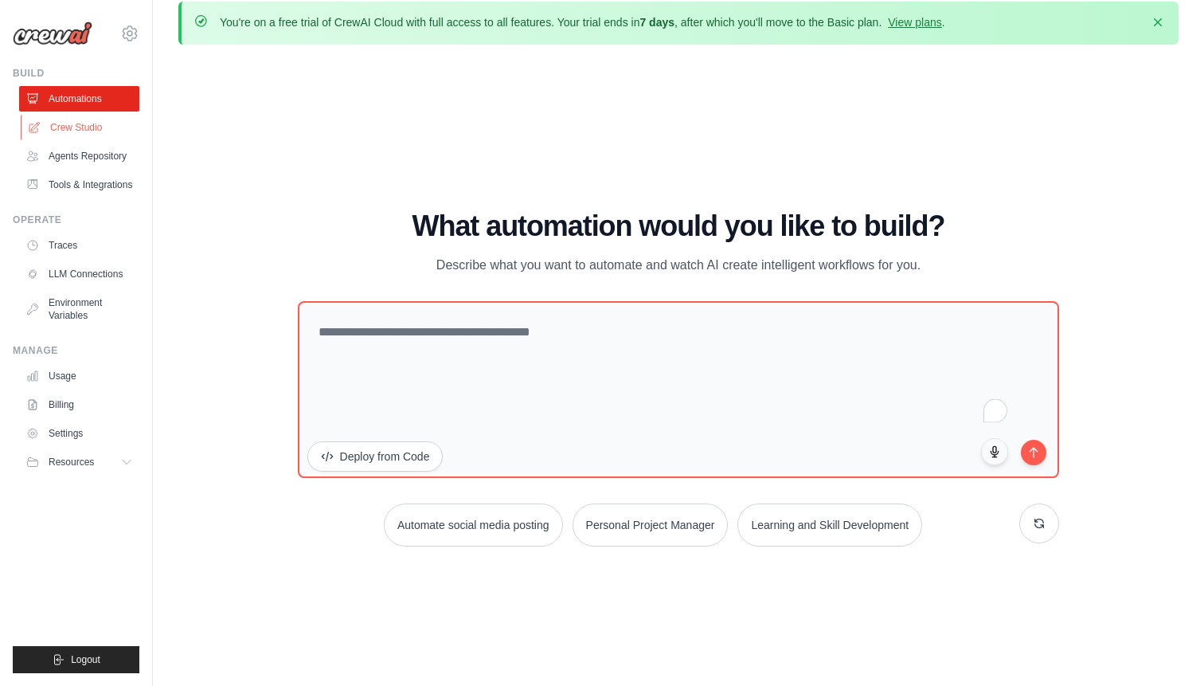
click at [90, 127] on link "Crew Studio" at bounding box center [81, 127] width 120 height 25
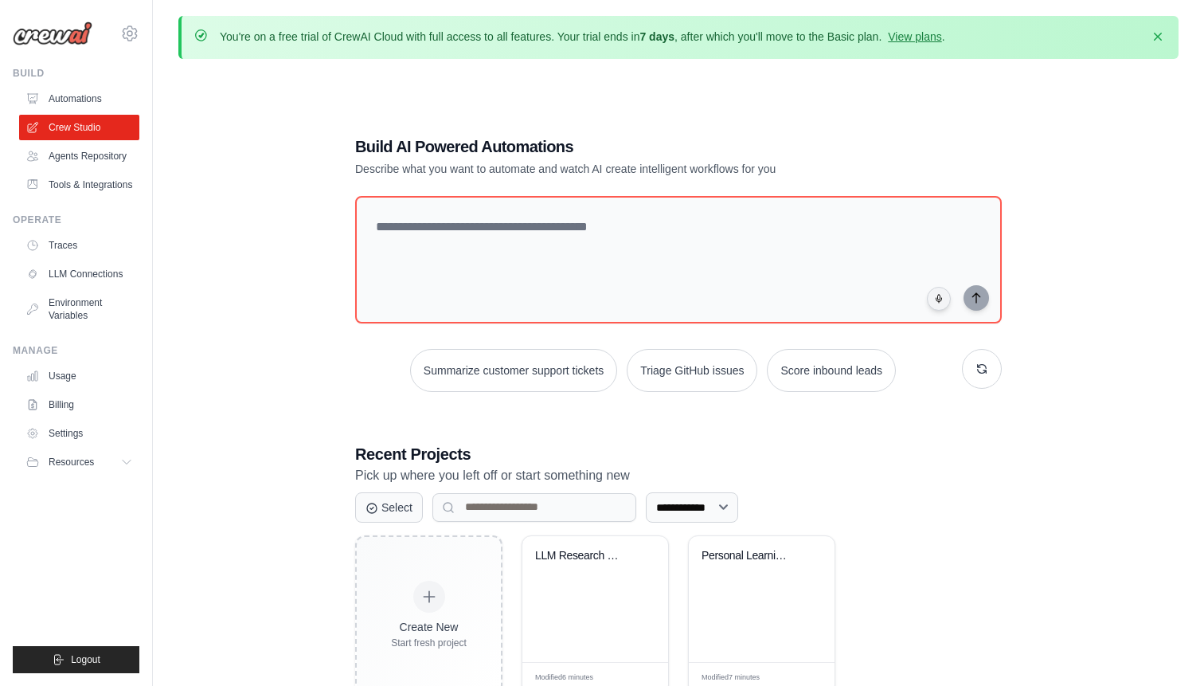
scroll to position [87, 0]
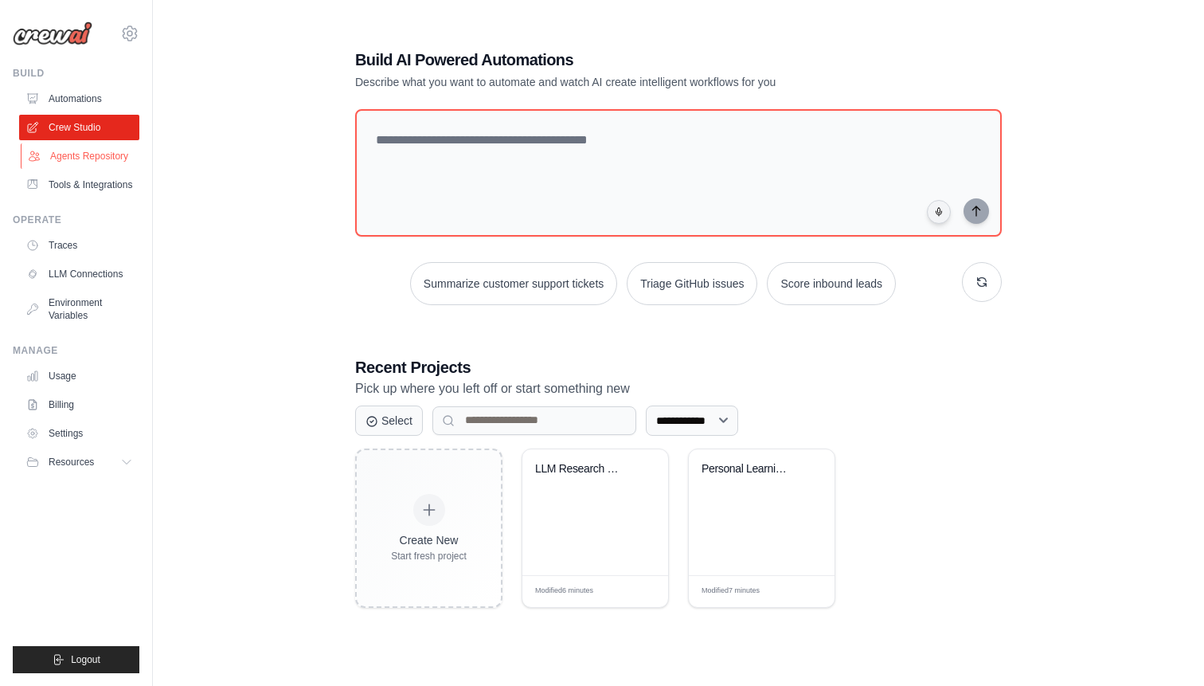
click at [92, 150] on link "Agents Repository" at bounding box center [81, 155] width 120 height 25
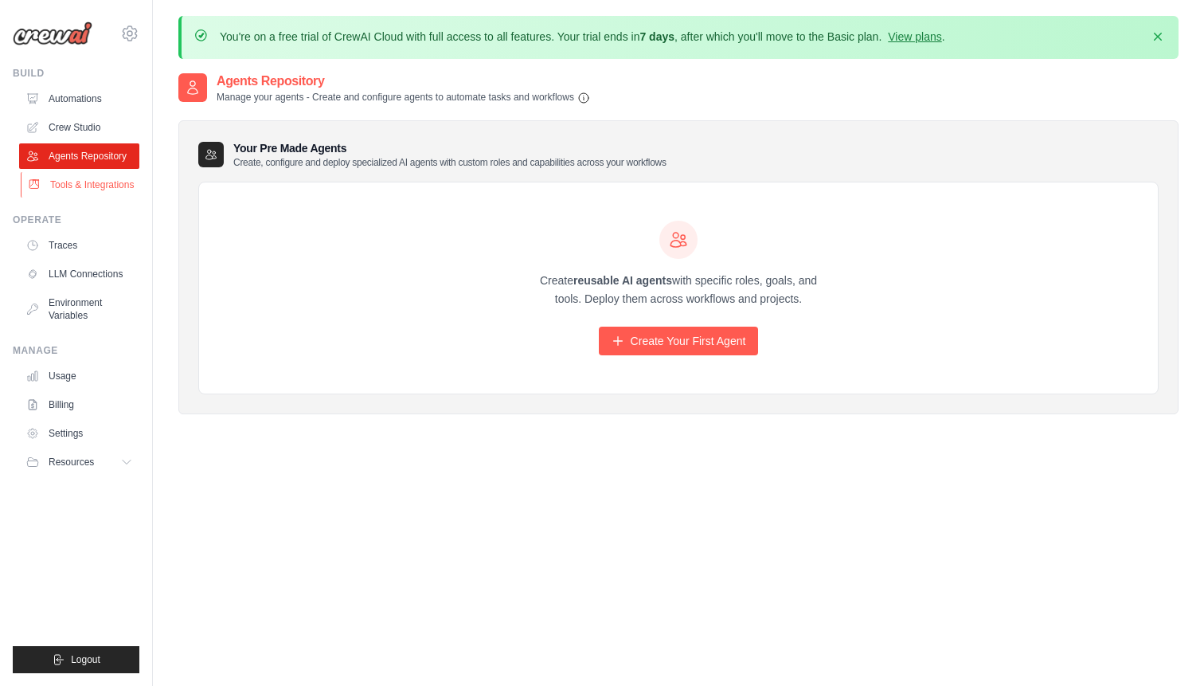
click at [85, 198] on link "Tools & Integrations" at bounding box center [81, 184] width 120 height 25
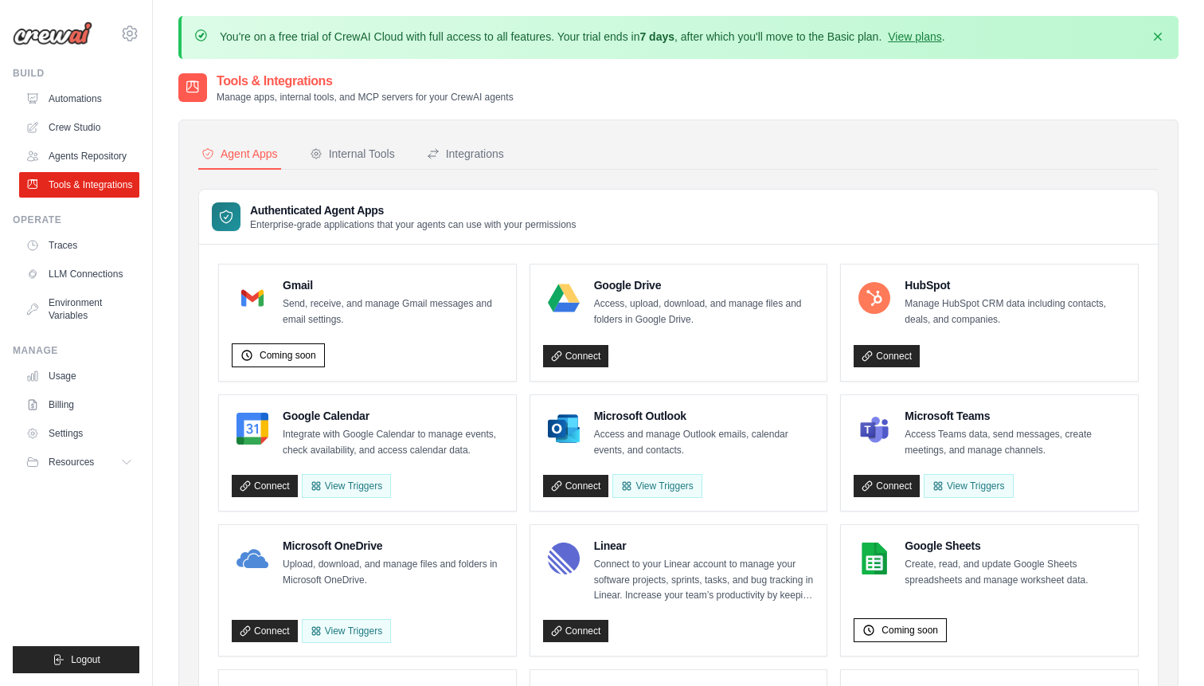
click at [85, 34] on img at bounding box center [53, 34] width 80 height 24
click at [59, 39] on img at bounding box center [53, 34] width 80 height 24
click at [181, 76] on div at bounding box center [192, 87] width 29 height 29
